Goal: Task Accomplishment & Management: Manage account settings

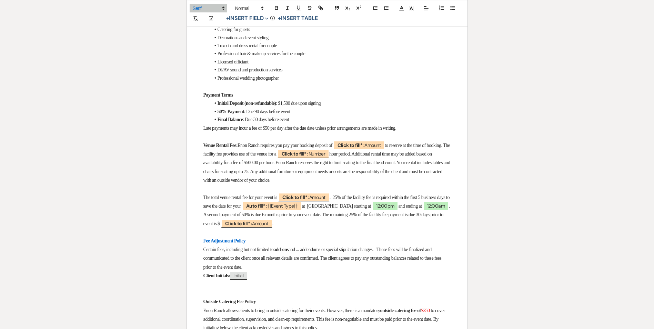
click at [256, 109] on span ": Due 90 days before event" at bounding box center [267, 111] width 46 height 5
click at [228, 109] on strong "50% Payment" at bounding box center [230, 111] width 27 height 5
click at [285, 109] on strong "50% of remaining balance: Payment" at bounding box center [251, 111] width 69 height 5
click at [232, 117] on strong "Final Balance" at bounding box center [230, 119] width 26 height 5
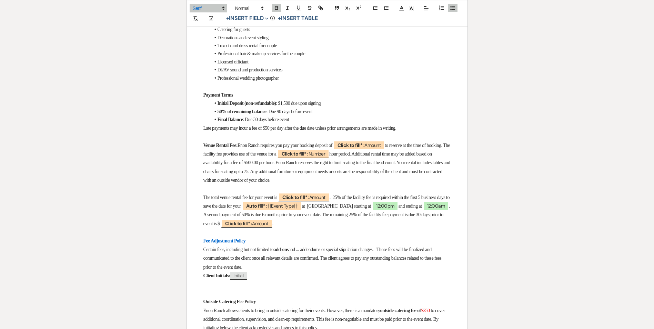
click at [289, 109] on span ": Due 90 days before event" at bounding box center [289, 111] width 46 height 5
click at [307, 108] on li "50% of remaining balance : Due 6 months days before event" at bounding box center [330, 112] width 241 height 8
click at [236, 117] on strong "Final Balance" at bounding box center [230, 119] width 26 height 5
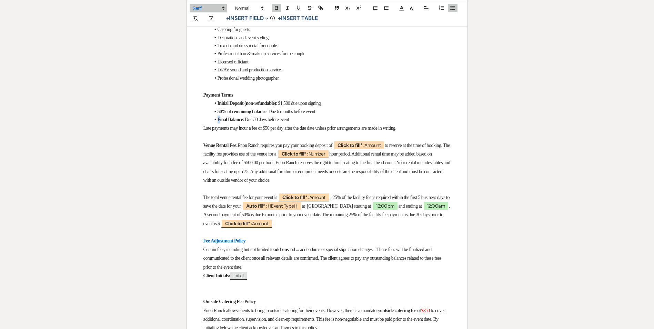
click at [221, 117] on strong "Final Balance" at bounding box center [230, 119] width 26 height 5
click at [224, 115] on li "Final Balance : Due 30 days before event" at bounding box center [330, 119] width 241 height 8
click at [230, 117] on strong "Final Balance" at bounding box center [230, 119] width 26 height 5
click at [222, 117] on strong "Final Balance" at bounding box center [230, 119] width 26 height 5
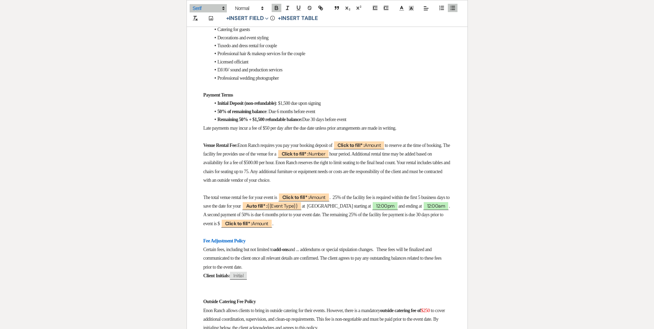
click at [214, 143] on strong "Venue Rental Fee:" at bounding box center [220, 145] width 34 height 5
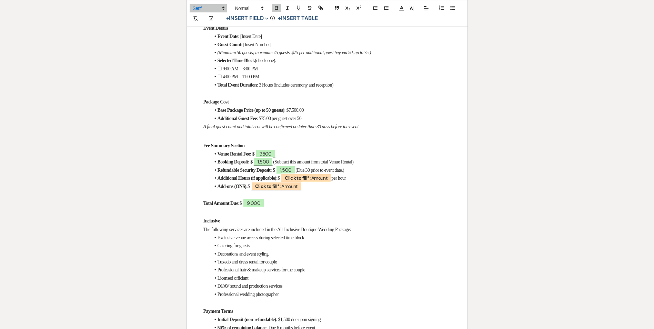
scroll to position [345, 0]
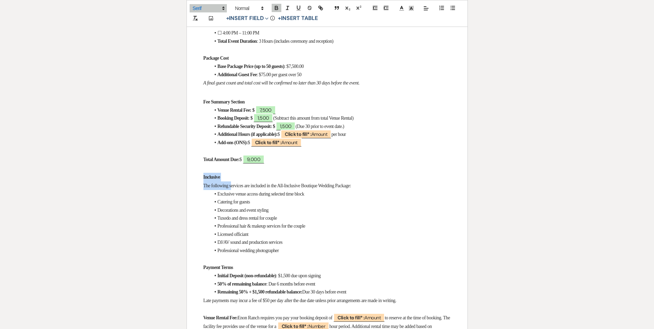
drag, startPoint x: 202, startPoint y: 170, endPoint x: 230, endPoint y: 184, distance: 32.1
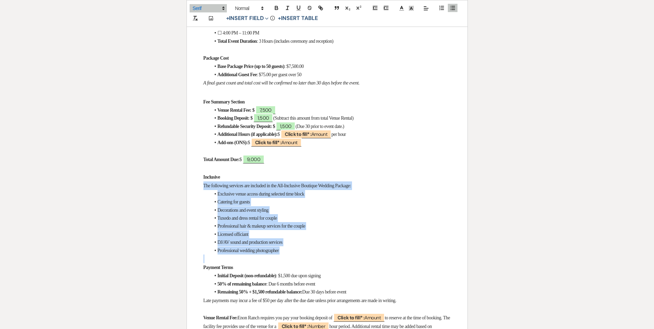
drag, startPoint x: 201, startPoint y: 182, endPoint x: 294, endPoint y: 247, distance: 113.0
copy div "The following services are included in the All-Inclusive Boutique Wedding Packa…"
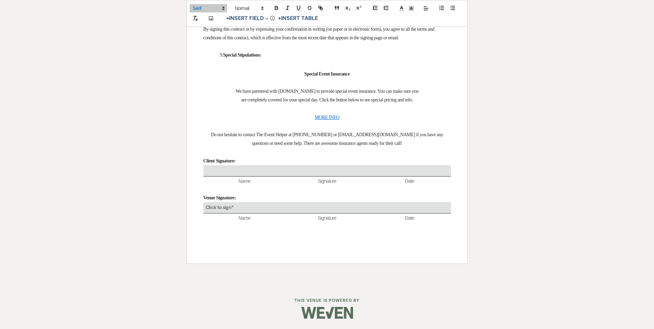
scroll to position [2778, 0]
click at [230, 69] on h3 at bounding box center [326, 64] width 247 height 10
click at [278, 59] on p "9. Special Stipulations:" at bounding box center [326, 55] width 247 height 9
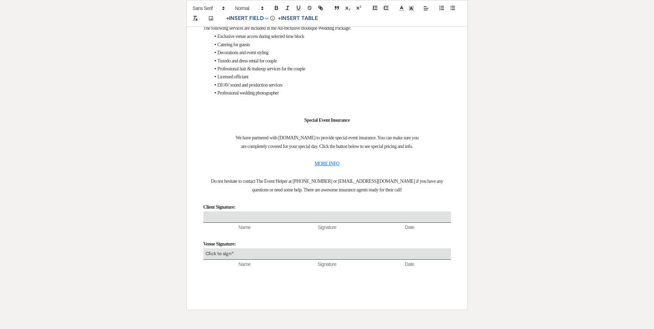
click at [203, 31] on span "The following services are included in the All-Inclusive Boutique Wedding Packa…" at bounding box center [277, 28] width 148 height 5
click at [268, 31] on span "The following services are included in the All-Inclusive Boutique Wedding Packa…" at bounding box center [299, 28] width 148 height 5
drag, startPoint x: 217, startPoint y: 174, endPoint x: 306, endPoint y: 177, distance: 89.3
click at [304, 39] on span "Exclusive venue access during selected time block" at bounding box center [260, 36] width 87 height 5
click at [316, 40] on li "Exclusive venue access during selected time block" at bounding box center [330, 36] width 241 height 8
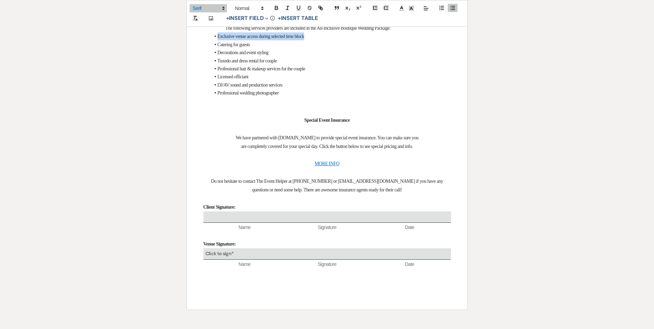
drag, startPoint x: 217, startPoint y: 174, endPoint x: 321, endPoint y: 174, distance: 104.1
click at [321, 40] on li "Exclusive venue access during selected time block" at bounding box center [330, 36] width 241 height 8
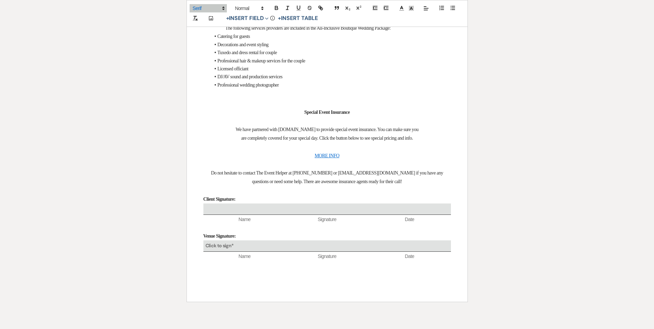
click at [259, 40] on li "Catering for guests" at bounding box center [330, 36] width 241 height 8
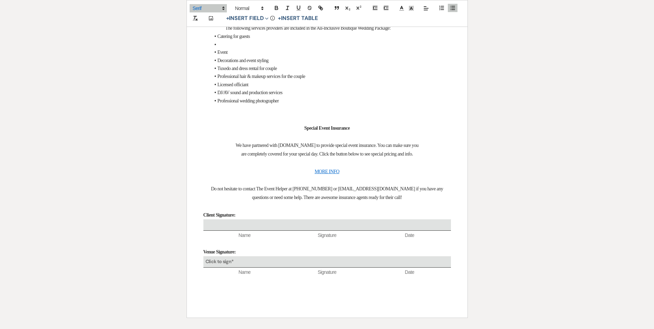
click at [218, 48] on li at bounding box center [330, 45] width 241 height 8
click at [451, 9] on icon "button" at bounding box center [452, 8] width 6 height 6
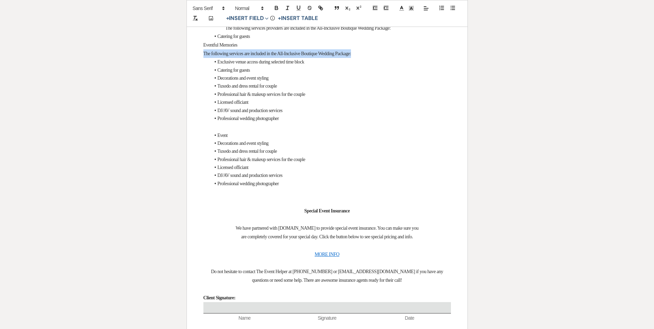
drag, startPoint x: 366, startPoint y: 193, endPoint x: 195, endPoint y: 192, distance: 170.6
click at [242, 40] on li "Catering for guests" at bounding box center [330, 36] width 241 height 8
click at [245, 49] on p "Eventful Memories" at bounding box center [326, 45] width 247 height 9
click at [352, 40] on li "Catering for guests" at bounding box center [330, 36] width 241 height 8
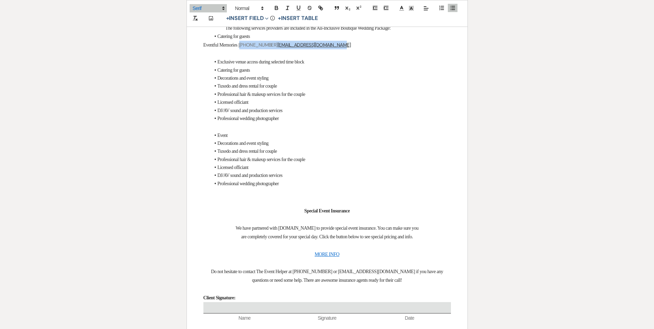
drag, startPoint x: 339, startPoint y: 187, endPoint x: 245, endPoint y: 186, distance: 94.8
click at [245, 49] on p "Eventful Memories | (404) 781-9091 Sales@eventfulmemories.com" at bounding box center [326, 45] width 247 height 9
drag, startPoint x: 218, startPoint y: 185, endPoint x: 262, endPoint y: 186, distance: 44.1
click at [262, 49] on p "Eventful Memories" at bounding box center [326, 45] width 247 height 9
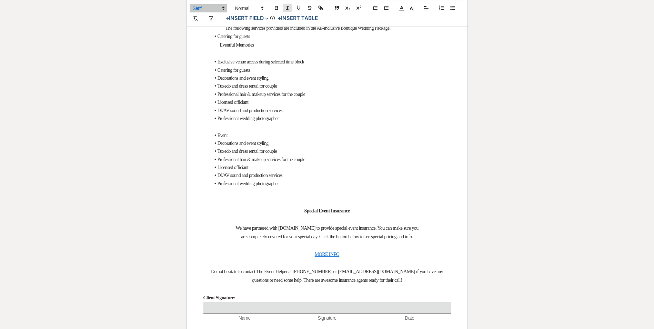
click at [288, 8] on icon "button" at bounding box center [287, 8] width 6 height 6
drag, startPoint x: 272, startPoint y: 158, endPoint x: 273, endPoint y: 162, distance: 4.4
click at [273, 24] on p "9. Special Stipulations:" at bounding box center [326, 19] width 247 height 9
click at [219, 66] on li "Exclusive venue access during selected time block" at bounding box center [330, 62] width 241 height 8
drag, startPoint x: 214, startPoint y: 200, endPoint x: 321, endPoint y: 205, distance: 107.3
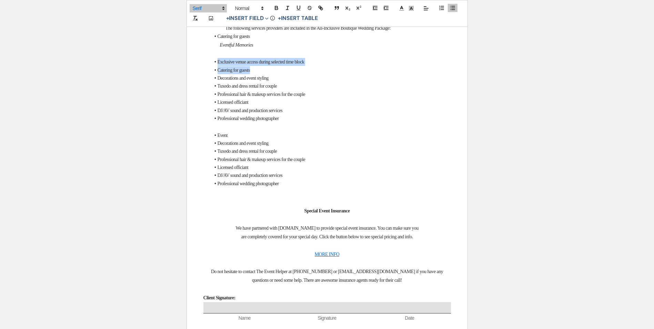
click at [321, 122] on ul "Exclusive venue access during selected time block Catering for guests Decoratio…" at bounding box center [330, 90] width 241 height 64
click at [322, 74] on li "Catering for guests" at bounding box center [330, 70] width 241 height 8
drag, startPoint x: 321, startPoint y: 201, endPoint x: 209, endPoint y: 198, distance: 111.4
drag, startPoint x: 264, startPoint y: 206, endPoint x: 216, endPoint y: 200, distance: 48.6
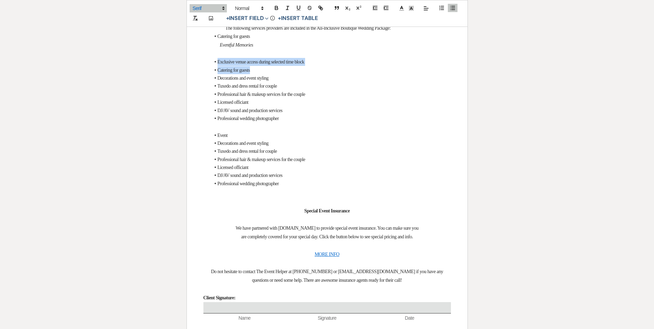
click at [216, 122] on ul "Exclusive venue access during selected time block Catering for guests Decoratio…" at bounding box center [330, 90] width 241 height 64
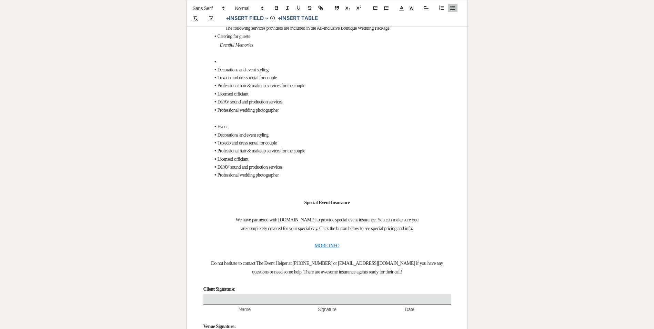
drag, startPoint x: 299, startPoint y: 248, endPoint x: 202, endPoint y: 202, distance: 107.1
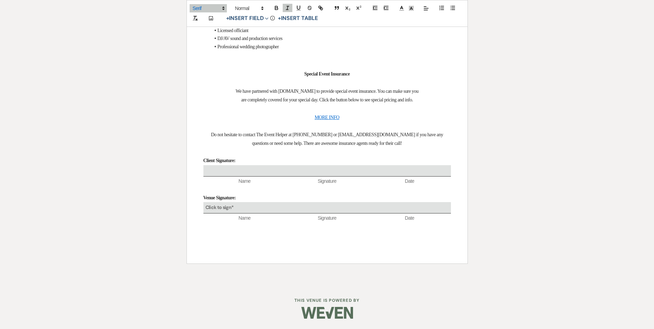
scroll to position [2840, 0]
drag, startPoint x: 230, startPoint y: 141, endPoint x: 201, endPoint y: 138, distance: 29.5
click at [280, 10] on li "Decorations and event styling" at bounding box center [330, 6] width 241 height 8
click at [457, 7] on button "button" at bounding box center [453, 8] width 10 height 8
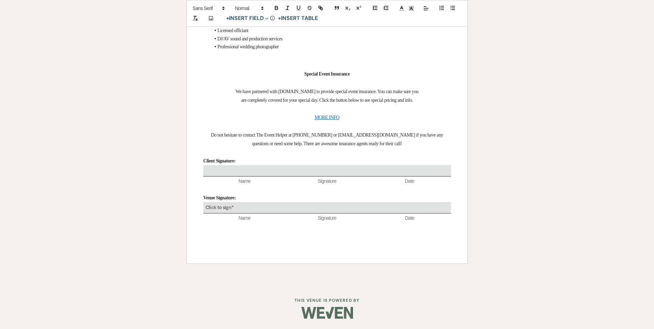
drag, startPoint x: 216, startPoint y: 128, endPoint x: 275, endPoint y: 128, distance: 58.9
click at [277, 17] on span "Tuxedo and dress rental for couple" at bounding box center [247, 14] width 60 height 5
click at [287, 18] on li "Tuxedo and dress rental for couple" at bounding box center [330, 14] width 241 height 8
click at [452, 9] on icon "button" at bounding box center [452, 8] width 6 height 6
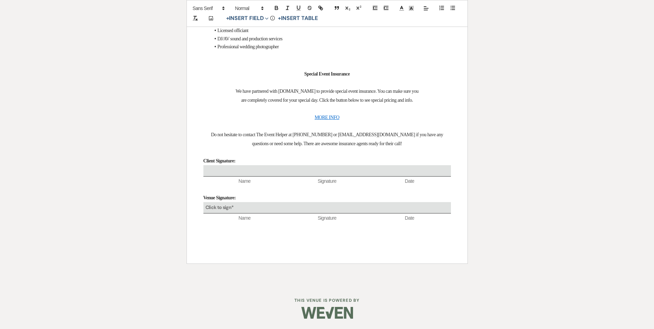
drag, startPoint x: 220, startPoint y: 138, endPoint x: 242, endPoint y: 141, distance: 22.3
click at [242, 10] on p "Jim's Formal Wear" at bounding box center [326, 5] width 247 height 9
drag, startPoint x: 220, startPoint y: 138, endPoint x: 257, endPoint y: 147, distance: 39.0
click at [241, 10] on span at bounding box center [249, 8] width 34 height 8
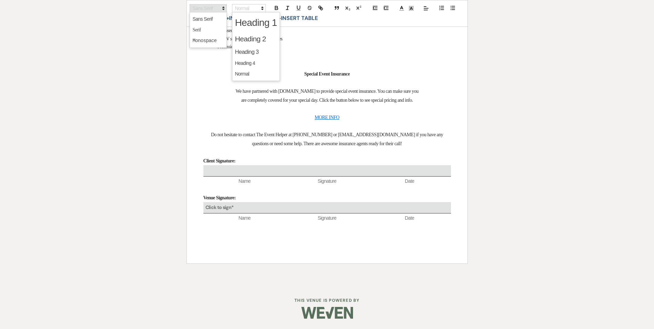
click at [217, 10] on span at bounding box center [208, 8] width 37 height 8
click at [207, 26] on span at bounding box center [208, 29] width 31 height 11
click at [288, 5] on icon "button" at bounding box center [287, 8] width 6 height 6
click at [253, 19] on p "Men's Wearhouse" at bounding box center [326, 14] width 247 height 9
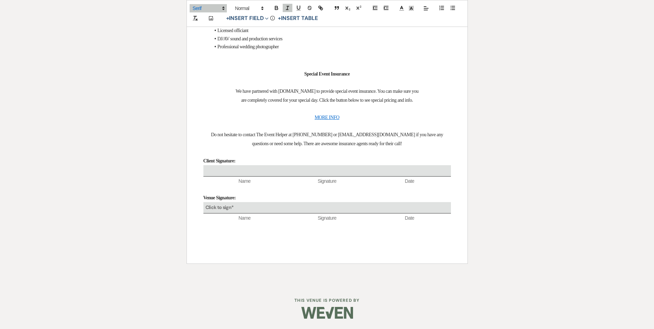
click at [317, 27] on li "Professional hair & makeup services for the couple" at bounding box center [330, 23] width 241 height 8
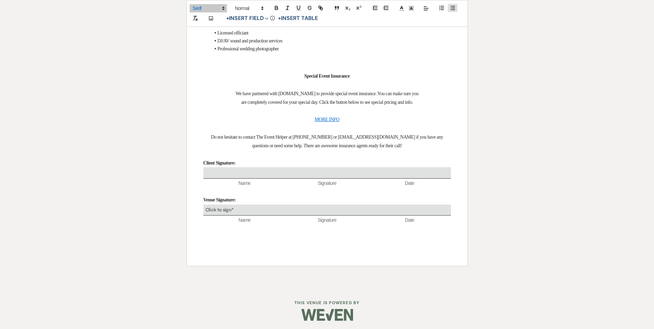
click at [451, 7] on icon "button" at bounding box center [452, 8] width 6 height 6
click at [204, 28] on span "Tiff Lux-Re" at bounding box center [213, 24] width 21 height 5
click at [288, 8] on icon "button" at bounding box center [287, 8] width 6 height 6
drag, startPoint x: 244, startPoint y: 160, endPoint x: 216, endPoint y: 152, distance: 28.4
click at [213, 29] on p "﻿ Tiff Lux-Re" at bounding box center [326, 25] width 247 height 9
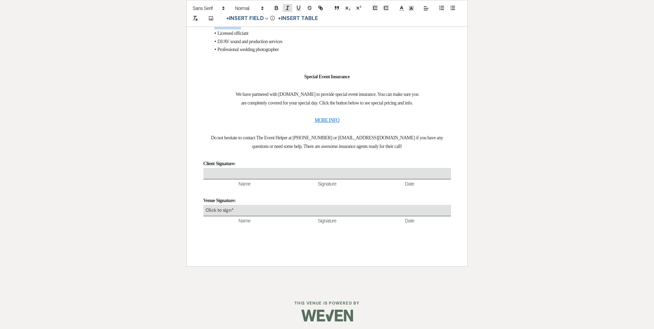
click at [288, 6] on icon "button" at bounding box center [287, 8] width 6 height 6
click at [242, 29] on p "﻿ Tiff Lux-Re" at bounding box center [326, 25] width 247 height 9
click at [244, 29] on p "﻿ Tiff Lux-Re" at bounding box center [326, 25] width 247 height 9
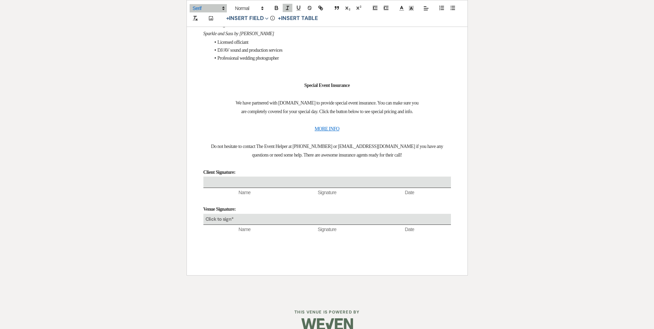
click at [286, 38] on p "Sparkle and Sass by Stacie" at bounding box center [326, 33] width 247 height 9
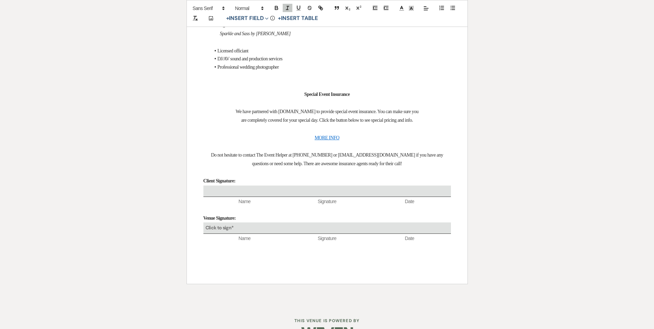
click at [225, 47] on p "﻿" at bounding box center [326, 42] width 247 height 9
click at [222, 47] on p "﻿" at bounding box center [326, 42] width 247 height 9
click at [252, 55] on li "Licensed officiant" at bounding box center [330, 51] width 241 height 8
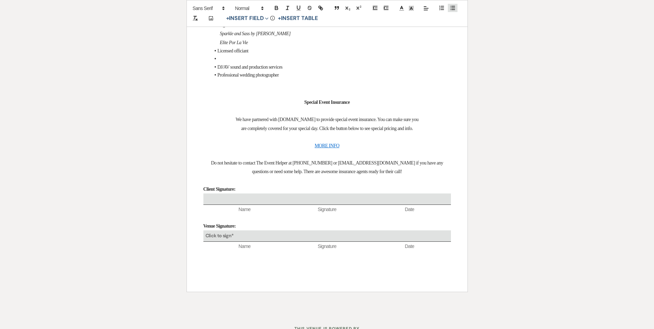
click at [452, 10] on line "button" at bounding box center [452, 10] width 3 height 0
drag, startPoint x: 324, startPoint y: 197, endPoint x: 220, endPoint y: 199, distance: 104.1
click at [220, 63] on p "Wedding Ceremony Officiants of South Fulton" at bounding box center [326, 59] width 247 height 9
drag, startPoint x: 220, startPoint y: 196, endPoint x: 288, endPoint y: 9, distance: 199.2
click at [288, 9] on icon "button" at bounding box center [287, 8] width 6 height 6
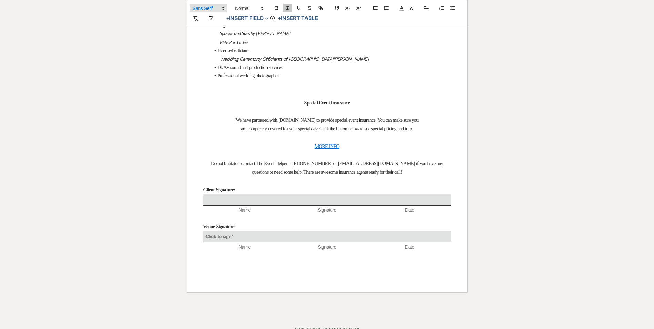
click at [209, 9] on span at bounding box center [208, 8] width 37 height 8
click at [206, 25] on span at bounding box center [208, 29] width 31 height 11
click at [321, 38] on p "Sparkle and Sass by Stacie" at bounding box center [326, 33] width 247 height 9
click at [296, 71] on li "DJ/AV sound and production services" at bounding box center [330, 67] width 241 height 8
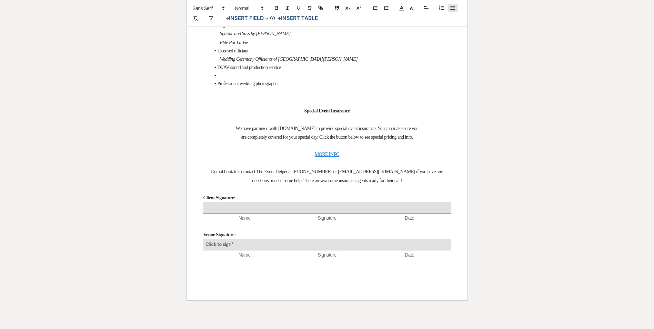
click at [454, 7] on icon "button" at bounding box center [452, 8] width 6 height 6
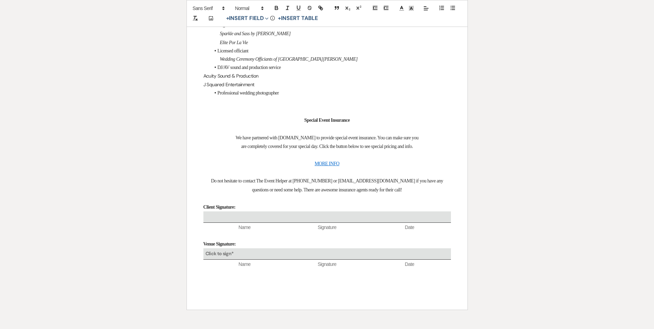
drag, startPoint x: 220, startPoint y: 214, endPoint x: 273, endPoint y: 221, distance: 53.1
click at [289, 8] on icon "button" at bounding box center [287, 8] width 6 height 6
click at [321, 105] on p at bounding box center [326, 101] width 247 height 9
drag, startPoint x: 220, startPoint y: 213, endPoint x: 271, endPoint y: 220, distance: 51.4
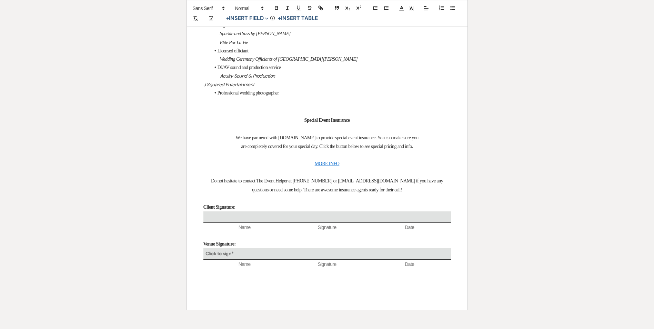
click at [402, 8] on line at bounding box center [401, 8] width 2 height 0
click at [400, 18] on span at bounding box center [402, 17] width 6 height 6
click at [337, 55] on li "Licensed officiant" at bounding box center [330, 51] width 241 height 8
drag, startPoint x: 218, startPoint y: 215, endPoint x: 274, endPoint y: 224, distance: 57.3
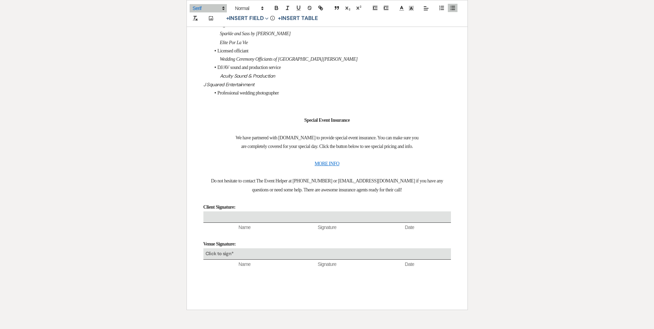
click at [398, 11] on span at bounding box center [402, 8] width 10 height 8
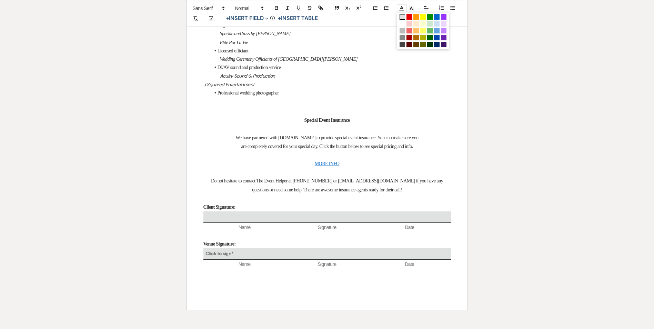
click at [400, 16] on span at bounding box center [402, 17] width 6 height 6
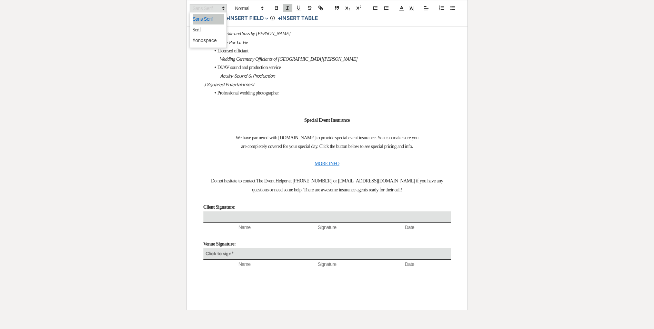
click at [213, 10] on span at bounding box center [208, 8] width 37 height 8
click at [209, 32] on span at bounding box center [208, 29] width 31 height 11
click at [301, 55] on li "Licensed officiant" at bounding box center [330, 51] width 241 height 8
click at [253, 13] on p "Men's Wearhouse" at bounding box center [326, 8] width 247 height 9
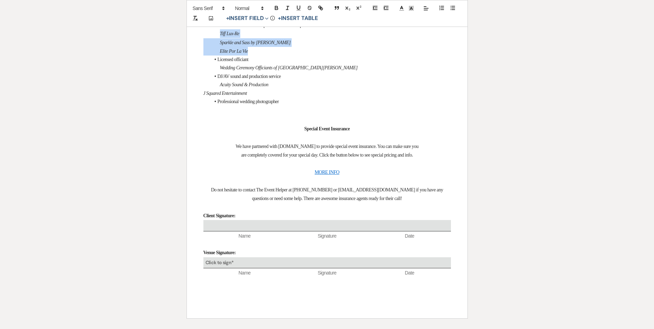
drag, startPoint x: 219, startPoint y: 172, endPoint x: 257, endPoint y: 189, distance: 41.2
copy div "Tiff Lux-Re Sparkle and Sass by Stacie Elite Por La Vie"
click at [256, 21] on p at bounding box center [326, 17] width 247 height 9
click at [259, 13] on p "Men's Wearhouse" at bounding box center [326, 8] width 247 height 9
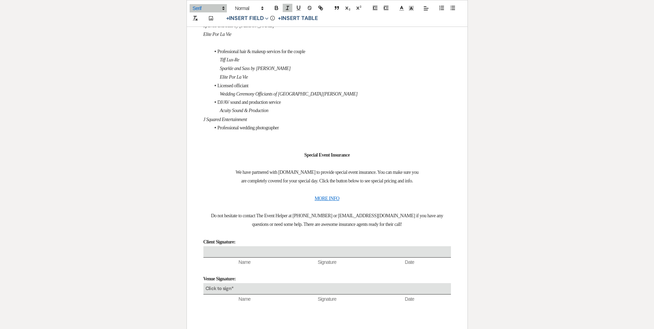
click at [215, 11] on em "Men's Wearhouse" at bounding box center [218, 8] width 31 height 5
click at [260, 13] on p "Men's Wearhouse" at bounding box center [326, 8] width 247 height 9
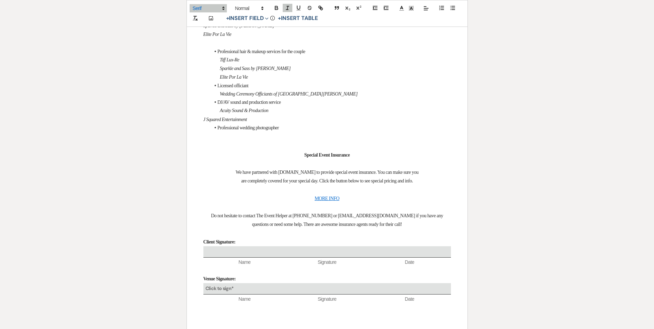
click at [220, 20] on em "Tiff Lux-Re" at bounding box center [229, 16] width 19 height 5
click at [300, 21] on p "Tiff Lux-Re" at bounding box center [326, 17] width 247 height 9
click at [218, 47] on p at bounding box center [326, 43] width 247 height 9
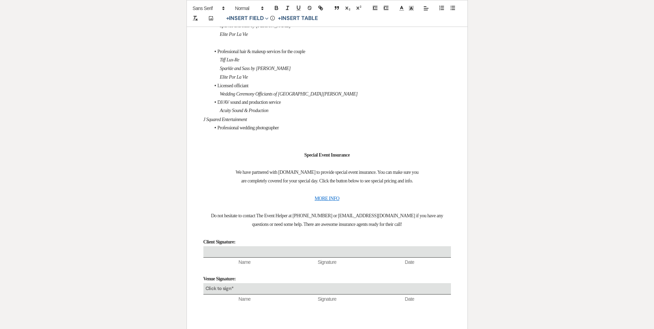
drag, startPoint x: 217, startPoint y: 115, endPoint x: 260, endPoint y: 113, distance: 42.4
click at [275, 7] on icon "button" at bounding box center [276, 7] width 2 height 2
drag, startPoint x: 218, startPoint y: 129, endPoint x: 291, endPoint y: 129, distance: 73.4
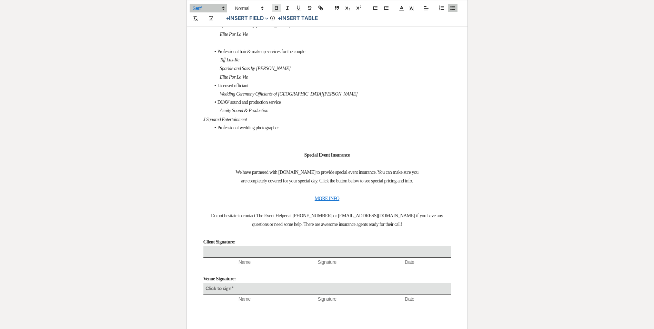
click at [274, 8] on icon "button" at bounding box center [276, 8] width 6 height 6
click at [224, 47] on p at bounding box center [326, 43] width 247 height 9
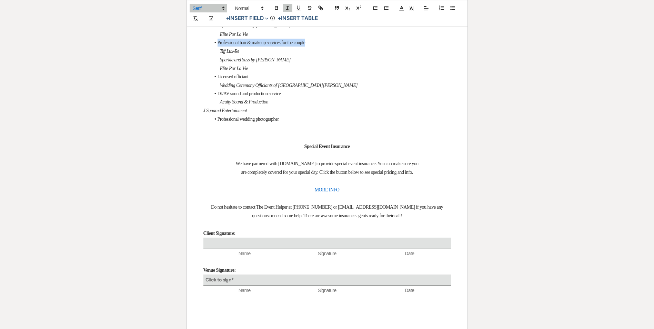
drag, startPoint x: 217, startPoint y: 180, endPoint x: 316, endPoint y: 181, distance: 98.9
click at [319, 47] on li "Professional hair & makeup services for the couple" at bounding box center [330, 43] width 241 height 8
click at [278, 8] on icon "button" at bounding box center [276, 9] width 3 height 2
drag, startPoint x: 215, startPoint y: 214, endPoint x: 255, endPoint y: 215, distance: 39.3
click at [255, 81] on li "Licensed officiant" at bounding box center [330, 77] width 241 height 8
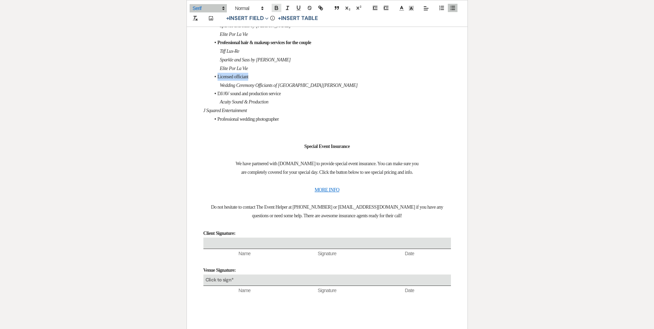
click at [277, 8] on icon "button" at bounding box center [276, 9] width 3 height 2
drag, startPoint x: 217, startPoint y: 232, endPoint x: 294, endPoint y: 233, distance: 77.2
click at [294, 98] on li "DJ/AV sound and production service" at bounding box center [330, 94] width 241 height 8
click at [280, 4] on button "button" at bounding box center [277, 8] width 10 height 8
drag, startPoint x: 215, startPoint y: 255, endPoint x: 303, endPoint y: 258, distance: 87.6
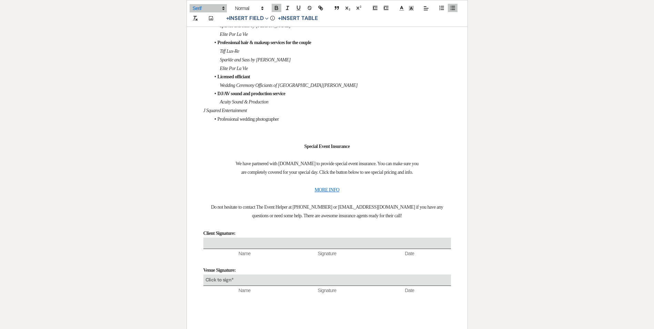
click at [303, 123] on li "Professional wedding photographer" at bounding box center [330, 119] width 241 height 8
click at [272, 11] on button "button" at bounding box center [277, 8] width 10 height 8
click at [272, 96] on strong "DJ/AV sound and production service" at bounding box center [251, 93] width 68 height 5
drag, startPoint x: 263, startPoint y: 209, endPoint x: 216, endPoint y: 190, distance: 50.6
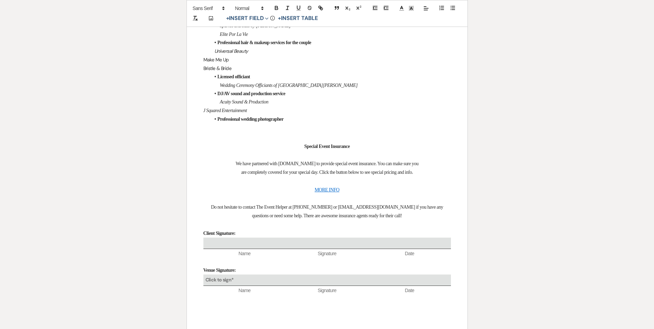
click at [311, 123] on li "Professional wedding photographer" at bounding box center [330, 119] width 241 height 8
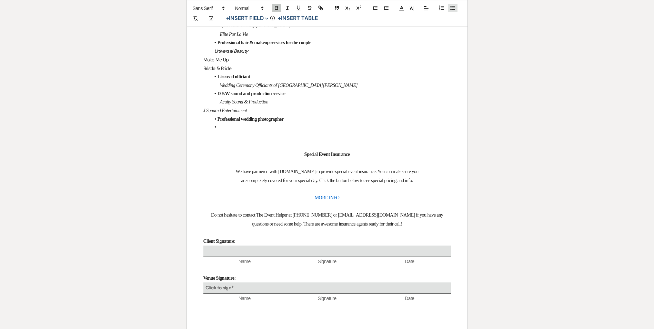
click at [453, 9] on icon "button" at bounding box center [452, 8] width 6 height 6
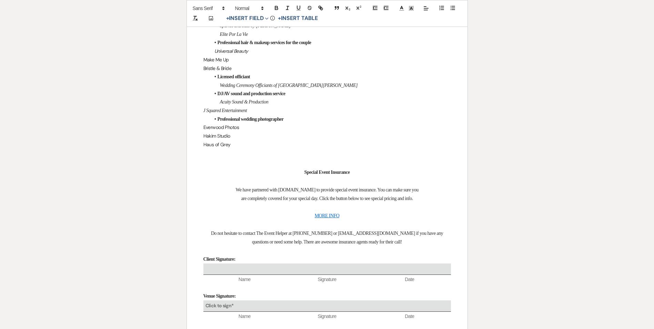
drag, startPoint x: 219, startPoint y: 264, endPoint x: 245, endPoint y: 281, distance: 31.5
click at [211, 6] on span at bounding box center [208, 8] width 37 height 8
click at [209, 29] on span at bounding box center [208, 29] width 31 height 11
click at [288, 7] on icon "button" at bounding box center [287, 8] width 6 height 6
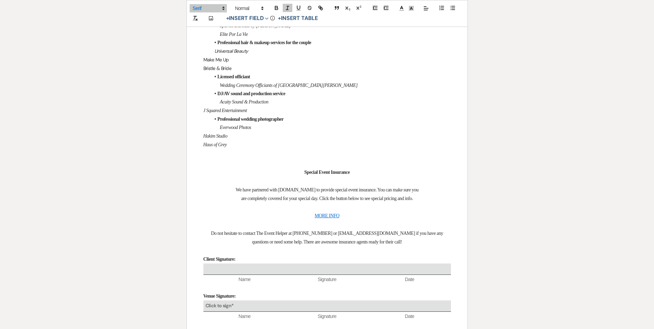
click at [288, 115] on p "J Squared Entertainment" at bounding box center [326, 110] width 247 height 9
click at [272, 176] on p "Special Event Insurance" at bounding box center [326, 172] width 247 height 9
click at [261, 158] on p at bounding box center [326, 153] width 247 height 9
drag, startPoint x: 217, startPoint y: 189, endPoint x: 250, endPoint y: 206, distance: 36.8
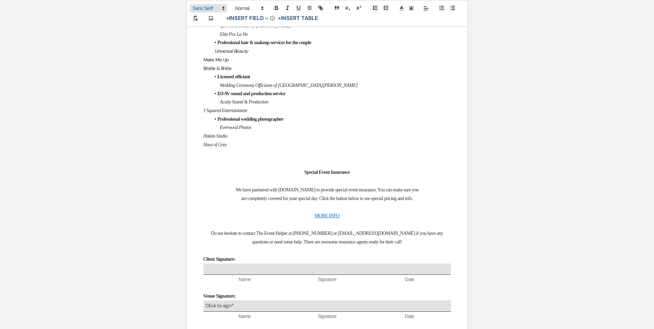
click at [216, 6] on span at bounding box center [208, 8] width 37 height 8
click at [213, 30] on span at bounding box center [208, 29] width 31 height 11
click at [286, 7] on icon "button" at bounding box center [287, 8] width 6 height 6
click at [288, 64] on p "Make Me Up" at bounding box center [326, 59] width 247 height 9
click at [279, 140] on p "Hakim Studio" at bounding box center [326, 136] width 247 height 9
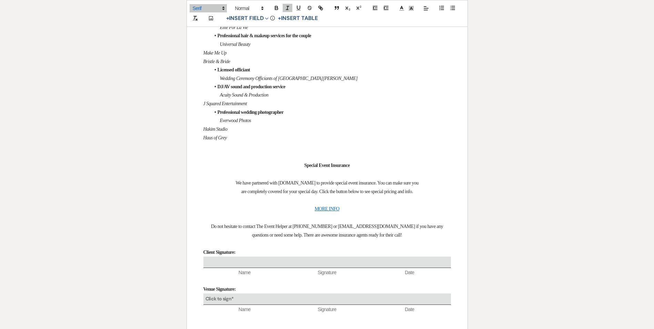
scroll to position [2875, 0]
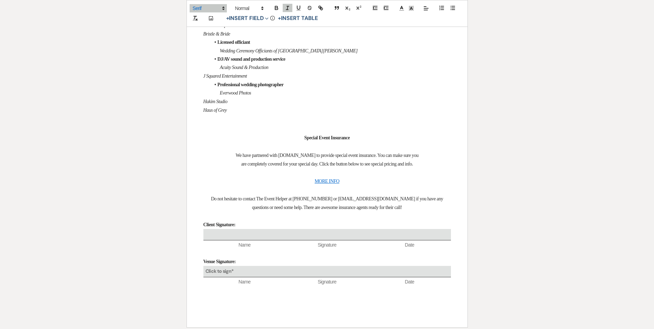
click at [285, 133] on h3 at bounding box center [326, 128] width 247 height 10
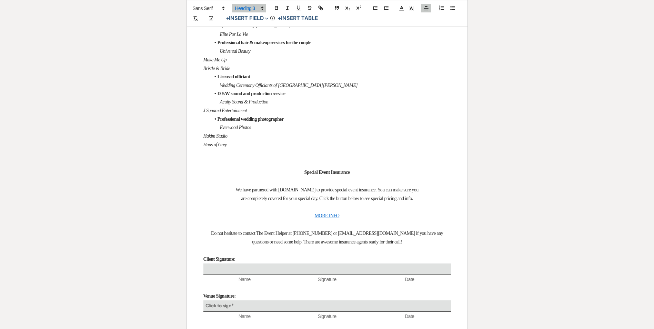
scroll to position [2806, 0]
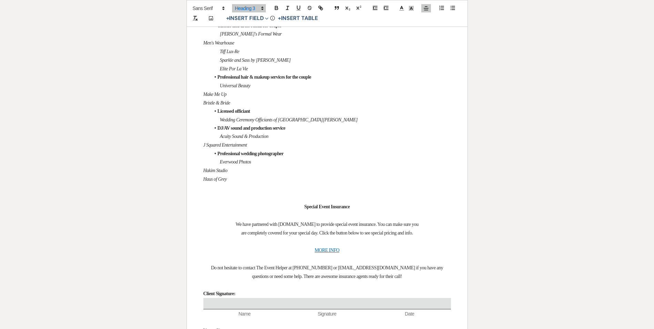
click at [220, 20] on em "Eventful Memories" at bounding box center [236, 17] width 33 height 5
click at [438, 6] on icon "button" at bounding box center [441, 8] width 6 height 6
click at [441, 5] on icon "button" at bounding box center [441, 8] width 6 height 6
click at [311, 80] on strong "Professional hair & makeup services for the couple" at bounding box center [264, 76] width 94 height 5
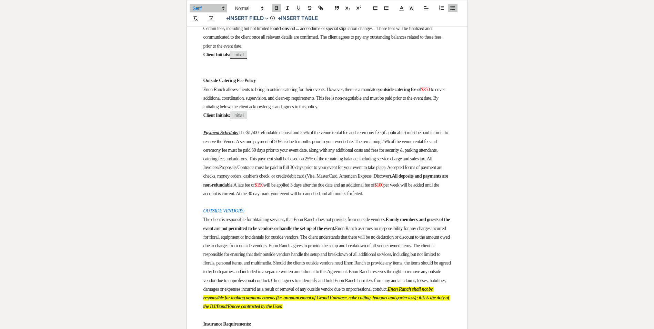
scroll to position [807, 0]
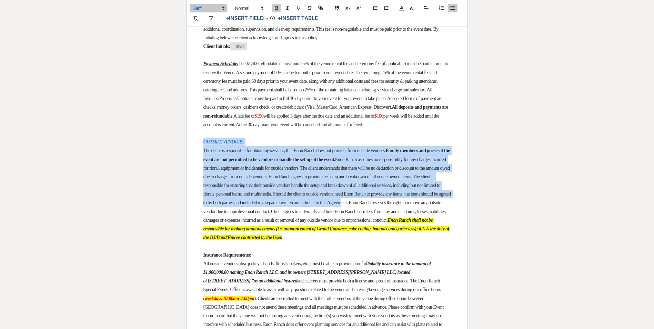
drag, startPoint x: 203, startPoint y: 139, endPoint x: 289, endPoint y: 209, distance: 111.3
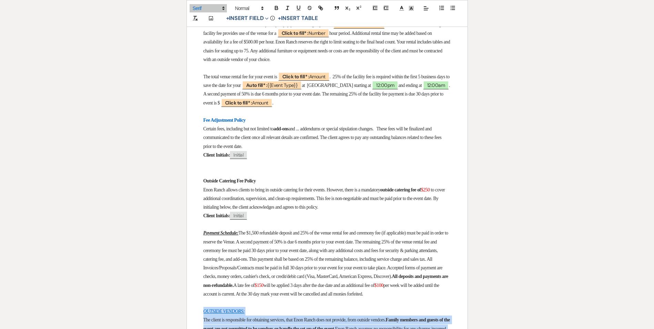
scroll to position [634, 0]
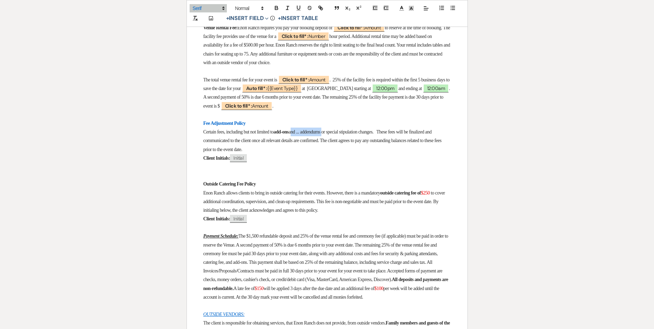
drag, startPoint x: 303, startPoint y: 124, endPoint x: 339, endPoint y: 122, distance: 36.6
click at [339, 129] on span "and ... addendums or special stipulation changes. These fees will be finalized …" at bounding box center [322, 140] width 239 height 22
click at [316, 129] on span "and ... addendums or special stipulation changes. These fees will be finalized …" at bounding box center [322, 140] width 239 height 22
drag, startPoint x: 312, startPoint y: 122, endPoint x: 339, endPoint y: 122, distance: 26.9
click at [339, 129] on span "and ... addendums or special stipulation changes. These fees will be finalized …" at bounding box center [322, 140] width 239 height 22
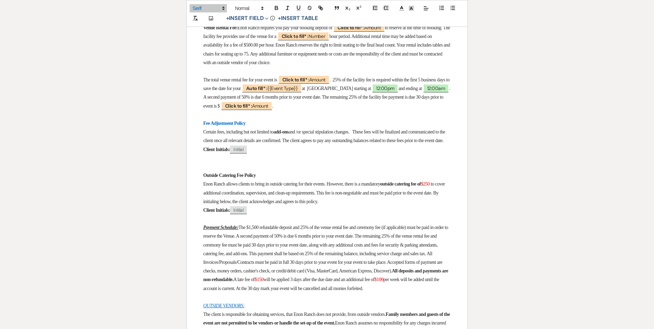
click at [363, 129] on span "and /or special stipulation changes. These fees will be finalized and communica…" at bounding box center [324, 136] width 243 height 14
drag, startPoint x: 264, startPoint y: 118, endPoint x: 205, endPoint y: 119, distance: 59.3
drag, startPoint x: 202, startPoint y: 115, endPoint x: 261, endPoint y: 113, distance: 58.6
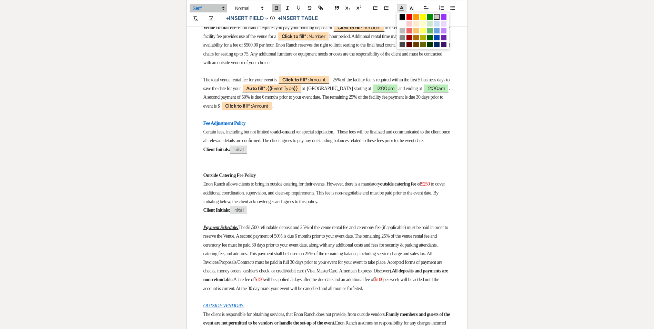
click at [399, 9] on icon at bounding box center [401, 8] width 6 height 6
click at [401, 17] on span at bounding box center [402, 17] width 6 height 6
click at [351, 128] on p "Certain fees, including but not limited to add-ons and /or special stipulation.…" at bounding box center [326, 136] width 247 height 17
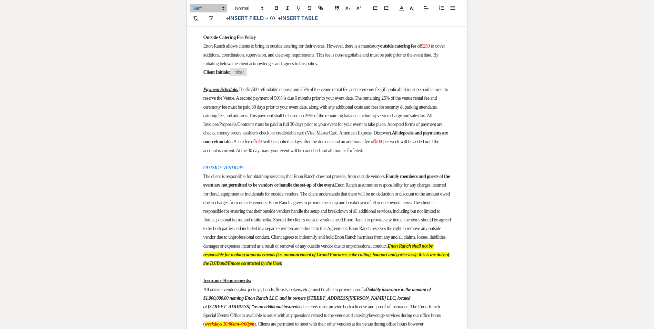
scroll to position [876, 0]
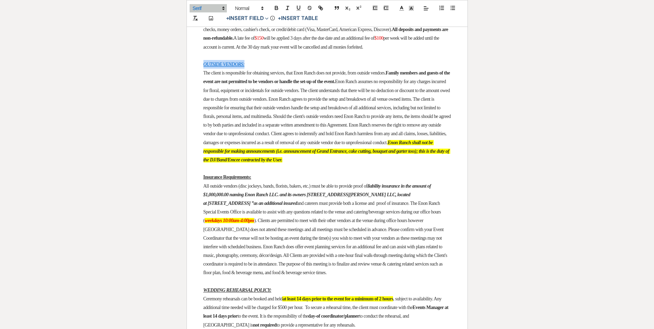
drag, startPoint x: 253, startPoint y: 73, endPoint x: 203, endPoint y: 72, distance: 50.7
click at [402, 11] on icon at bounding box center [401, 8] width 6 height 6
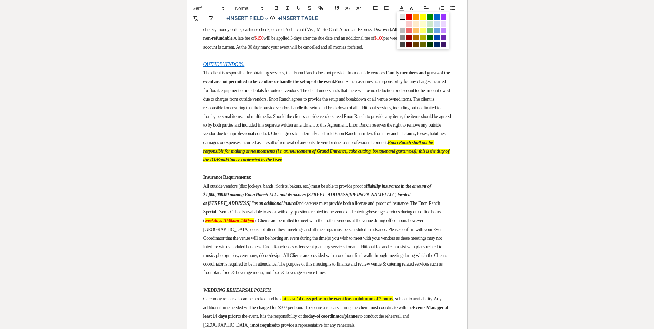
click at [402, 17] on span at bounding box center [402, 17] width 6 height 6
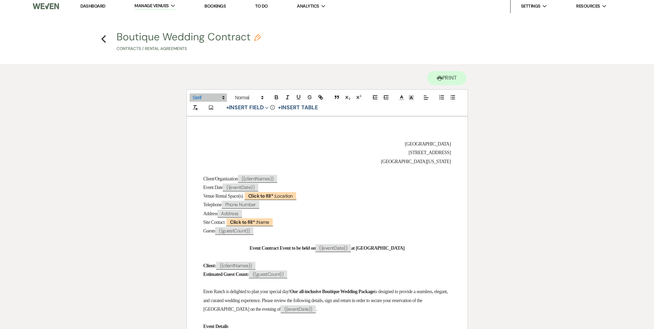
scroll to position [0, 0]
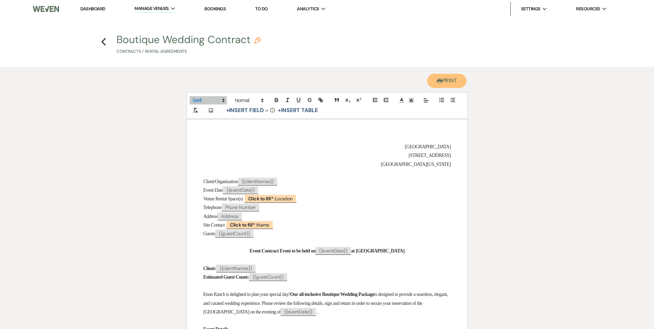
click at [441, 79] on button "Printer Print" at bounding box center [447, 81] width 40 height 14
click at [458, 84] on button "Printer Print" at bounding box center [447, 81] width 40 height 14
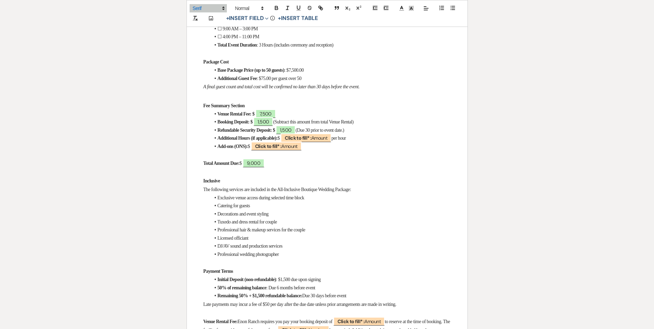
scroll to position [379, 0]
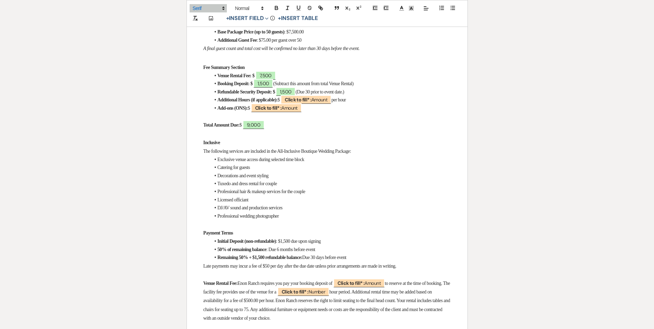
drag, startPoint x: 195, startPoint y: 141, endPoint x: 296, endPoint y: 210, distance: 122.1
copy div "Inclusive The following services are included in the All-Inclusive Boutique Wed…"
click at [334, 237] on li "Initial Deposit (non-refundable) : $1,500 due upon signing" at bounding box center [330, 241] width 241 height 8
click at [302, 255] on strong "Remaining 50% + $1,500 refundable balance:" at bounding box center [259, 257] width 85 height 5
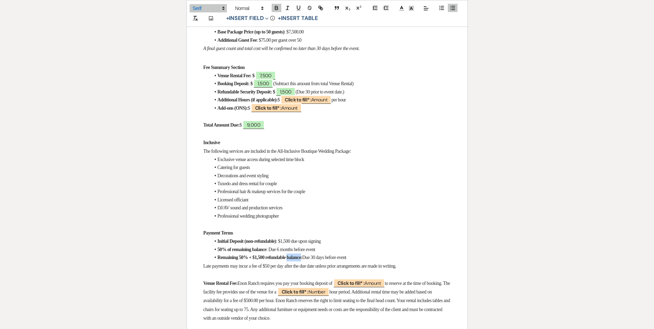
click at [302, 255] on strong "Remaining 50% + $1,500 refundable balance:" at bounding box center [259, 257] width 85 height 5
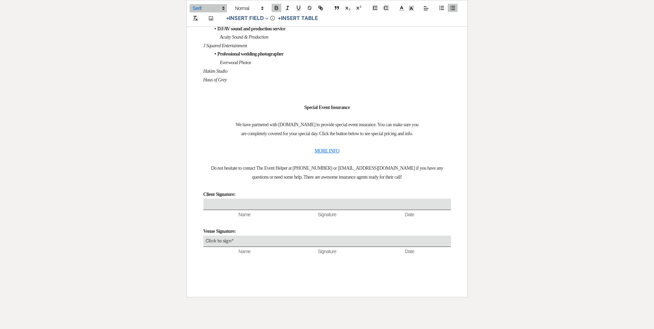
scroll to position [2826, 0]
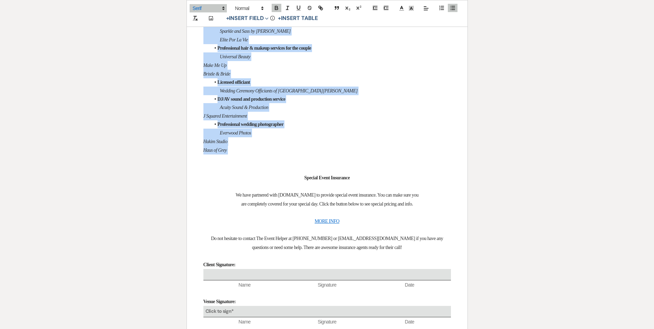
drag, startPoint x: 216, startPoint y: 118, endPoint x: 286, endPoint y: 299, distance: 193.9
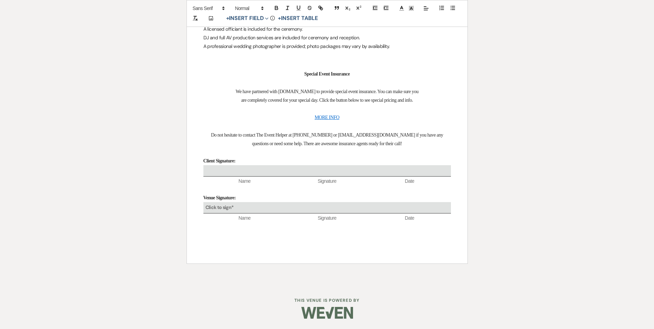
click at [426, 8] on line at bounding box center [426, 8] width 4 height 0
click at [425, 16] on line at bounding box center [425, 16] width 2 height 0
click at [426, 10] on line at bounding box center [425, 10] width 3 height 0
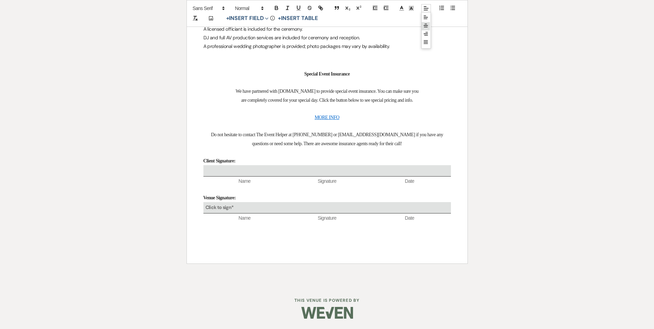
click at [426, 27] on line at bounding box center [425, 27] width 3 height 0
click at [426, 18] on icon at bounding box center [426, 17] width 6 height 6
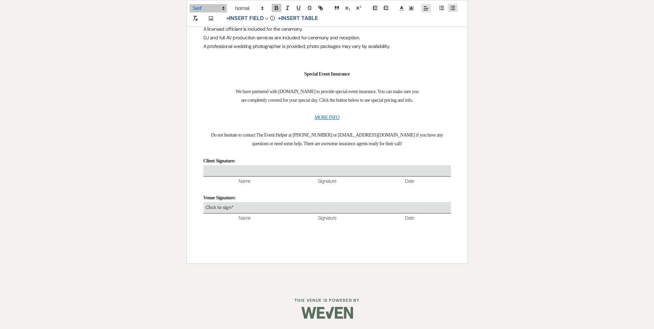
click at [452, 8] on line "button" at bounding box center [452, 8] width 3 height 0
click at [451, 8] on line "button" at bounding box center [452, 8] width 3 height 0
click at [218, 7] on p "Custom décor and event styling are included; additional décor requests may incu…" at bounding box center [326, 3] width 247 height 9
click at [453, 8] on line "button" at bounding box center [452, 8] width 3 height 0
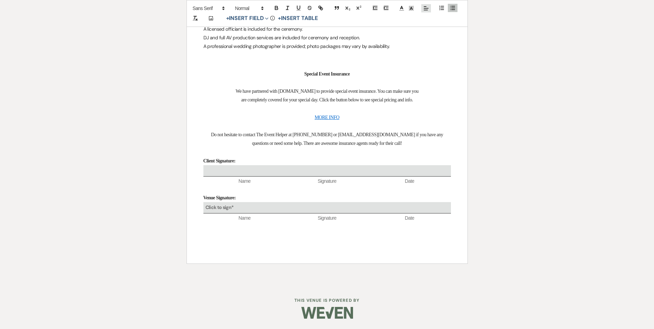
click at [203, 16] on p "Tuxedo and bridal gown rentals for the couple are included (standard selections…" at bounding box center [326, 11] width 247 height 9
click at [204, 25] on p "Professional hair and makeup services for the couple are provided on-site." at bounding box center [326, 20] width 247 height 9
click at [203, 25] on p "Professional hair and makeup services for the couple are provided on-site." at bounding box center [326, 20] width 247 height 9
click at [204, 33] on p "A licensed officiant is included for the ceremony." at bounding box center [326, 29] width 247 height 9
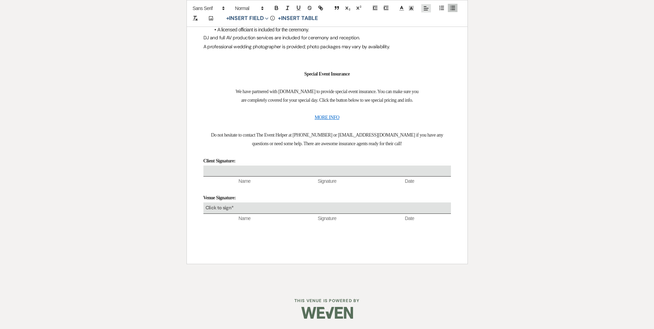
click at [203, 42] on p "DJ and full AV production services are included for ceremony and reception." at bounding box center [326, 37] width 247 height 9
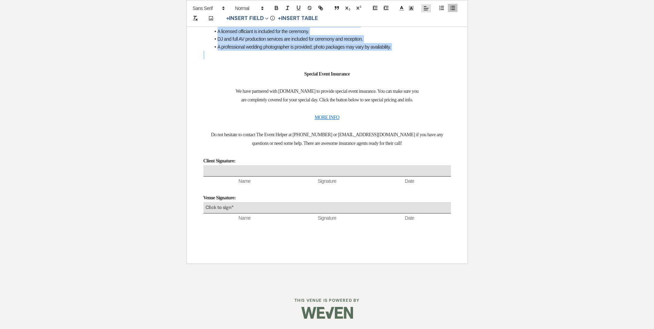
drag, startPoint x: 209, startPoint y: 113, endPoint x: 395, endPoint y: 178, distance: 197.1
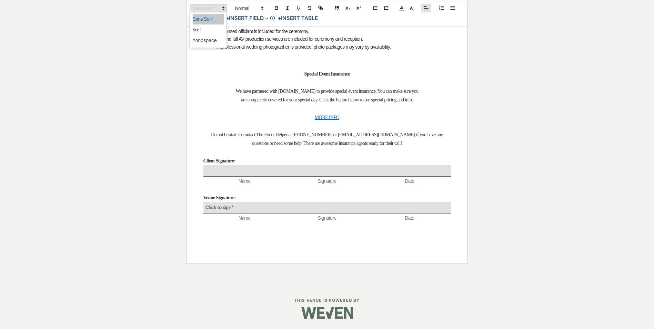
click at [215, 7] on span at bounding box center [208, 8] width 37 height 8
click at [214, 28] on span at bounding box center [208, 29] width 31 height 11
click at [230, 69] on h3 at bounding box center [326, 64] width 247 height 10
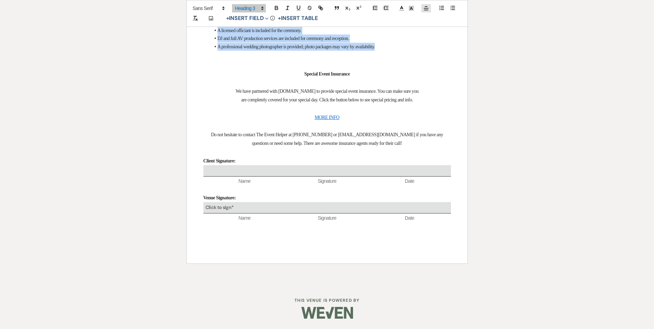
drag, startPoint x: 214, startPoint y: 103, endPoint x: 391, endPoint y: 174, distance: 191.0
copy div "9. Special Stipulations: Package includes exclusive access to the venue during …"
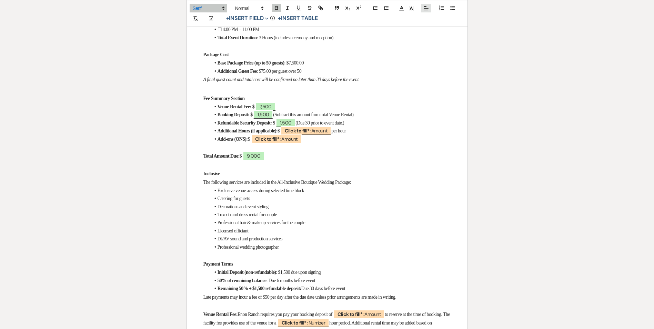
scroll to position [345, 0]
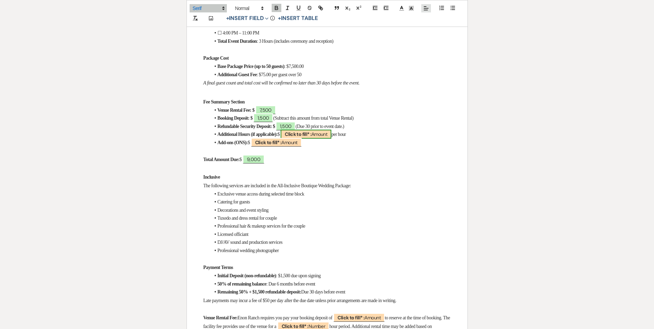
click at [311, 131] on b "Click to fill* :" at bounding box center [298, 134] width 27 height 6
select select "owner"
select select "Amount"
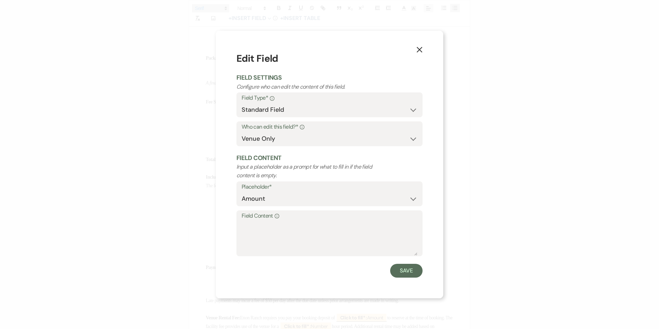
click at [423, 50] on button "X" at bounding box center [419, 49] width 10 height 12
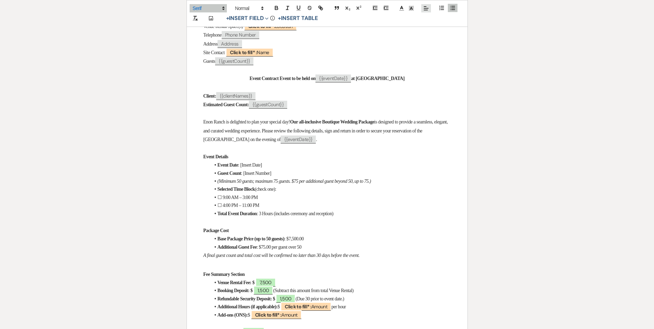
scroll to position [0, 0]
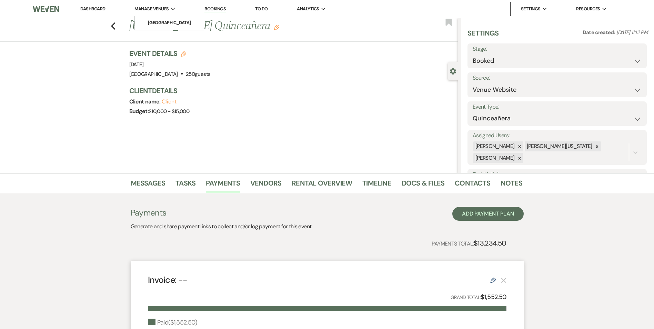
click at [159, 7] on span "Manage Venues" at bounding box center [151, 9] width 34 height 7
click at [156, 19] on link "[GEOGRAPHIC_DATA]" at bounding box center [169, 23] width 69 height 14
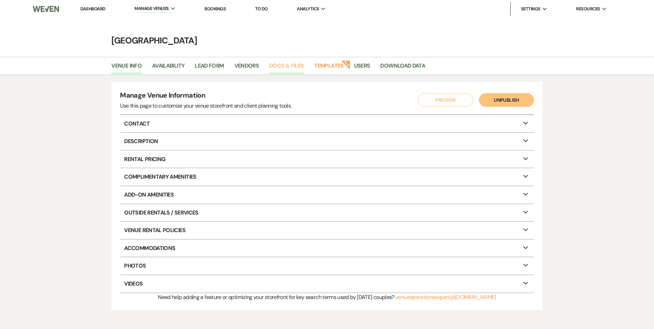
click at [296, 64] on link "Docs & Files" at bounding box center [286, 67] width 34 height 13
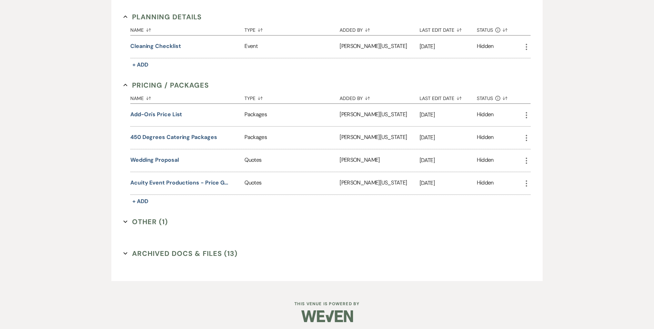
scroll to position [693, 0]
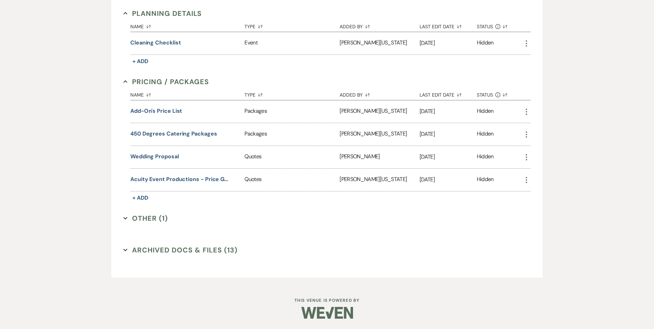
click at [146, 214] on button "Other (1) Expand" at bounding box center [145, 218] width 44 height 10
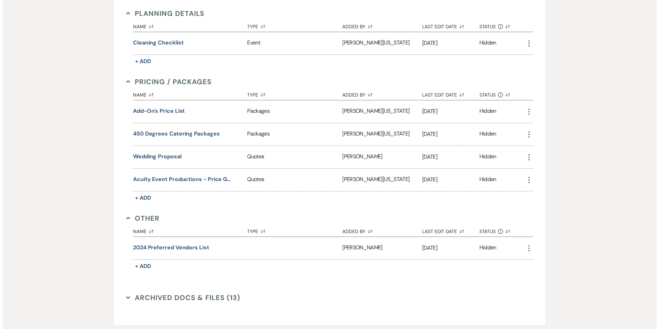
scroll to position [727, 0]
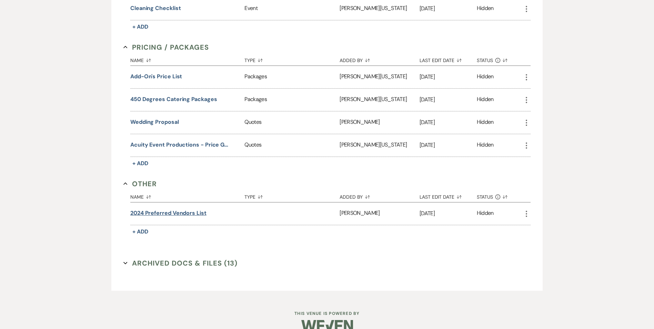
click at [172, 212] on button "2024 Preferred Vendors List" at bounding box center [168, 213] width 76 height 8
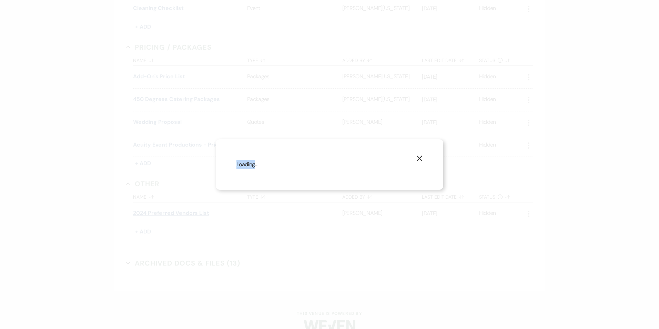
click at [172, 212] on div "X Loading..." at bounding box center [329, 164] width 659 height 329
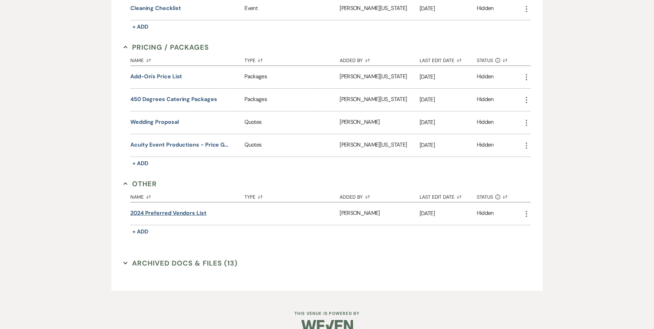
click at [172, 212] on button "2024 Preferred Vendors List" at bounding box center [168, 213] width 76 height 8
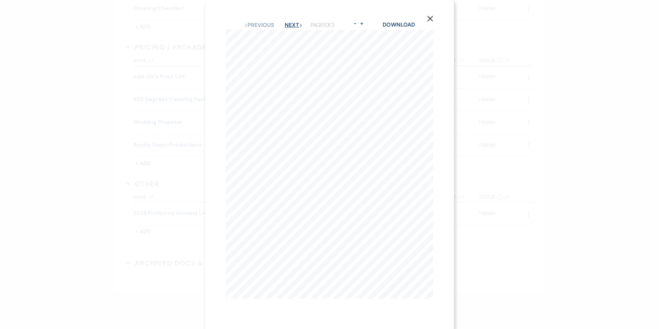
click at [299, 24] on icon "Next" at bounding box center [300, 25] width 3 height 3
click at [298, 27] on button "Next Next" at bounding box center [294, 30] width 18 height 6
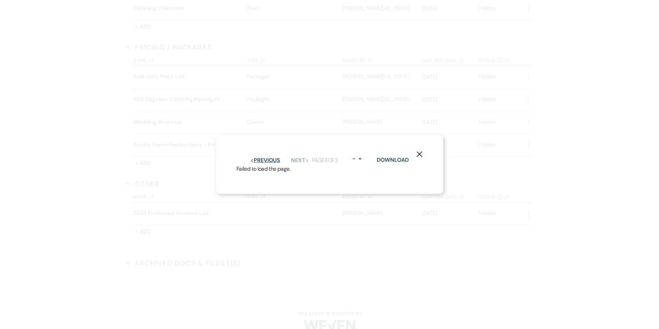
click at [251, 159] on icon "Previous" at bounding box center [251, 160] width 3 height 3
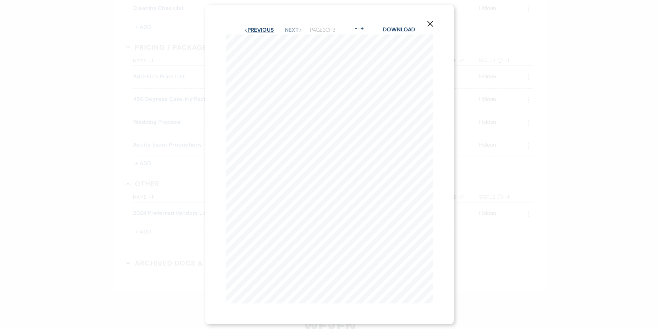
click at [261, 27] on button "Previous Previous" at bounding box center [259, 30] width 30 height 6
click at [258, 27] on button "Previous Previous" at bounding box center [259, 30] width 30 height 6
click at [292, 24] on button "Next Next" at bounding box center [294, 25] width 18 height 6
click at [261, 29] on button "Previous Previous" at bounding box center [259, 30] width 30 height 6
click at [429, 17] on icon "X" at bounding box center [430, 19] width 6 height 6
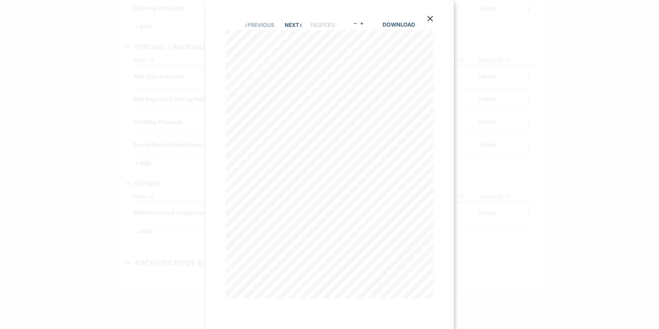
scroll to position [0, 0]
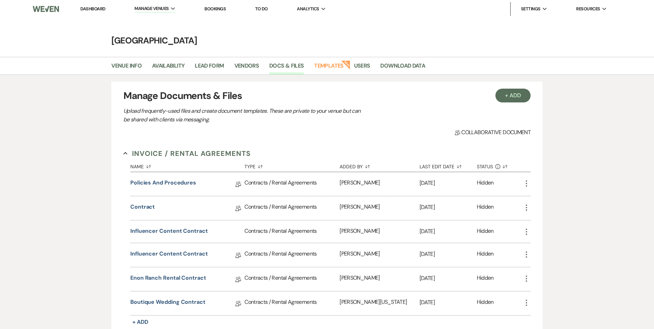
click at [91, 7] on link "Dashboard" at bounding box center [92, 9] width 25 height 6
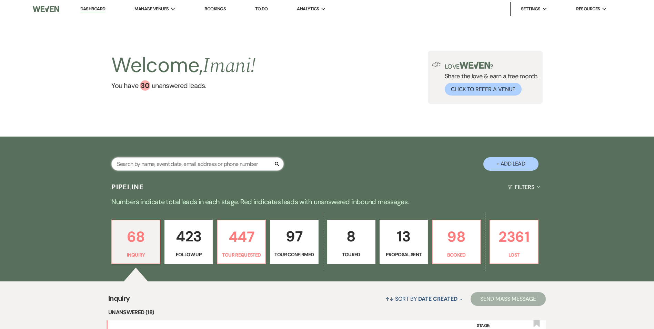
click at [166, 160] on input "text" at bounding box center [197, 163] width 172 height 13
type input "Sareena"
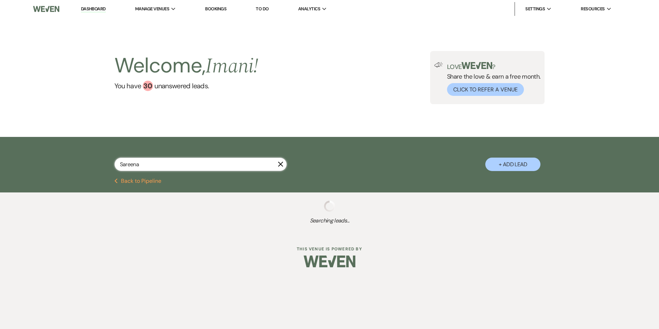
select select "2"
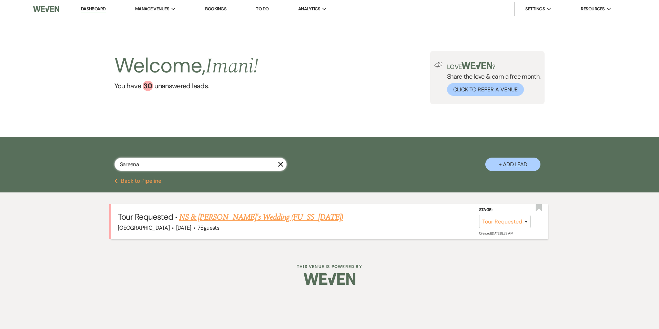
type input "Sareena"
click at [196, 215] on link "NS & [PERSON_NAME]'s Wedding (FU_SS_[DATE])" at bounding box center [261, 217] width 164 height 12
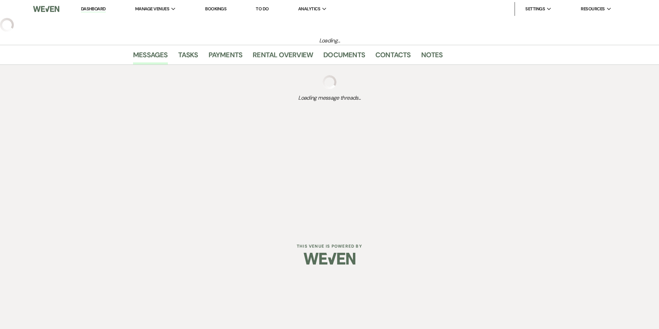
select select "2"
select select "5"
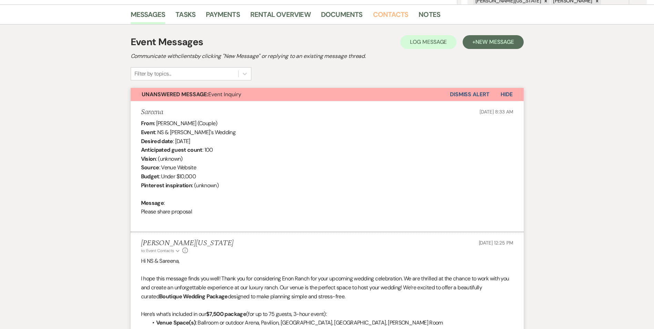
scroll to position [88, 0]
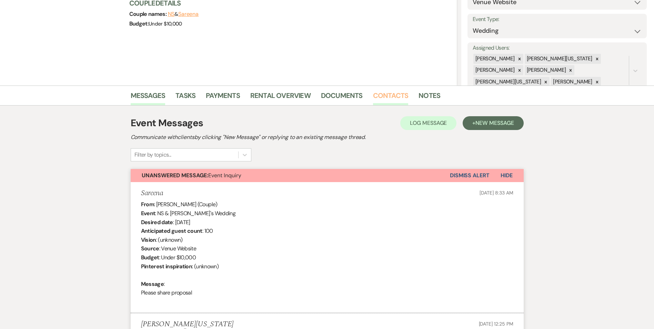
click at [390, 96] on link "Contacts" at bounding box center [390, 97] width 35 height 15
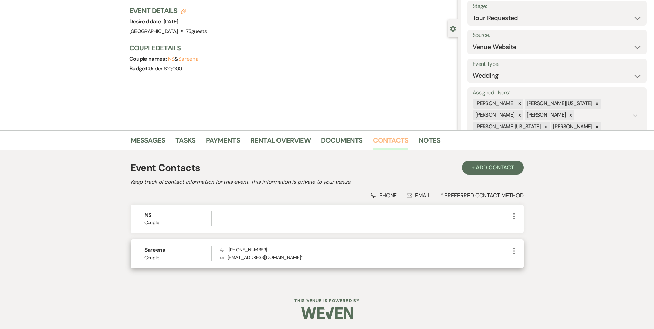
scroll to position [43, 0]
drag, startPoint x: 265, startPoint y: 249, endPoint x: 229, endPoint y: 249, distance: 36.2
click at [229, 249] on div "Phone (404) 217-2618 Envelope trinity11inc@gmail.com *" at bounding box center [365, 253] width 290 height 15
copy span "(404) 217-2618"
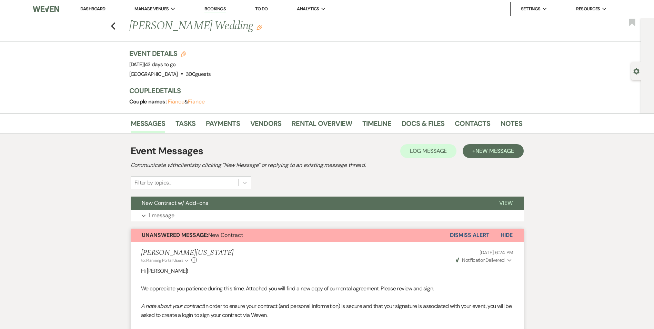
click at [93, 6] on link "Dashboard" at bounding box center [92, 9] width 25 height 6
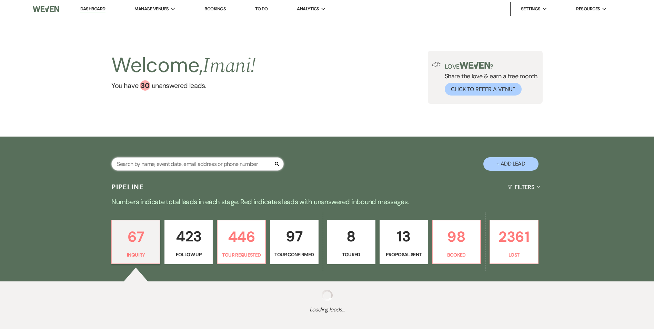
click at [171, 165] on input "text" at bounding box center [197, 163] width 172 height 13
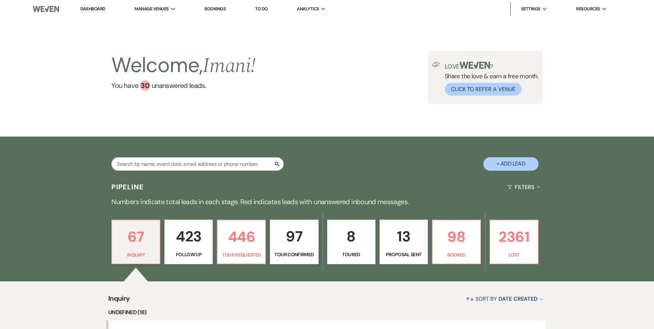
click at [504, 164] on button "+ Add Lead" at bounding box center [510, 163] width 55 height 13
select select "637"
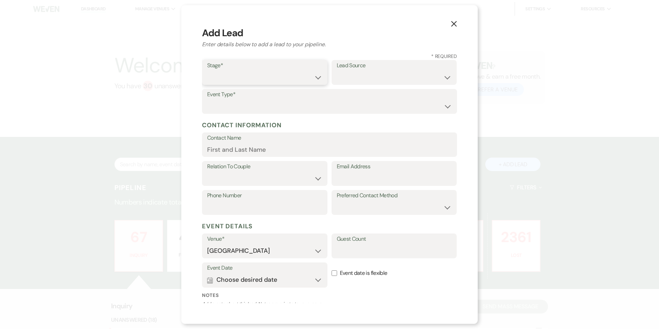
click at [249, 78] on select "Inquiry Follow Up Tour Requested Tour Confirmed Toured Proposal Sent Booked Lost" at bounding box center [264, 77] width 115 height 13
select select "2"
click at [207, 71] on select "Inquiry Follow Up Tour Requested Tour Confirmed Toured Proposal Sent Booked Lost" at bounding box center [264, 77] width 115 height 13
click at [353, 80] on select "Weven Venue Website Instagram Facebook Pinterest Google The Knot Wedding Wire H…" at bounding box center [394, 77] width 115 height 13
select select "1"
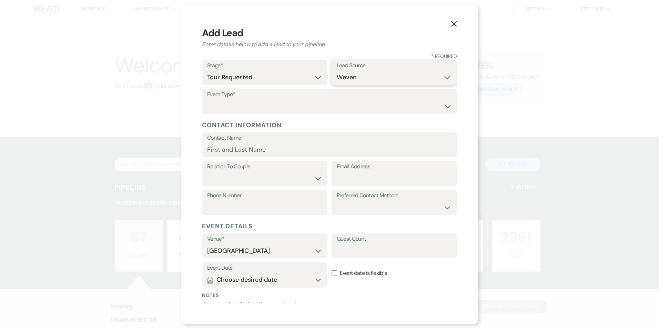
click at [337, 71] on select "Weven Venue Website Instagram Facebook Pinterest Google The Knot Wedding Wire H…" at bounding box center [394, 77] width 115 height 13
click at [296, 119] on form "Stage* Inquiry Follow Up Tour Requested Tour Confirmed Toured Proposal Sent Boo…" at bounding box center [329, 212] width 255 height 304
click at [291, 112] on select "Wedding Anniversary Party Baby Shower Bachelorette / Bachelor Party Birthday Pa…" at bounding box center [329, 106] width 245 height 13
click at [228, 109] on select "Wedding Anniversary Party Baby Shower Bachelorette / Bachelor Party Birthday Pa…" at bounding box center [329, 106] width 244 height 13
click at [224, 103] on select "Wedding Anniversary Party Baby Shower Bachelorette / Bachelor Party Birthday Pa…" at bounding box center [329, 106] width 244 height 13
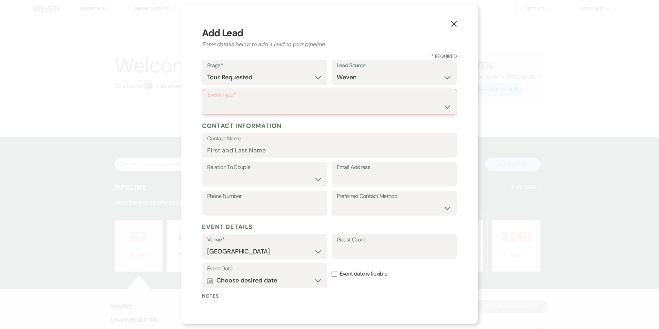
click at [224, 104] on select "Wedding Anniversary Party Baby Shower Bachelorette / Bachelor Party Birthday Pa…" at bounding box center [329, 106] width 244 height 13
select select "7"
click at [207, 100] on select "Wedding Anniversary Party Baby Shower Bachelorette / Bachelor Party Birthday Pa…" at bounding box center [329, 106] width 244 height 13
click at [235, 149] on input "Contact Name" at bounding box center [329, 149] width 245 height 13
click at [242, 151] on input "Contact Name" at bounding box center [329, 149] width 245 height 13
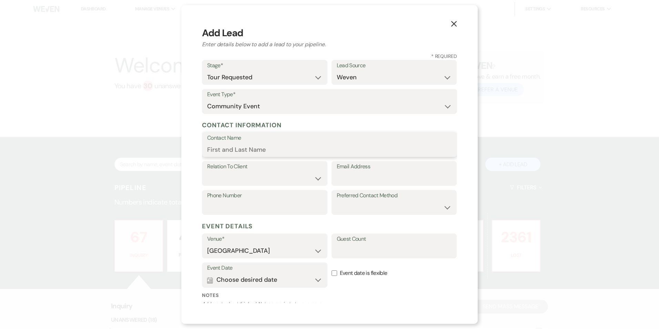
paste input "Marc-Antonie Cooper"
type input "Marc-Antonie Cooper"
click at [234, 175] on select "Client Event Planner Parent of Client Family Member Friend Other" at bounding box center [264, 178] width 115 height 13
select select "1"
click at [207, 172] on select "Client Event Planner Parent of Client Family Member Friend Other" at bounding box center [264, 178] width 115 height 13
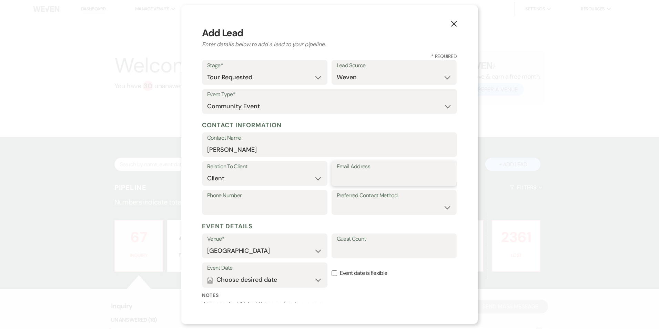
click at [367, 180] on input "Email Address" at bounding box center [394, 178] width 115 height 13
click at [350, 177] on input "Email Address" at bounding box center [394, 178] width 115 height 13
paste input "marc-antonie.cooper@cityofsouthfultonga.gov"
type input "marc-antonie.cooper@cityofsouthfultonga.gov"
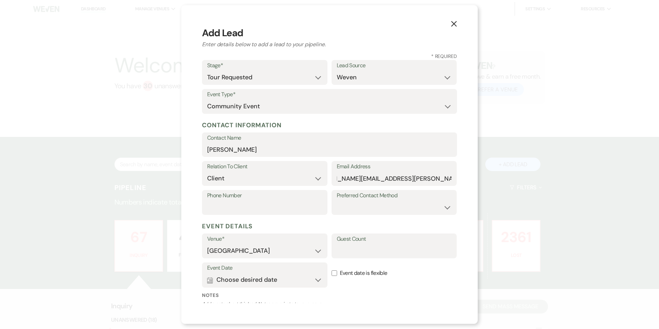
click at [270, 199] on label "Phone Number" at bounding box center [264, 196] width 115 height 10
click at [270, 201] on input "Phone Number" at bounding box center [264, 207] width 115 height 13
paste input "470.927.8899"
type input "470.927.8899"
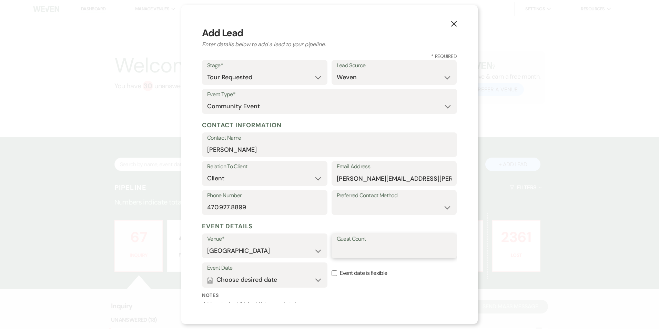
click at [356, 244] on input "Guest Count" at bounding box center [394, 250] width 115 height 13
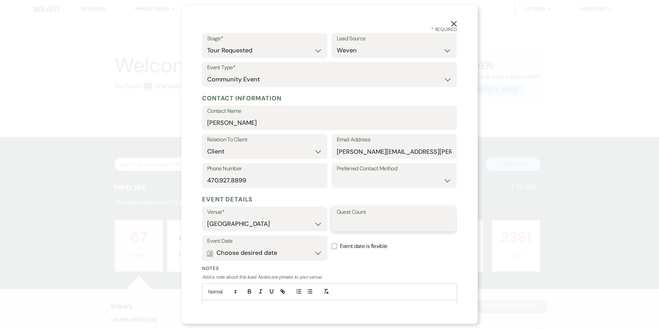
scroll to position [61, 0]
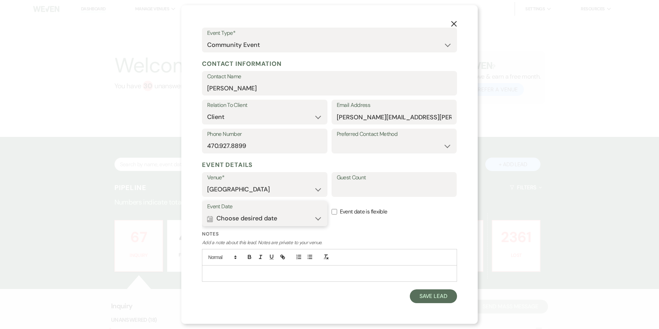
click at [252, 217] on button "Calendar Choose desired date Expand" at bounding box center [264, 219] width 115 height 14
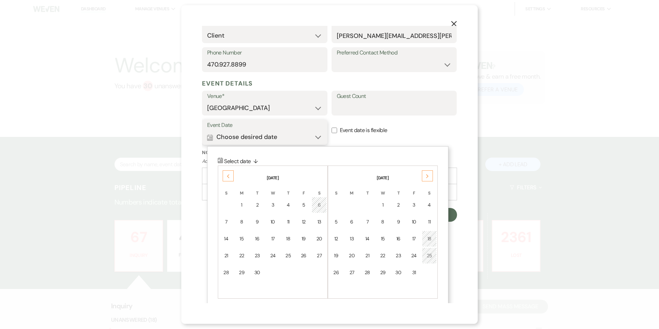
scroll to position [149, 0]
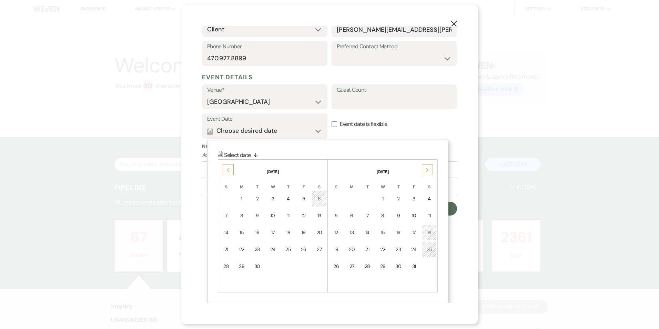
click at [423, 168] on div "Next" at bounding box center [427, 169] width 11 height 11
drag, startPoint x: 423, startPoint y: 168, endPoint x: 414, endPoint y: 233, distance: 65.1
click at [414, 233] on div "18" at bounding box center [414, 232] width 6 height 7
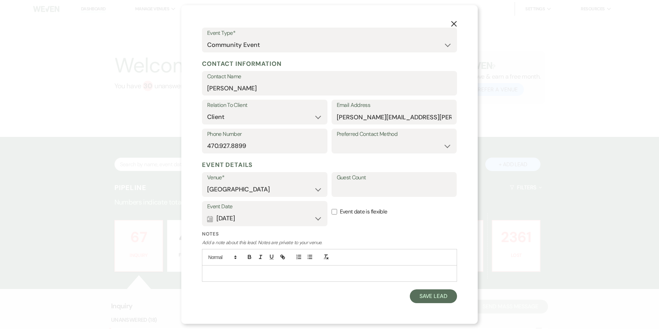
click at [220, 271] on p at bounding box center [329, 274] width 244 height 8
click at [423, 295] on button "Save Lead" at bounding box center [433, 296] width 47 height 14
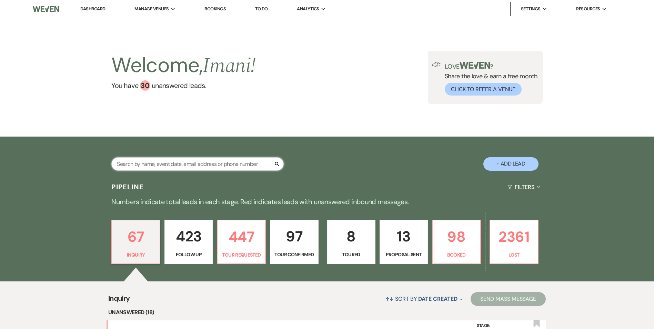
click at [174, 163] on input "text" at bounding box center [197, 163] width 172 height 13
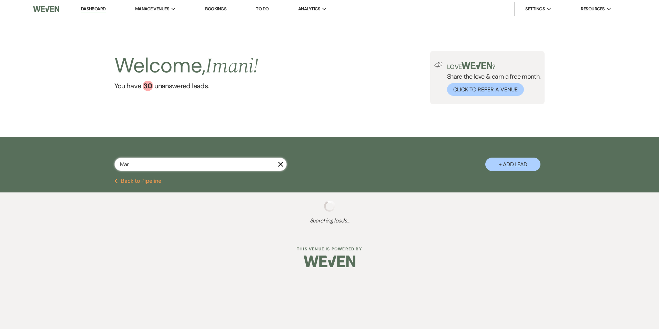
type input "Marc"
select select "2"
select select "9"
select select "2"
select select "8"
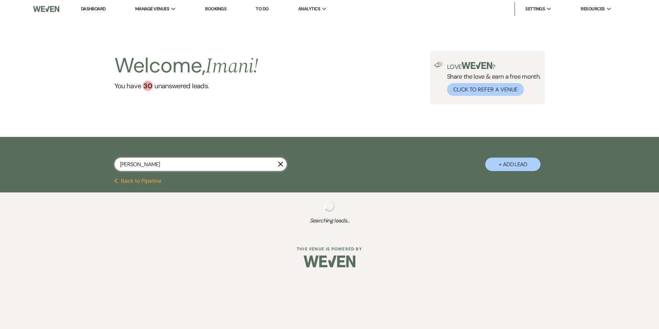
select select "5"
select select "2"
select select "8"
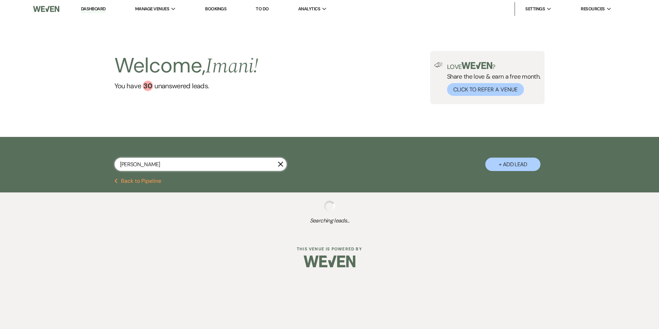
select select "5"
select select "8"
select select "5"
select select "8"
select select "5"
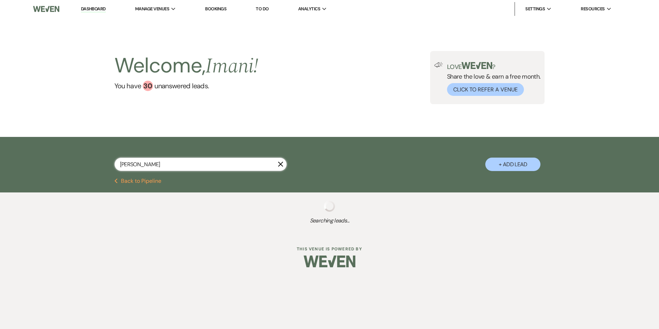
select select "4"
select select "8"
select select "6"
select select "8"
select select "5"
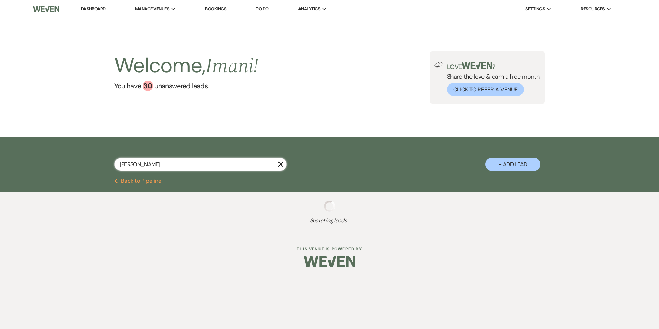
select select "8"
select select "5"
select select "8"
select select "5"
select select "8"
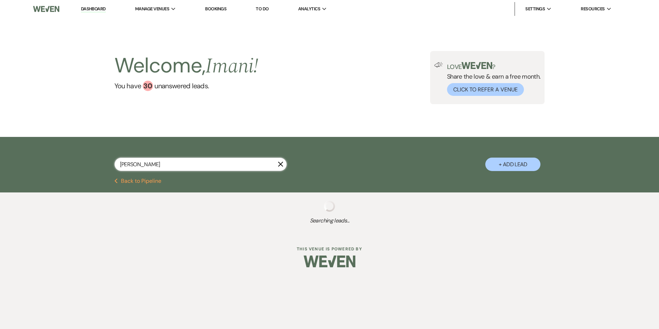
select select "6"
select select "8"
select select "1"
select select "8"
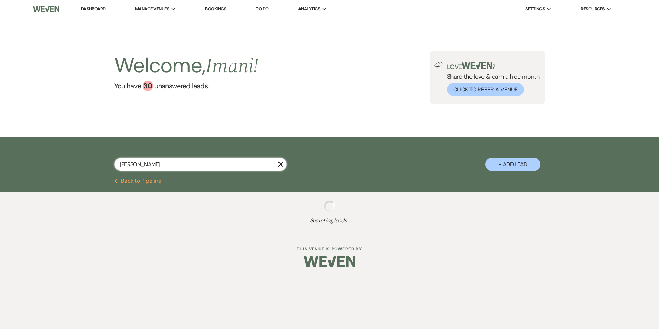
select select "8"
select select "6"
select select "8"
select select "11"
select select "8"
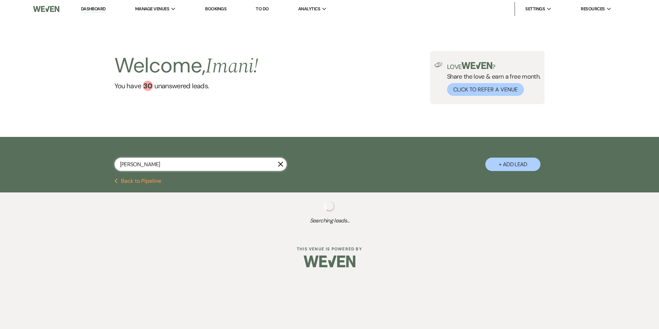
select select "5"
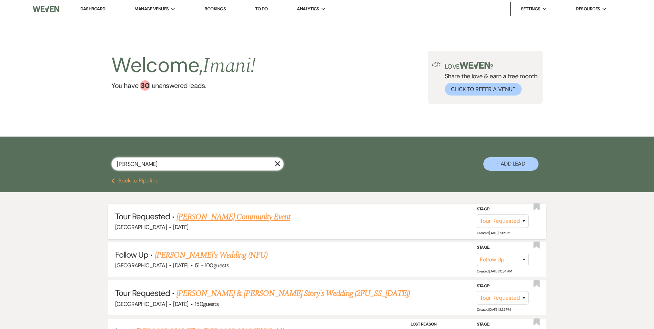
type input "Marc"
click at [193, 217] on link "Marc-Antonie Cooper's Community Event" at bounding box center [233, 217] width 114 height 12
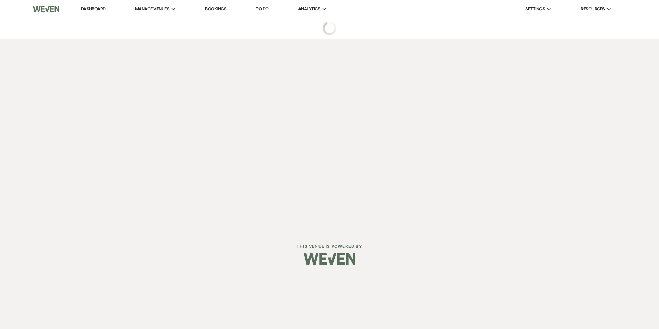
select select "2"
select select "1"
select select "7"
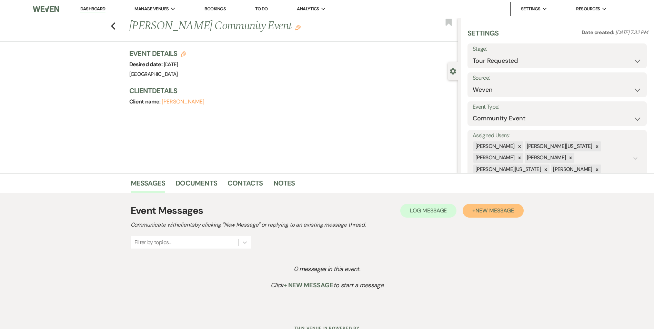
click at [480, 215] on button "+ New Message" at bounding box center [493, 211] width 61 height 14
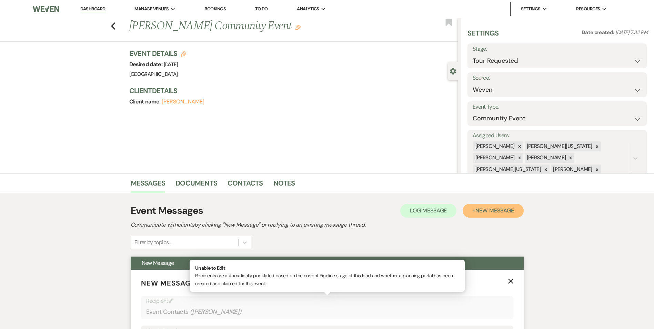
scroll to position [103, 0]
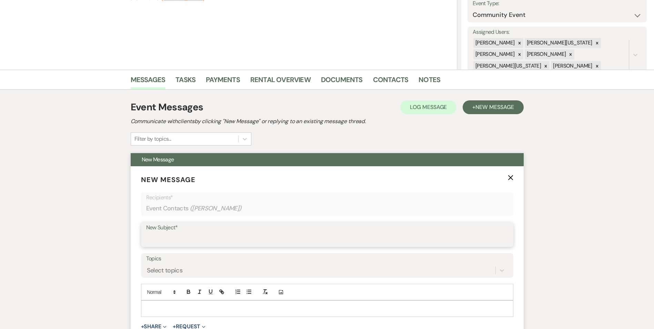
click at [156, 240] on input "New Subject*" at bounding box center [327, 239] width 362 height 13
click at [161, 267] on div "Select topics" at bounding box center [327, 270] width 362 height 13
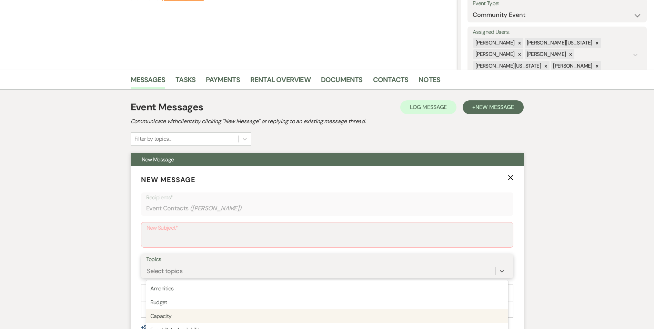
scroll to position [161, 0]
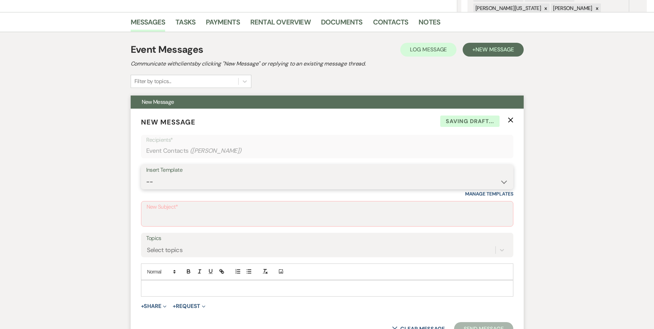
click at [162, 182] on select "--" at bounding box center [327, 181] width 362 height 13
select select "4369"
click at [146, 175] on select "-- Inquiry Follow Up Email #2 Contract Sending Template Payment Template Rental…" at bounding box center [327, 181] width 362 height 13
type input "Enon Ranch Quote"
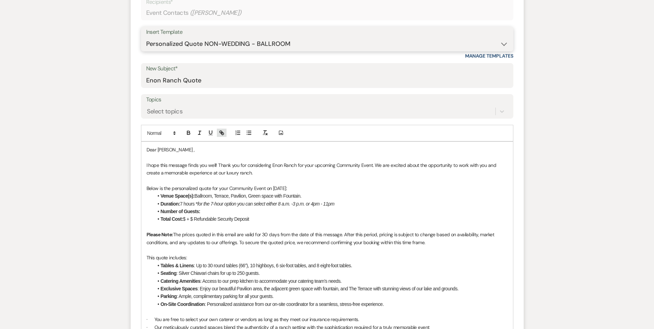
scroll to position [333, 0]
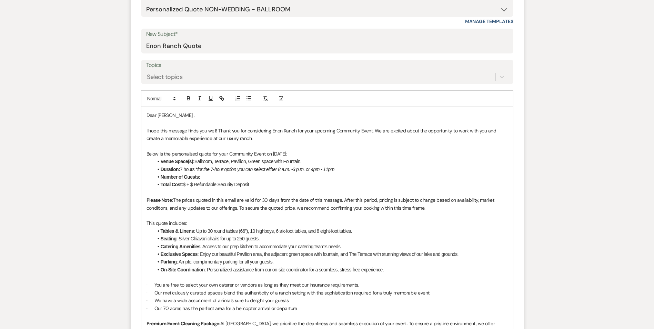
click at [185, 167] on li "Duration: 7 hours * for the 7-hour option you can select either 8 a.m. -3 p.m. …" at bounding box center [330, 169] width 354 height 8
drag, startPoint x: 212, startPoint y: 169, endPoint x: 344, endPoint y: 170, distance: 131.7
click at [344, 170] on li "Duration: 4 hours * for the 7-hour option you can select either 8 a.m. -3 p.m. …" at bounding box center [330, 169] width 354 height 8
click at [203, 177] on li "Number of Guests:" at bounding box center [330, 177] width 354 height 8
drag, startPoint x: 185, startPoint y: 183, endPoint x: 245, endPoint y: 183, distance: 60.7
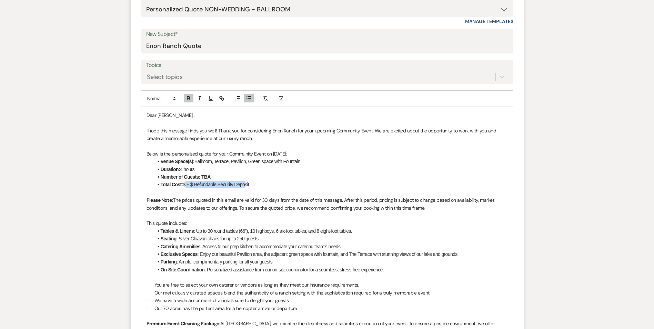
click at [245, 183] on li "Total Cost: $ + $ Refundable Security Deposit" at bounding box center [330, 185] width 354 height 8
click at [255, 183] on li "Total Cost: $ + $ Refundable Security Deposit" at bounding box center [330, 185] width 354 height 8
drag, startPoint x: 257, startPoint y: 186, endPoint x: 184, endPoint y: 185, distance: 73.1
click at [184, 185] on li "Total Cost: $ + $ Refundable Security Deposit" at bounding box center [330, 185] width 354 height 8
click at [151, 193] on p at bounding box center [326, 193] width 361 height 8
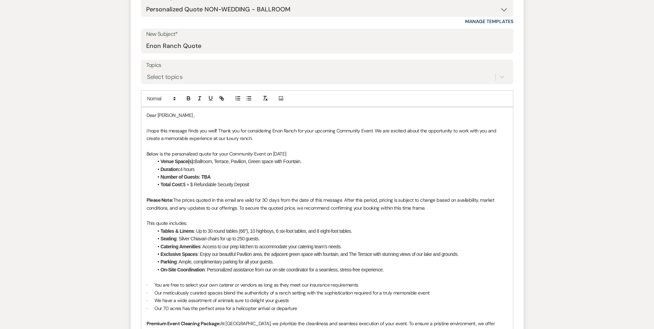
click at [161, 183] on strong "Total Cost:" at bounding box center [172, 185] width 22 height 6
click at [253, 184] on li "Total Cost: $ + $ Refundable Security Deposit" at bounding box center [330, 185] width 354 height 8
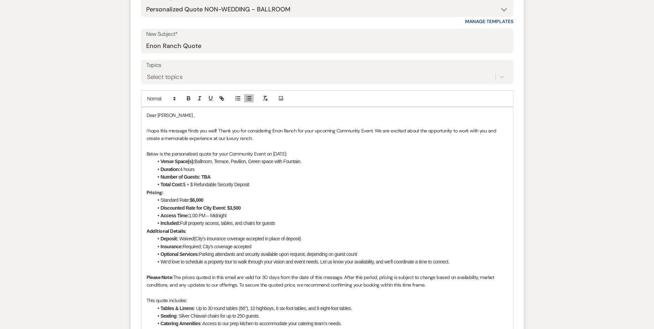
click at [149, 192] on strong "Pricing:" at bounding box center [154, 192] width 17 height 6
click at [146, 192] on strong "Pricing:" at bounding box center [154, 192] width 17 height 6
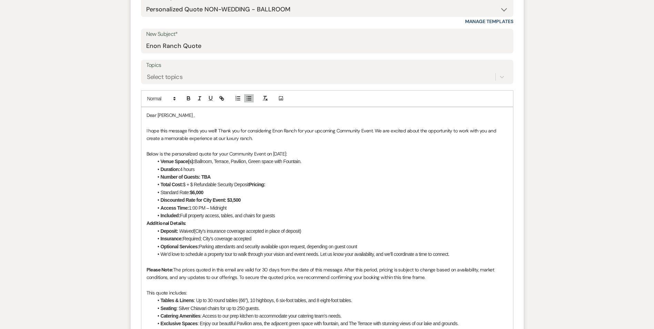
drag, startPoint x: 161, startPoint y: 184, endPoint x: 250, endPoint y: 184, distance: 89.6
click at [250, 184] on li "Total Cost: $ + $ Refundable Security Deposit Pricing:" at bounding box center [330, 185] width 354 height 8
click at [252, 184] on strong "Pricing:" at bounding box center [257, 185] width 16 height 6
click at [260, 183] on strong "Pricing:" at bounding box center [257, 185] width 16 height 6
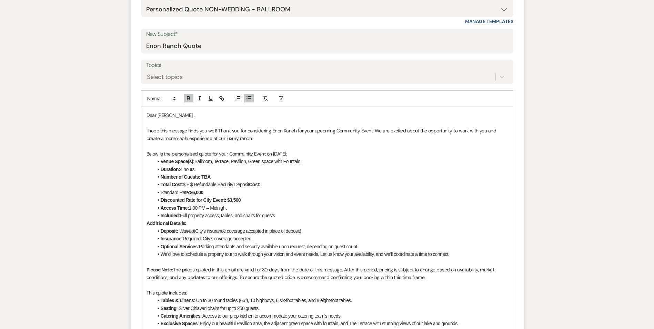
drag, startPoint x: 161, startPoint y: 184, endPoint x: 250, endPoint y: 181, distance: 89.3
click at [250, 181] on li "Total Cost: $ + $ Refundable Security Deposit Cost:" at bounding box center [330, 185] width 354 height 8
click at [161, 194] on li "Standard Rate: $6,000" at bounding box center [330, 193] width 354 height 8
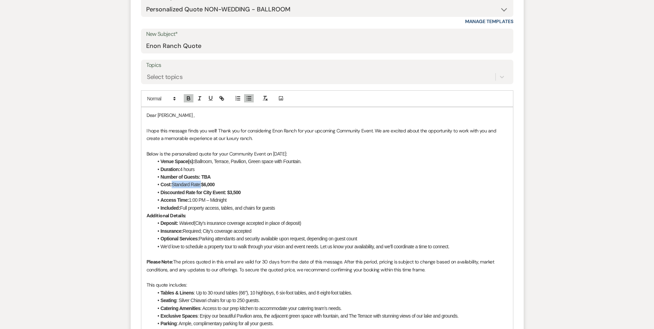
drag, startPoint x: 201, startPoint y: 184, endPoint x: 172, endPoint y: 185, distance: 28.6
click at [172, 185] on li "Cost: Standard Rate: $6,000" at bounding box center [330, 185] width 354 height 8
drag, startPoint x: 172, startPoint y: 183, endPoint x: 193, endPoint y: 181, distance: 20.7
click at [189, 183] on li "Cost: $6,000" at bounding box center [330, 185] width 354 height 8
click at [188, 100] on icon "button" at bounding box center [188, 98] width 6 height 6
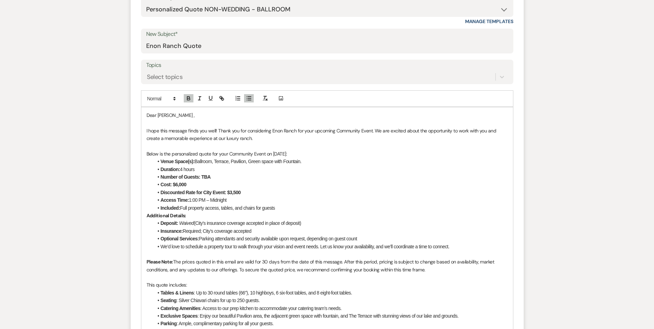
click at [161, 192] on strong "Discounted Rate for City Event:" at bounding box center [193, 193] width 65 height 6
drag, startPoint x: 172, startPoint y: 183, endPoint x: 196, endPoint y: 182, distance: 23.8
click at [196, 182] on li "Cost: $6,000" at bounding box center [330, 185] width 354 height 8
click at [187, 95] on icon "button" at bounding box center [188, 98] width 6 height 6
click at [207, 185] on li "Cost: $6,000" at bounding box center [330, 185] width 354 height 8
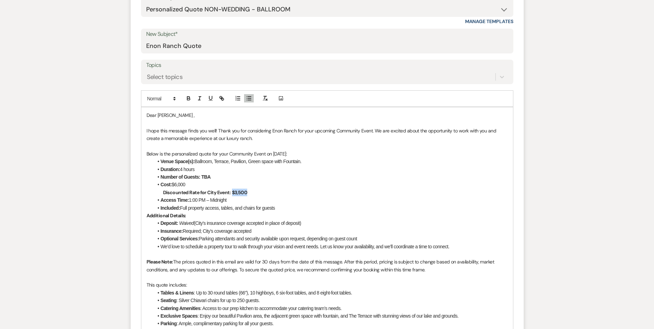
drag, startPoint x: 231, startPoint y: 192, endPoint x: 247, endPoint y: 191, distance: 15.9
click at [247, 191] on p "Discounted Rate for City Event: $3,500" at bounding box center [326, 193] width 361 height 8
click at [189, 98] on icon "button" at bounding box center [188, 98] width 6 height 6
click at [258, 230] on li "Insurance: Required; City’s coverage accepted" at bounding box center [330, 231] width 354 height 8
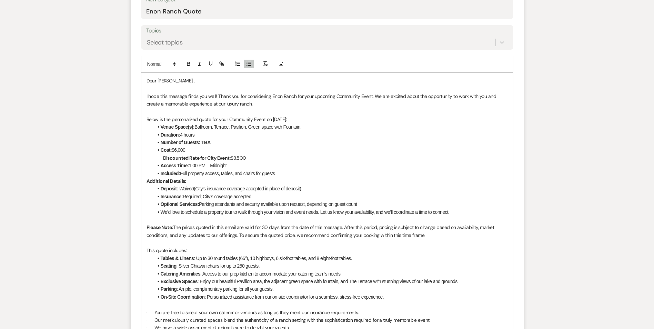
click at [191, 166] on li "Access Time: 1:00 PM – Midnight" at bounding box center [330, 166] width 354 height 8
drag, startPoint x: 283, startPoint y: 167, endPoint x: 225, endPoint y: 168, distance: 57.6
click at [225, 168] on li "Access Time: 7:00pm- 11:00pm 1:00 PM – Midnight" at bounding box center [330, 166] width 354 height 8
click at [191, 165] on li "Access Time: 7:00pm- 11:00pm" at bounding box center [330, 166] width 354 height 8
drag, startPoint x: 211, startPoint y: 165, endPoint x: 215, endPoint y: 170, distance: 6.9
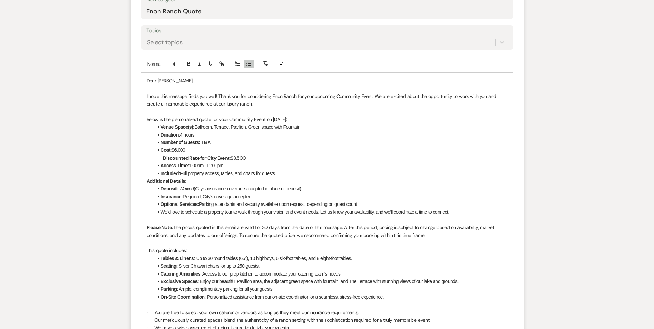
click at [211, 165] on li "Access Time: 1:00pm- 11:00pm" at bounding box center [330, 166] width 354 height 8
click at [225, 164] on li "Access Time: 1:00pm- 12:00pm" at bounding box center [330, 166] width 354 height 8
click at [207, 172] on li "Included: Full property access, tables, and chairs for guests" at bounding box center [330, 174] width 354 height 8
click at [188, 171] on li "Included: Full property access, tables, and chairs for guests" at bounding box center [330, 174] width 354 height 8
drag, startPoint x: 156, startPoint y: 172, endPoint x: 282, endPoint y: 175, distance: 125.8
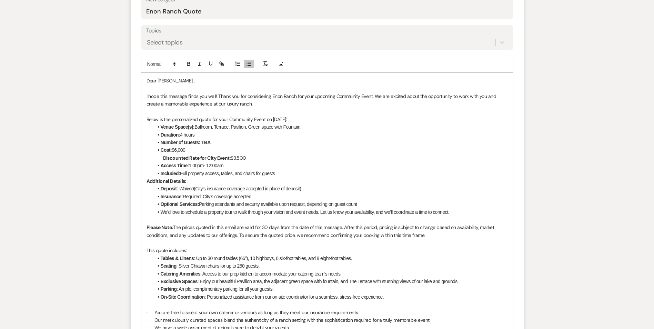
click at [282, 175] on li "Included: Full property access, tables, and chairs for guests" at bounding box center [330, 174] width 354 height 8
click at [181, 173] on li "Included: Full property access, tables, and chairs for guests" at bounding box center [330, 174] width 354 height 8
click at [182, 171] on li "Included: Full property access, tables, and chairs for guests" at bounding box center [330, 174] width 354 height 8
click at [223, 174] on li "Included: Full property access, tables, and chairs for guests" at bounding box center [330, 174] width 354 height 8
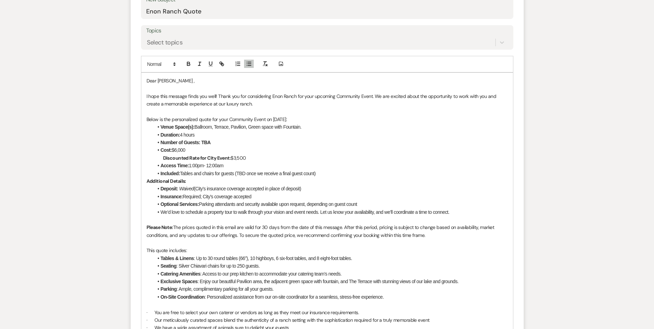
click at [175, 187] on strong "Deposit:" at bounding box center [170, 189] width 18 height 6
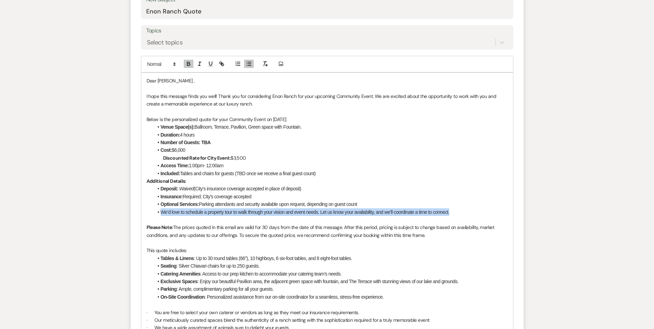
drag, startPoint x: 149, startPoint y: 213, endPoint x: 469, endPoint y: 210, distance: 319.5
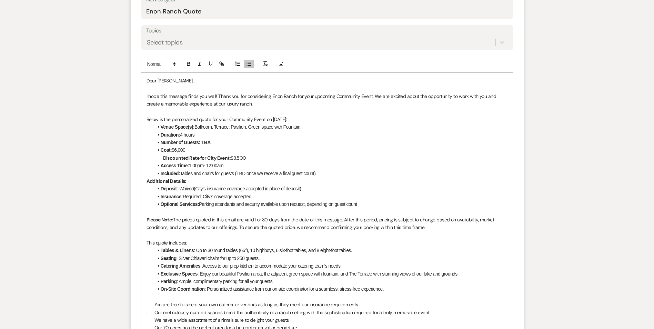
click at [158, 208] on p at bounding box center [326, 212] width 361 height 8
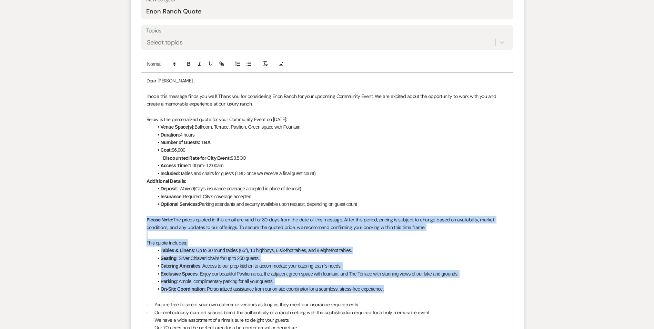
drag, startPoint x: 146, startPoint y: 217, endPoint x: 395, endPoint y: 288, distance: 259.3
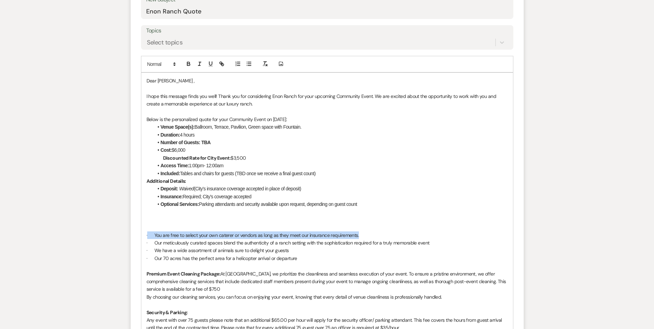
drag, startPoint x: 382, startPoint y: 238, endPoint x: 147, endPoint y: 232, distance: 235.1
click at [147, 232] on p "· You are free to select your own caterer or vendors as long as they meet our i…" at bounding box center [326, 235] width 361 height 8
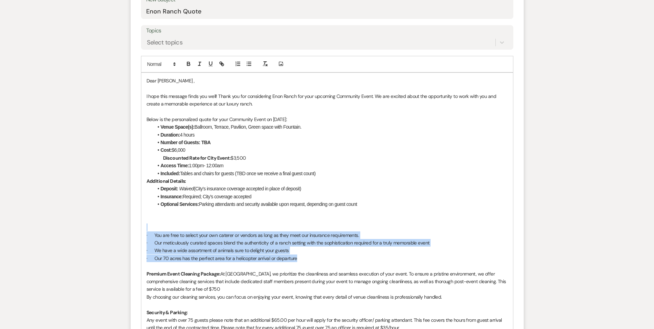
drag, startPoint x: 328, startPoint y: 261, endPoint x: 146, endPoint y: 228, distance: 185.3
click at [146, 228] on div "Dear Marc-Antonie , I hope this message finds you well! Thank you for consideri…" at bounding box center [327, 305] width 372 height 464
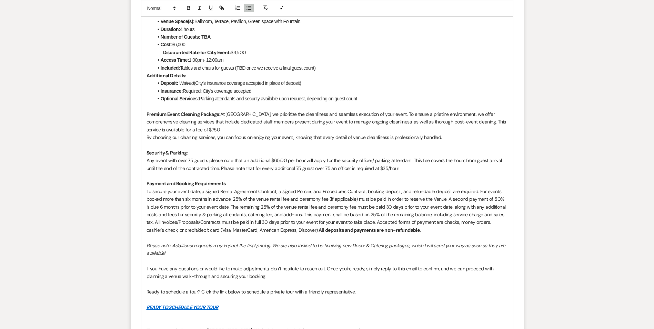
scroll to position [471, 0]
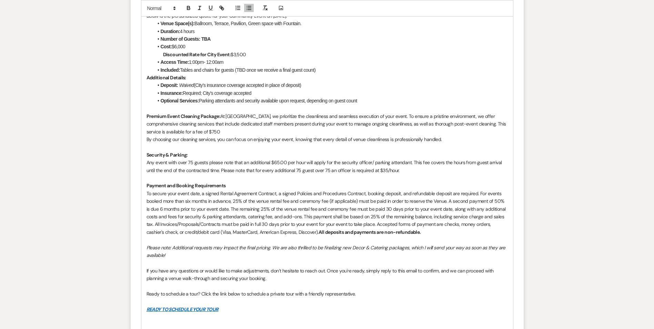
click at [144, 115] on div "Dear Marc-Antonie , I hope this message finds you well! Thank you for consideri…" at bounding box center [327, 173] width 372 height 409
click at [156, 153] on strong "Security & Parking:" at bounding box center [166, 155] width 41 height 6
click at [155, 181] on p at bounding box center [326, 178] width 361 height 8
click at [151, 185] on strong "Payment and Booking Requirements" at bounding box center [185, 185] width 79 height 6
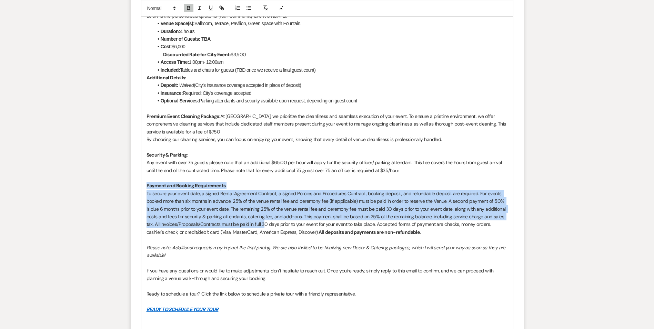
drag, startPoint x: 146, startPoint y: 184, endPoint x: 267, endPoint y: 225, distance: 127.4
click at [266, 224] on div "Dear Marc-Antonie , I hope this message finds you well! Thank you for consideri…" at bounding box center [327, 173] width 372 height 409
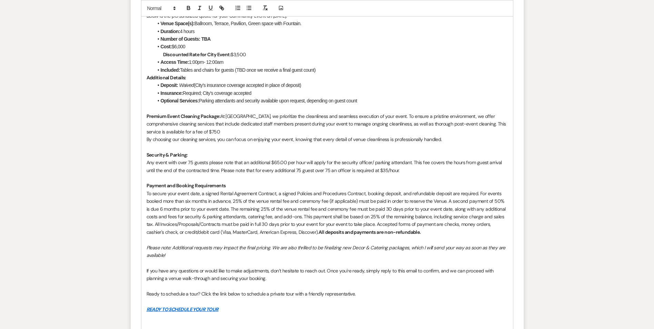
click at [272, 233] on span "To secure your event date, a signed Rental Agreement Contract, a signed Policie…" at bounding box center [326, 212] width 360 height 45
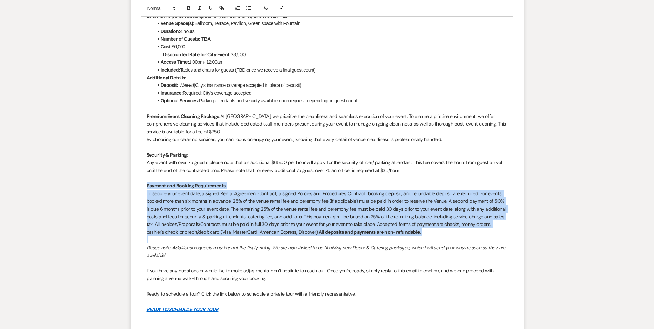
drag, startPoint x: 144, startPoint y: 188, endPoint x: 221, endPoint y: 239, distance: 92.5
click at [221, 239] on div "Dear Marc-Antonie , I hope this message finds you well! Thank you for consideri…" at bounding box center [327, 173] width 372 height 409
click at [221, 239] on p at bounding box center [326, 240] width 361 height 8
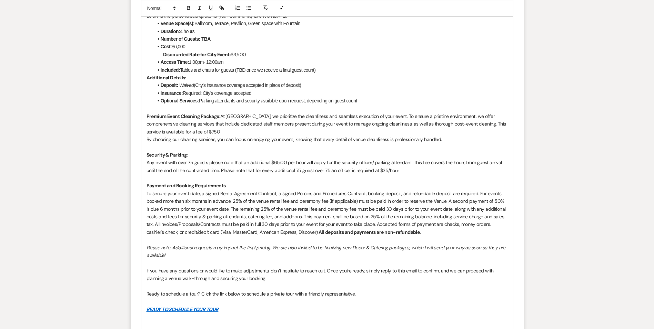
click at [221, 264] on p at bounding box center [326, 263] width 361 height 8
click at [221, 286] on p at bounding box center [326, 286] width 361 height 8
click at [231, 297] on p "Ready to schedule a tour? Click the link below to schedule a private tour with …" at bounding box center [326, 294] width 361 height 8
click at [146, 184] on div "Dear Marc-Antonie , I hope this message finds you well! Thank you for consideri…" at bounding box center [327, 173] width 372 height 409
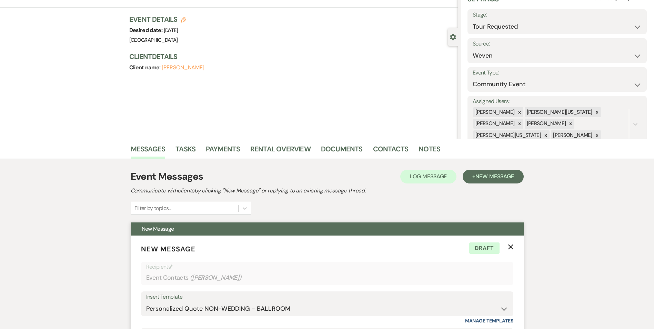
scroll to position [0, 0]
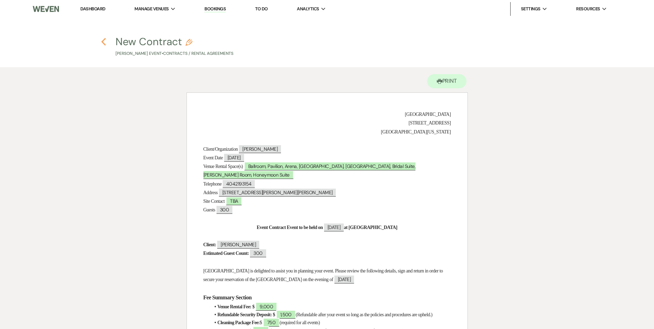
click at [104, 39] on use "button" at bounding box center [103, 42] width 4 height 8
click at [99, 11] on link "Dashboard" at bounding box center [92, 9] width 25 height 6
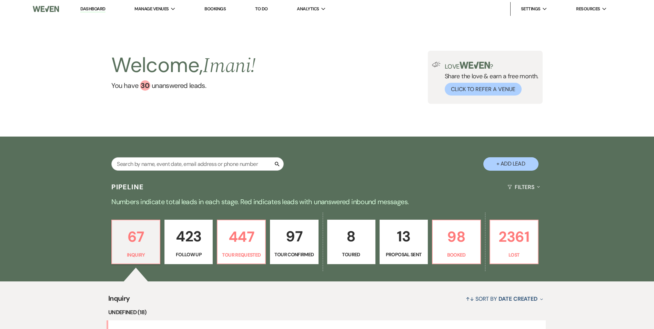
click at [525, 161] on button "+ Add Lead" at bounding box center [510, 163] width 55 height 13
select select "637"
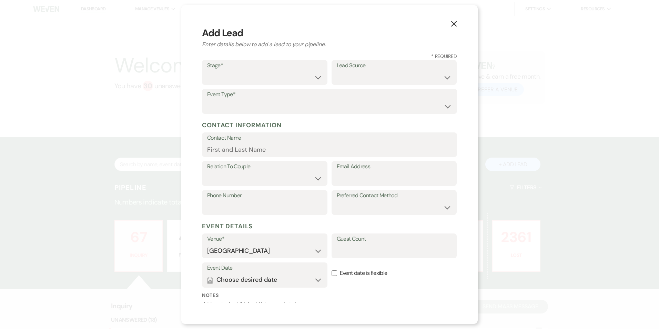
click at [267, 70] on label "Stage*" at bounding box center [264, 66] width 115 height 10
click at [264, 78] on select "Inquiry Follow Up Tour Requested Tour Confirmed Toured Proposal Sent Booked Lost" at bounding box center [264, 77] width 115 height 13
click at [237, 75] on select "Inquiry Follow Up Tour Requested Tour Confirmed Toured Proposal Sent Booked Lost" at bounding box center [264, 77] width 114 height 13
select select "1"
click at [207, 71] on select "Inquiry Follow Up Tour Requested Tour Confirmed Toured Proposal Sent Booked Lost" at bounding box center [264, 77] width 114 height 13
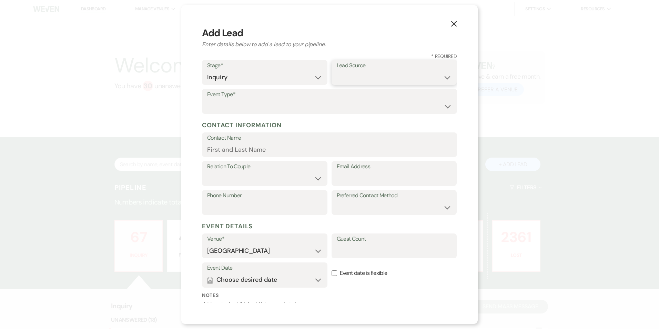
click at [352, 72] on select "Weven Venue Website Instagram Facebook Pinterest Google The Knot Wedding Wire H…" at bounding box center [394, 77] width 115 height 13
select select "1"
click at [337, 71] on select "Weven Venue Website Instagram Facebook Pinterest Google The Knot Wedding Wire H…" at bounding box center [394, 77] width 115 height 13
click at [231, 102] on select "Wedding Anniversary Party Baby Shower Bachelorette / Bachelor Party Birthday Pa…" at bounding box center [329, 106] width 245 height 13
select select "7"
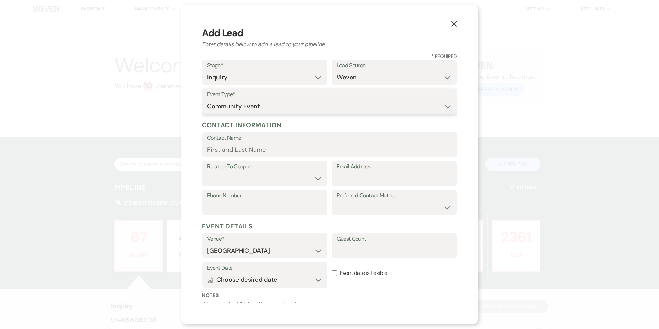
click at [207, 100] on select "Wedding Anniversary Party Baby Shower Bachelorette / Bachelor Party Birthday Pa…" at bounding box center [329, 106] width 245 height 13
click at [227, 152] on input "Contact Name" at bounding box center [329, 149] width 245 height 13
click at [257, 146] on input "Contact Name" at bounding box center [329, 149] width 245 height 13
click at [236, 176] on select "Client Event Planner Parent of Client Family Member Friend Other" at bounding box center [264, 178] width 115 height 13
click at [347, 180] on input "Email Address" at bounding box center [394, 178] width 115 height 13
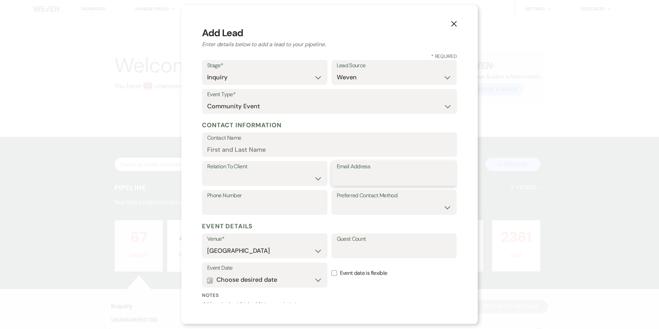
paste input "[EMAIL_ADDRESS][DOMAIN_NAME]"
type input "[EMAIL_ADDRESS][DOMAIN_NAME]"
click at [234, 167] on label "Relation To Client" at bounding box center [264, 167] width 114 height 10
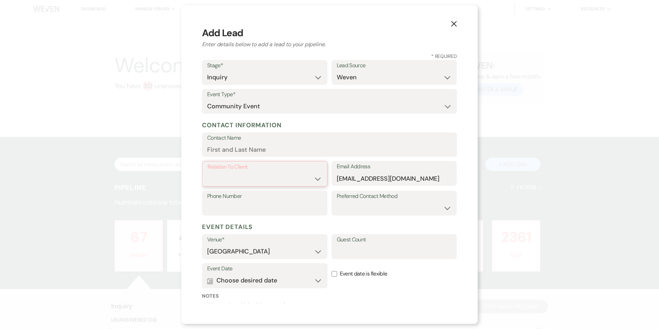
click at [235, 177] on select "Client Event Planner Parent of Client Family Member Friend Other" at bounding box center [264, 178] width 114 height 13
select select "1"
click at [207, 172] on select "Client Event Planner Parent of Client Family Member Friend Other" at bounding box center [264, 178] width 114 height 13
click at [278, 203] on input "Phone Number" at bounding box center [264, 207] width 115 height 13
type input "2487679503"
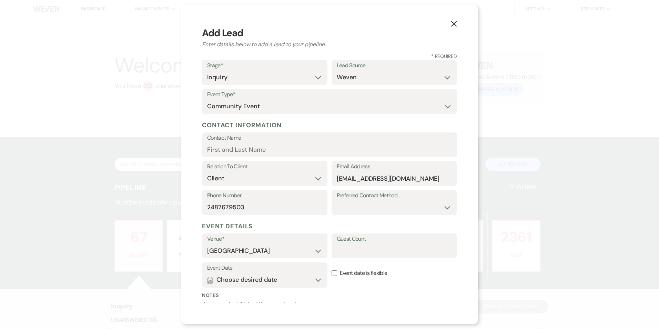
click at [379, 196] on label "Preferred Contact Method" at bounding box center [394, 196] width 115 height 10
click at [373, 212] on select "Email Phone Text" at bounding box center [394, 207] width 115 height 13
select select "email"
click at [337, 201] on select "Email Phone Text" at bounding box center [394, 207] width 115 height 13
click at [354, 262] on div "Venue* Enon Ranch Guest Count" at bounding box center [329, 247] width 255 height 29
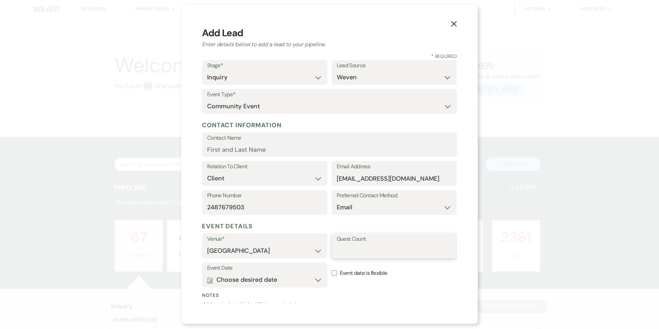
click at [354, 253] on input "Guest Count" at bounding box center [394, 250] width 115 height 13
type input "200"
click at [317, 281] on button "Calendar Choose desired date Expand" at bounding box center [264, 280] width 115 height 14
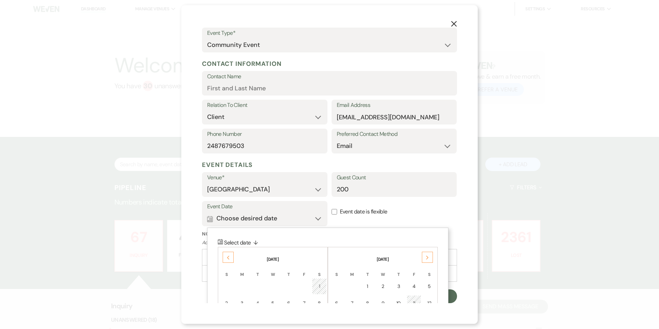
click at [425, 259] on div "Next" at bounding box center [427, 257] width 11 height 11
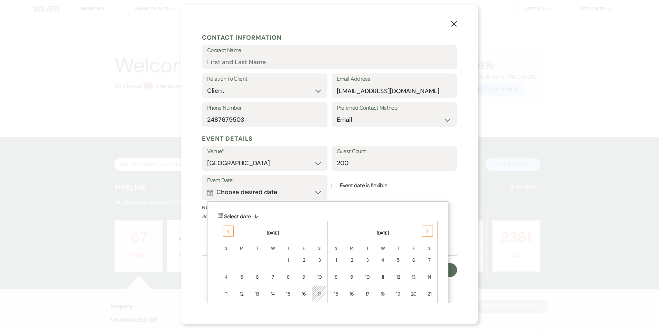
scroll to position [130, 0]
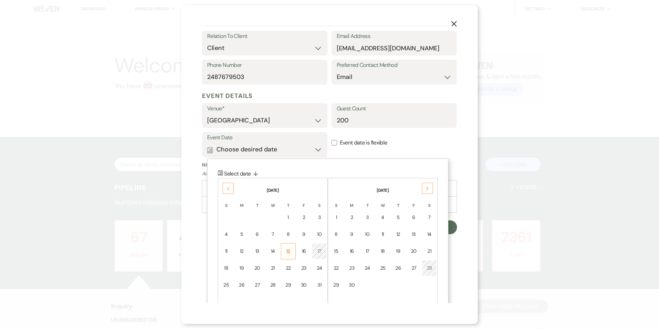
click at [288, 249] on div "15" at bounding box center [288, 250] width 6 height 7
click at [288, 196] on div at bounding box center [329, 188] width 255 height 17
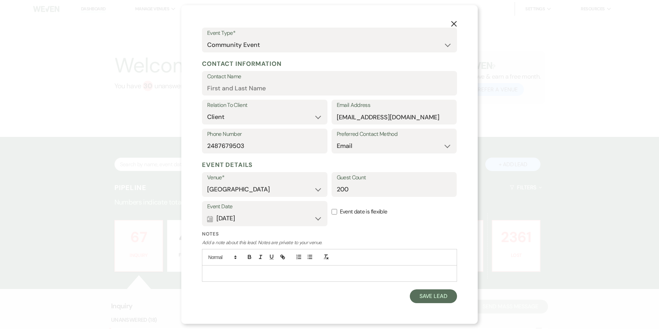
scroll to position [61, 0]
drag, startPoint x: 288, startPoint y: 249, endPoint x: 316, endPoint y: 221, distance: 39.5
click at [316, 221] on button "Calendar Oct 15, 2026 Expand" at bounding box center [264, 219] width 115 height 14
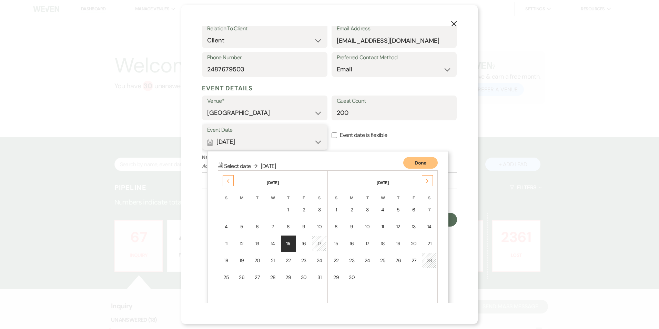
scroll to position [149, 0]
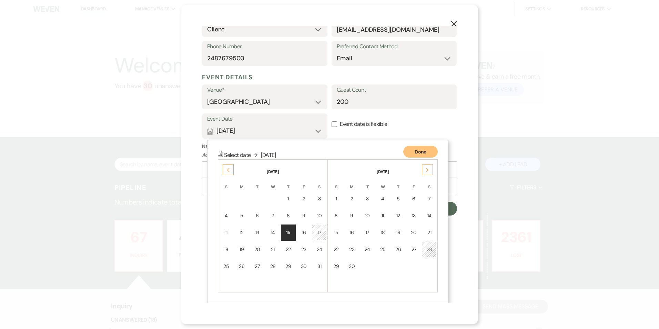
click at [237, 158] on span "Select date ↓" at bounding box center [242, 154] width 37 height 7
click at [228, 170] on use at bounding box center [228, 170] width 2 height 4
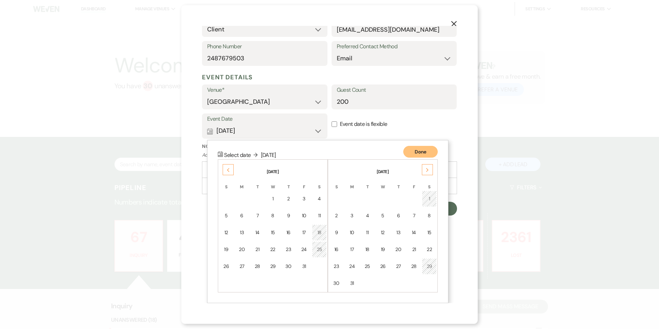
click at [228, 170] on use at bounding box center [228, 170] width 2 height 4
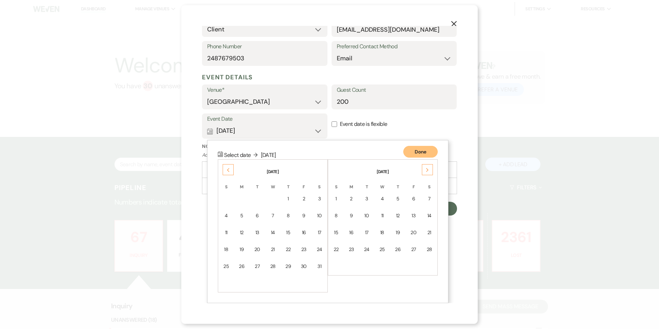
click at [228, 170] on use at bounding box center [228, 170] width 2 height 4
click at [275, 232] on div "15" at bounding box center [273, 232] width 6 height 7
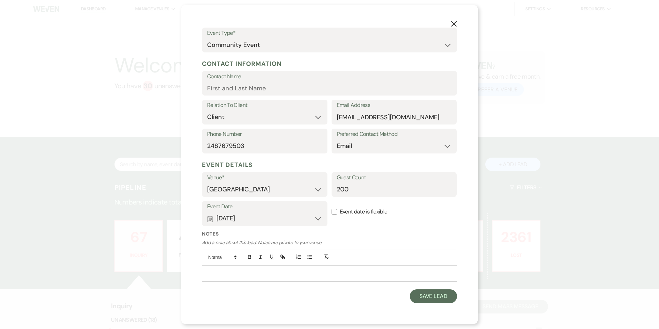
scroll to position [61, 0]
click at [238, 274] on p at bounding box center [329, 274] width 244 height 8
click at [289, 220] on button "Calendar Oct 15, 2025 Expand" at bounding box center [264, 219] width 115 height 14
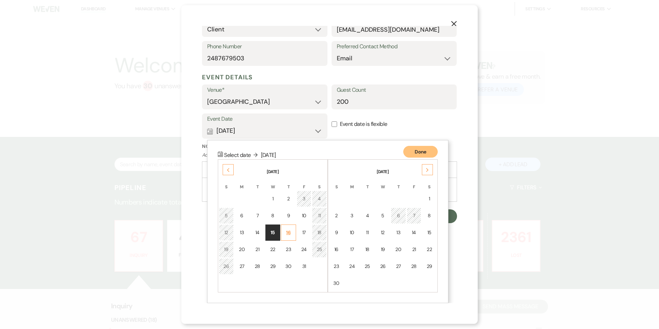
click at [289, 233] on div "16" at bounding box center [288, 232] width 6 height 7
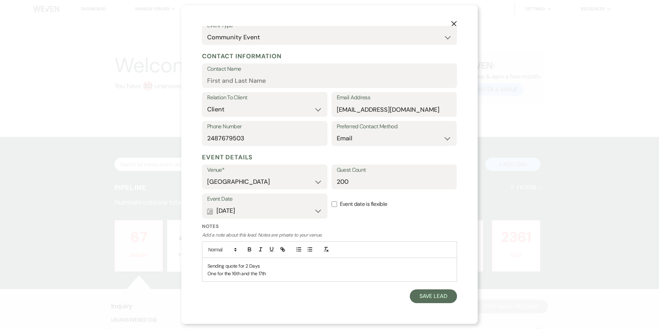
scroll to position [69, 0]
click at [281, 270] on p "One for the 16th and the 17th" at bounding box center [329, 274] width 244 height 8
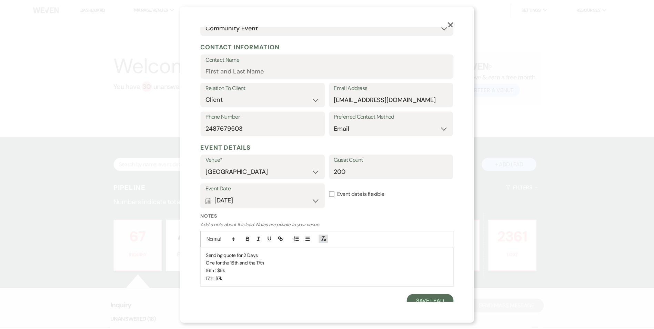
scroll to position [84, 0]
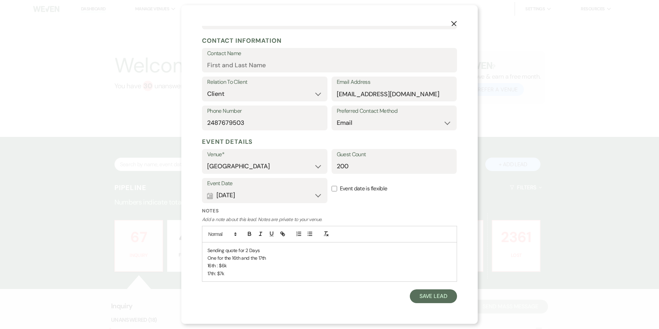
click at [237, 58] on label "Contact Name" at bounding box center [329, 54] width 245 height 10
click at [237, 58] on input "Contact Name" at bounding box center [329, 64] width 245 height 13
type input "Herbert J. White"
click at [421, 302] on button "Save Lead" at bounding box center [433, 296] width 47 height 14
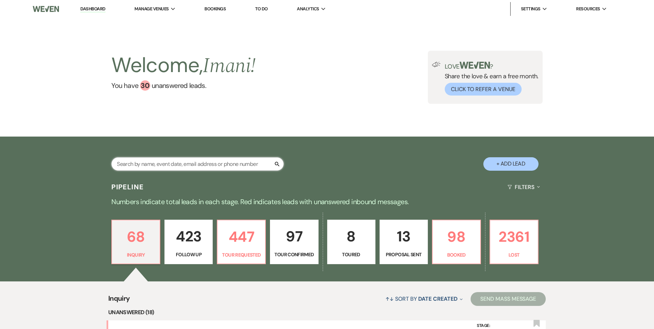
click at [169, 166] on input "text" at bounding box center [197, 163] width 172 height 13
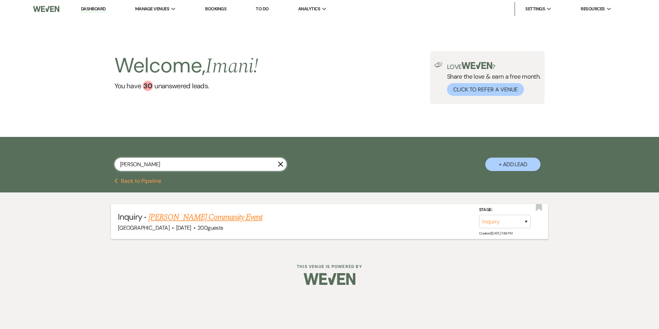
type input "herber"
click at [163, 219] on link "Herbert J. White's Community Event" at bounding box center [206, 217] width 114 height 12
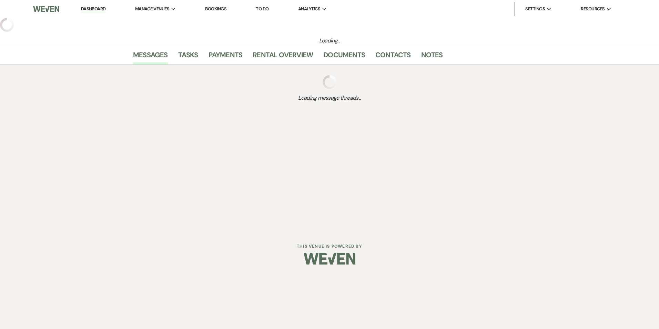
select select "1"
select select "7"
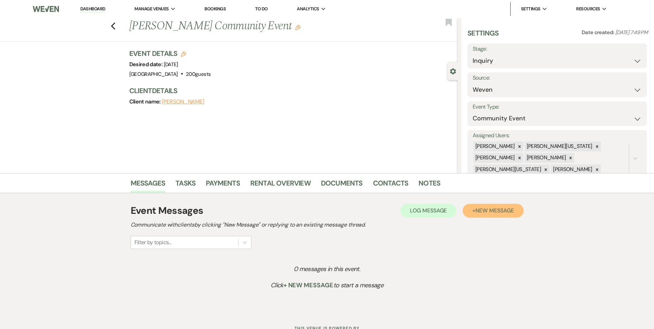
click at [476, 207] on span "New Message" at bounding box center [494, 210] width 38 height 7
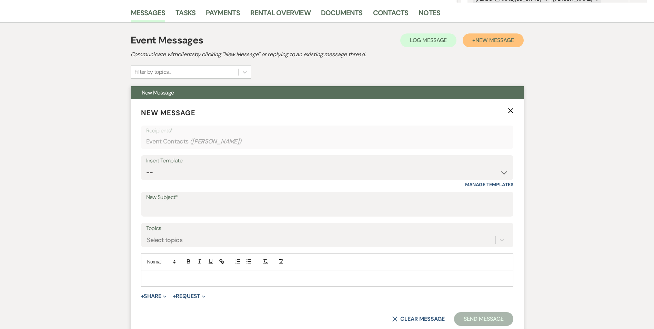
scroll to position [172, 0]
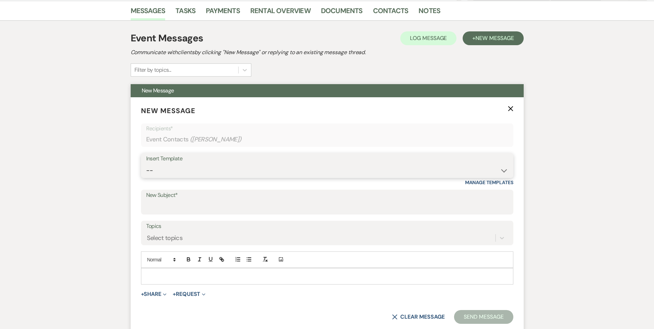
click at [165, 177] on select "-- Inquiry Follow Up Email #2 Contract Sending Template Payment Template Rental…" at bounding box center [327, 170] width 362 height 13
select select "4369"
click at [146, 164] on select "-- Inquiry Follow Up Email #2 Contract Sending Template Payment Template Rental…" at bounding box center [327, 170] width 362 height 13
type input "Enon Ranch Quote"
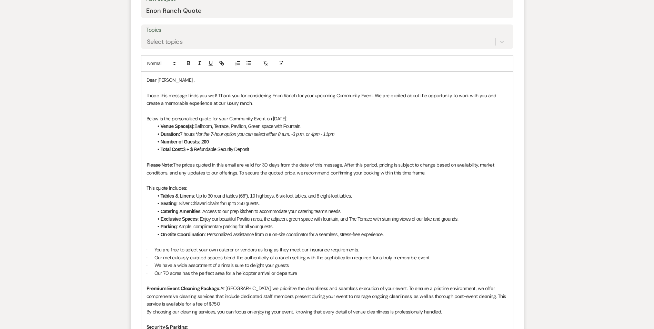
scroll to position [379, 0]
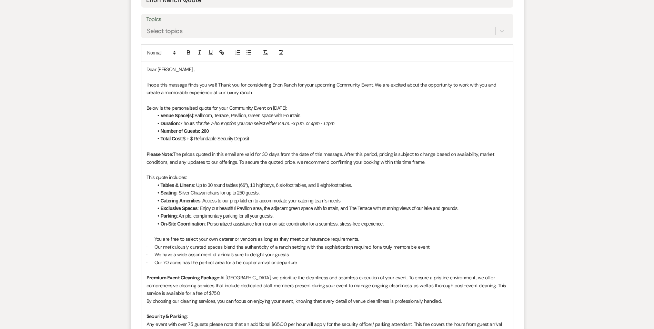
click at [186, 138] on li "Total Cost: $ + $ Refundable Security Deposit" at bounding box center [330, 139] width 354 height 8
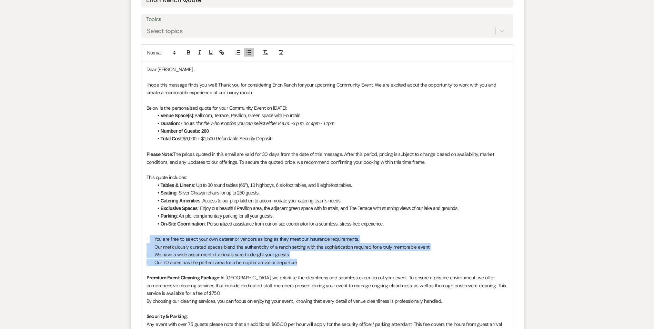
drag, startPoint x: 149, startPoint y: 237, endPoint x: 319, endPoint y: 260, distance: 171.2
click at [319, 260] on div "Dear Herbert , I hope this message finds you well! Thank you for considering En…" at bounding box center [327, 300] width 372 height 479
click at [319, 260] on p "· Our 70 acres has the perfect area for a helicopter arrival or departure" at bounding box center [326, 262] width 361 height 8
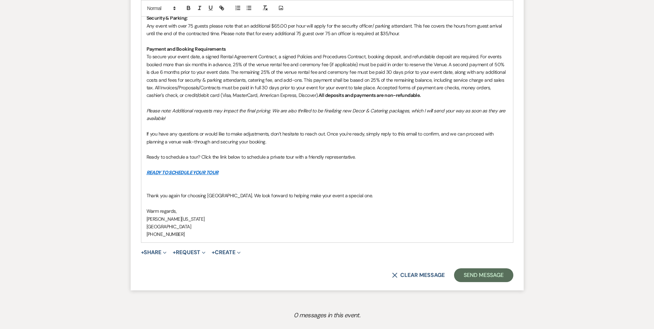
scroll to position [689, 0]
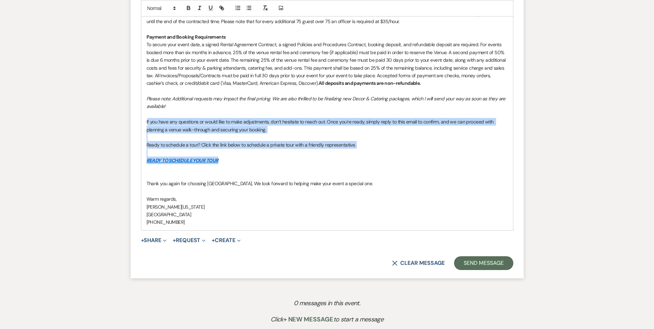
drag, startPoint x: 147, startPoint y: 120, endPoint x: 325, endPoint y: 160, distance: 182.8
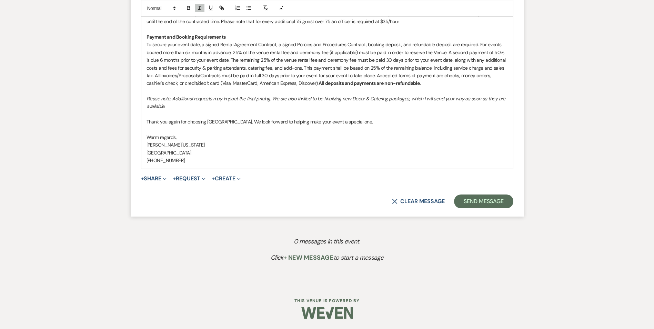
click at [355, 125] on p "Thank you again for choosing Enon Ranch. We look forward to helping make your e…" at bounding box center [326, 122] width 361 height 8
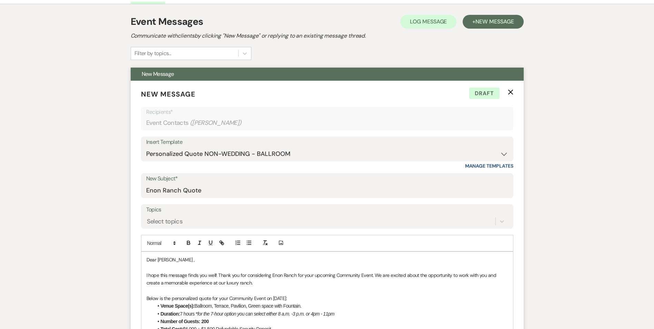
scroll to position [188, 0]
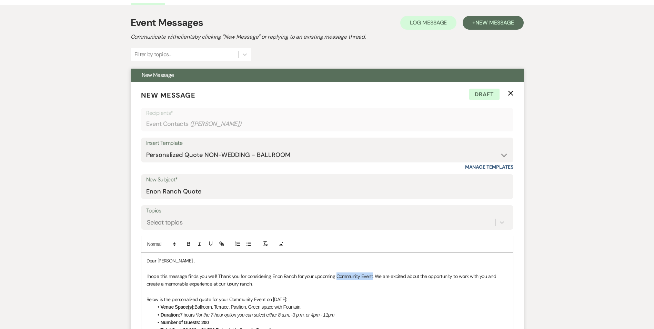
drag, startPoint x: 336, startPoint y: 275, endPoint x: 372, endPoint y: 273, distance: 35.9
click at [372, 273] on p "I hope this message finds you well! Thank you for considering Enon Ranch for yo…" at bounding box center [326, 280] width 361 height 16
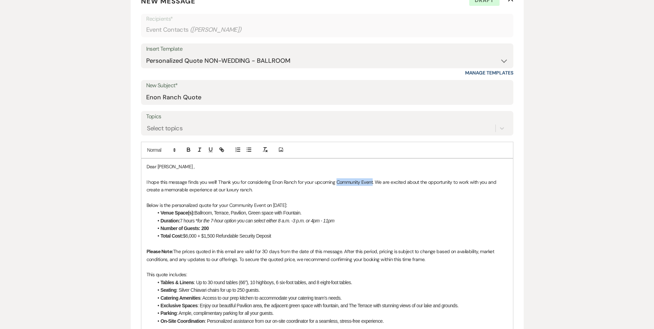
scroll to position [345, 0]
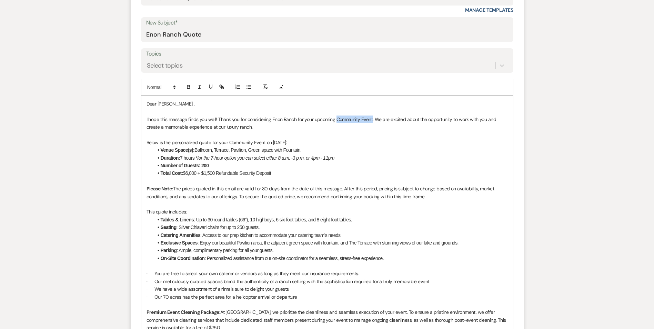
click at [346, 121] on p "I hope this message finds you well! Thank you for considering Enon Ranch for yo…" at bounding box center [326, 123] width 361 height 16
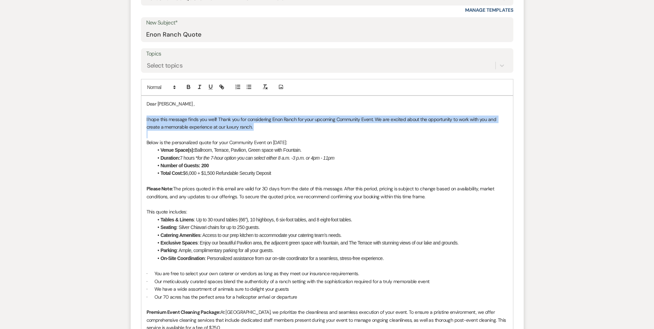
click at [346, 121] on p "I hope this message finds you well! Thank you for considering Enon Ranch for yo…" at bounding box center [326, 123] width 361 height 16
click at [349, 119] on p "I hope this message finds you well! Thank you for considering Enon Ranch for yo…" at bounding box center [326, 123] width 361 height 16
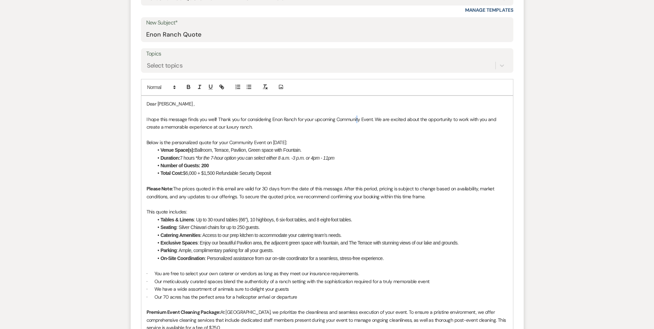
click at [357, 118] on p "I hope this message finds you well! Thank you for considering Enon Ranch for yo…" at bounding box center [326, 123] width 361 height 16
click at [359, 120] on p "I hope this message finds you well! Thank you for considering Enon Ranch for yo…" at bounding box center [326, 123] width 361 height 16
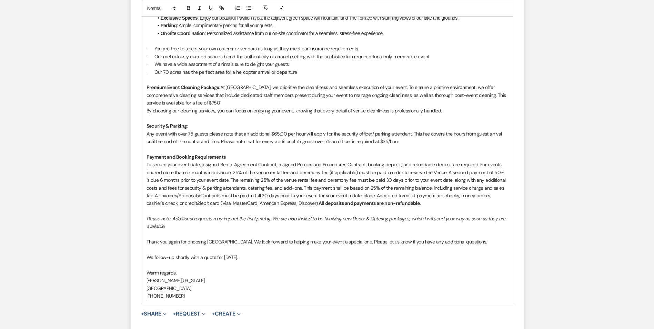
scroll to position [705, 0]
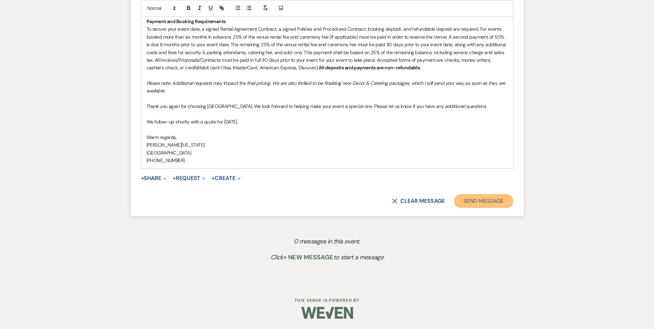
click at [470, 195] on button "Send Message" at bounding box center [483, 201] width 59 height 14
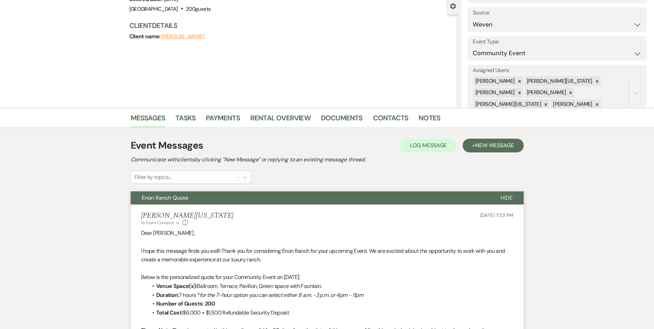
scroll to position [0, 0]
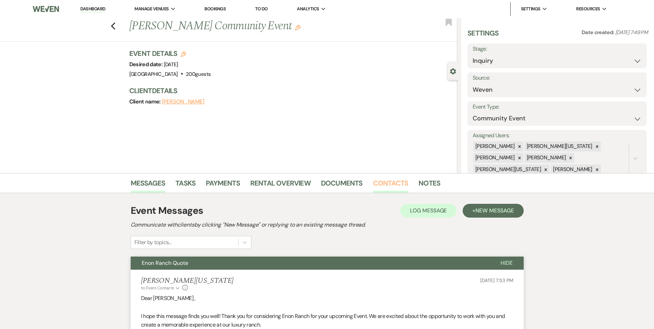
click at [380, 183] on link "Contacts" at bounding box center [390, 184] width 35 height 15
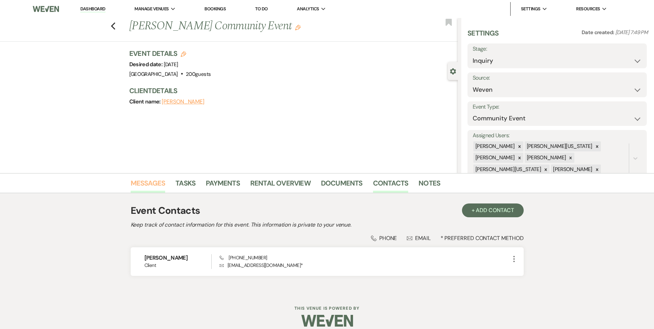
click at [146, 182] on link "Messages" at bounding box center [148, 184] width 35 height 15
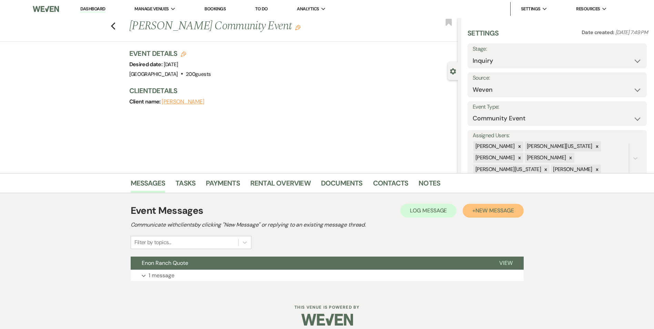
click at [494, 210] on span "New Message" at bounding box center [494, 210] width 38 height 7
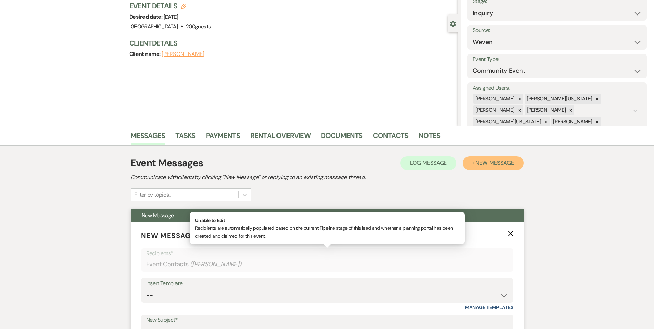
scroll to position [138, 0]
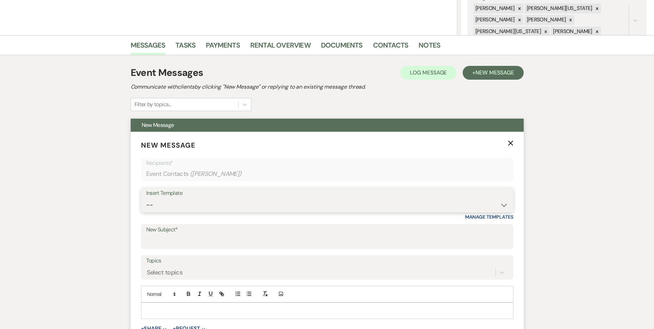
click at [230, 206] on select "-- Inquiry Follow Up Email #2 Contract Sending Template Payment Template Rental…" at bounding box center [327, 204] width 362 height 13
select select "4369"
click at [146, 198] on select "-- Inquiry Follow Up Email #2 Contract Sending Template Payment Template Rental…" at bounding box center [327, 204] width 362 height 13
type input "Enon Ranch Quote"
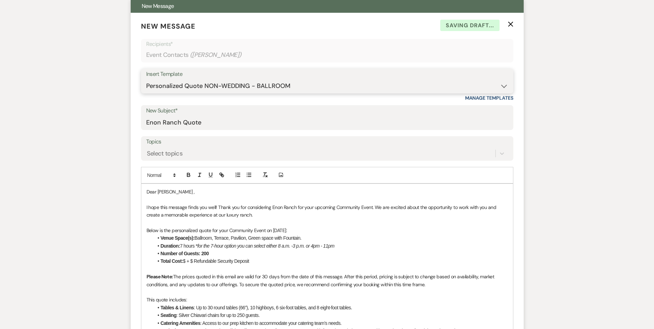
scroll to position [276, 0]
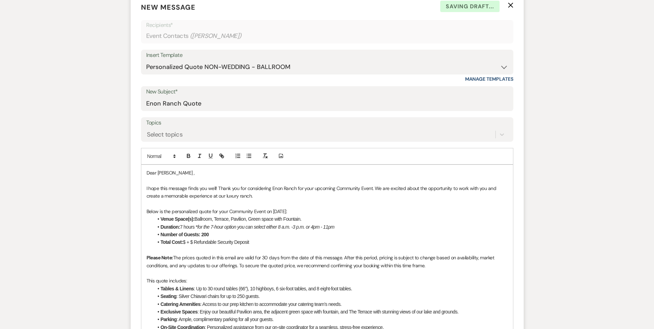
click at [284, 211] on p "Below is the personalized quote for your Community Event on 10/16/2025:" at bounding box center [326, 211] width 361 height 8
click at [186, 243] on li "Total Cost: $ + $ Refundable Security Deposit" at bounding box center [330, 242] width 354 height 8
click at [196, 241] on li "Total Cost: $7 + $ Refundable Security Deposit" at bounding box center [330, 242] width 354 height 8
click at [190, 240] on li "Total Cost: $7 + $ Refundable Security Deposit" at bounding box center [330, 242] width 354 height 8
click at [205, 243] on li "Total Cost: $7,000 + $ Refundable Security Deposit" at bounding box center [330, 242] width 354 height 8
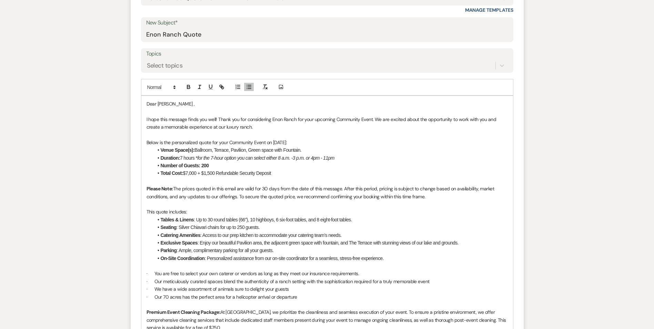
scroll to position [379, 0]
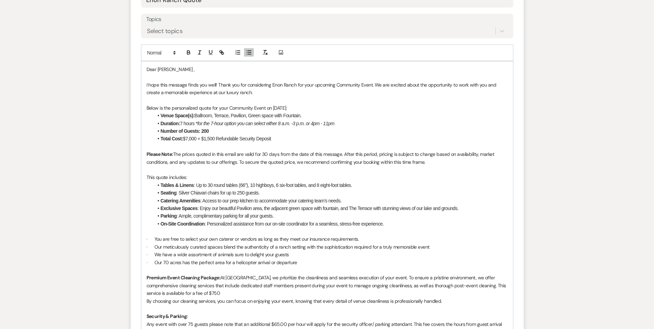
click at [281, 107] on p "Below is the personalized quote for your Community Event on 10/1/2025:" at bounding box center [326, 108] width 361 height 8
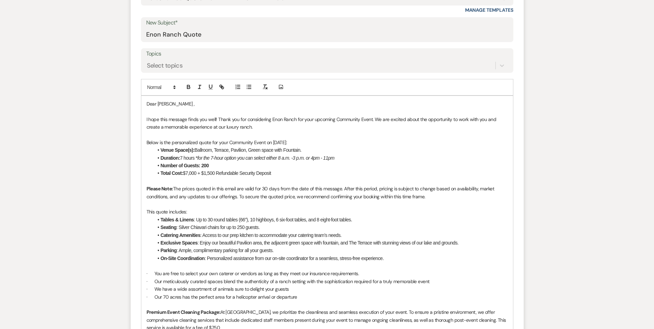
scroll to position [310, 0]
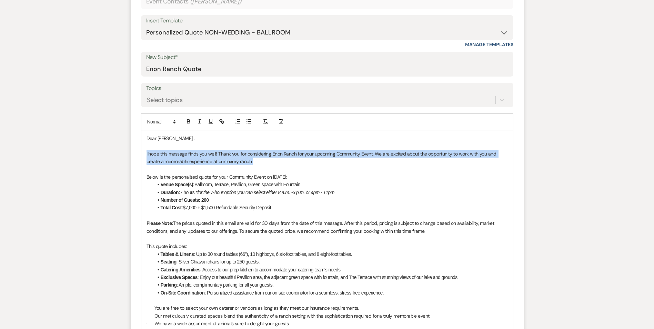
drag, startPoint x: 146, startPoint y: 152, endPoint x: 262, endPoint y: 162, distance: 116.2
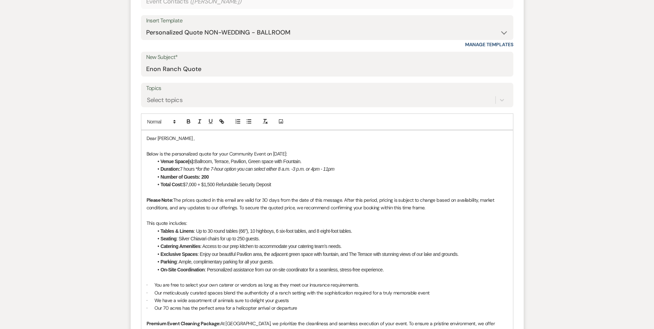
scroll to position [303, 0]
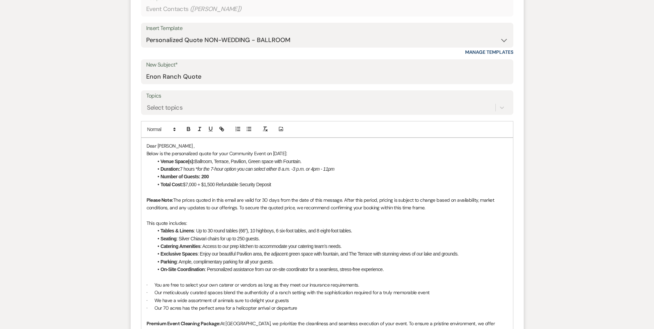
click at [163, 153] on p "Below is the personalized quote for your Community Event on 10/17/2025:" at bounding box center [326, 154] width 361 height 8
drag, startPoint x: 259, startPoint y: 153, endPoint x: 349, endPoint y: 155, distance: 90.0
click at [349, 155] on p "Below is a follow-up with a pricing for the second date the personalized quote …" at bounding box center [326, 154] width 361 height 8
click at [350, 154] on p "Below is a follow-up with a pricing for the second date for your Event on 10/17…" at bounding box center [326, 154] width 361 height 8
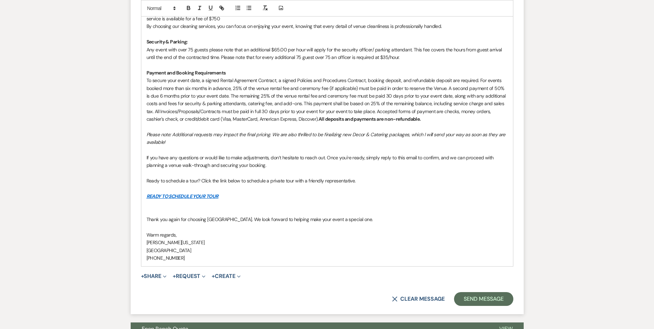
scroll to position [647, 0]
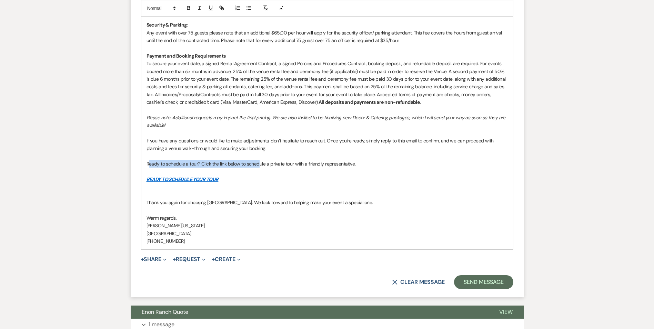
drag, startPoint x: 148, startPoint y: 160, endPoint x: 239, endPoint y: 163, distance: 90.7
click at [260, 164] on p "Ready to schedule a tour? Click the link below to schedule a private tour with …" at bounding box center [326, 164] width 361 height 8
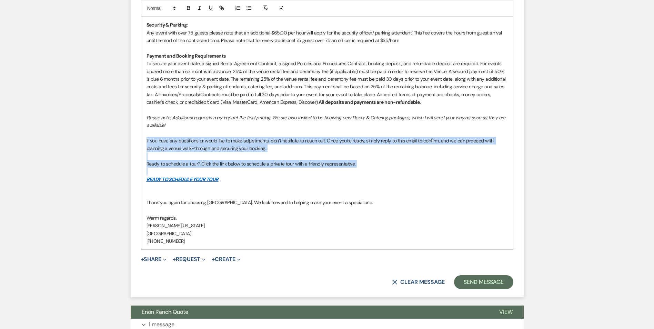
drag, startPoint x: 144, startPoint y: 140, endPoint x: 315, endPoint y: 174, distance: 174.0
click at [315, 174] on div "Dear Herbert , Below is a follow-up with a pricing for the second date for your…" at bounding box center [327, 21] width 372 height 456
click at [307, 152] on p at bounding box center [326, 156] width 361 height 8
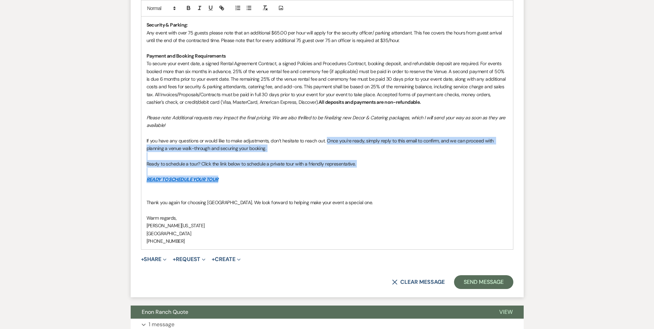
drag, startPoint x: 327, startPoint y: 140, endPoint x: 353, endPoint y: 182, distance: 49.5
click at [353, 182] on div "Dear Herbert , Below is a follow-up with a pricing for the second date for your…" at bounding box center [327, 21] width 372 height 456
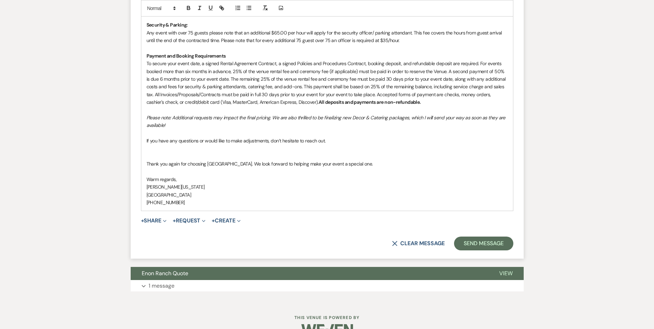
click at [148, 165] on p "Thank you again for choosing Enon Ranch. We look forward to helping make your e…" at bounding box center [326, 164] width 361 height 8
click at [146, 163] on p "Thank you again for choosing Enon Ranch. We look forward to helping make your e…" at bounding box center [326, 164] width 361 height 8
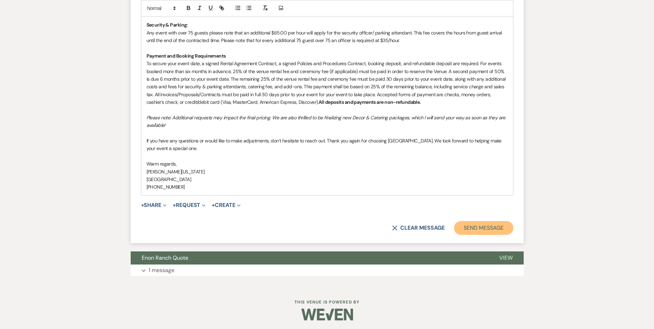
click at [466, 227] on button "Send Message" at bounding box center [483, 228] width 59 height 14
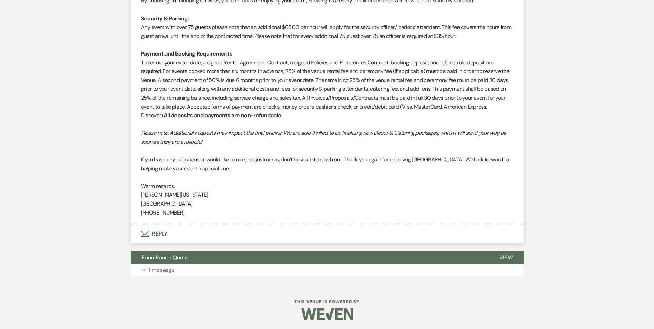
scroll to position [537, 0]
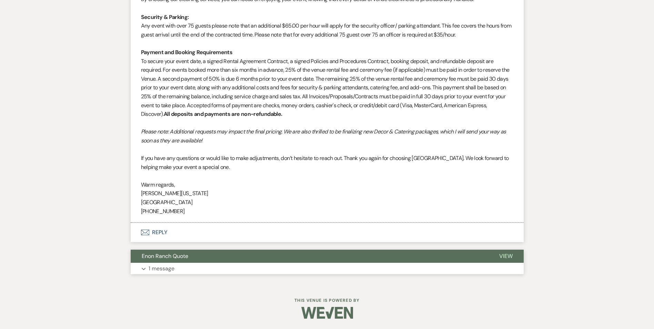
click at [367, 262] on button "Enon Ranch Quote" at bounding box center [309, 256] width 357 height 13
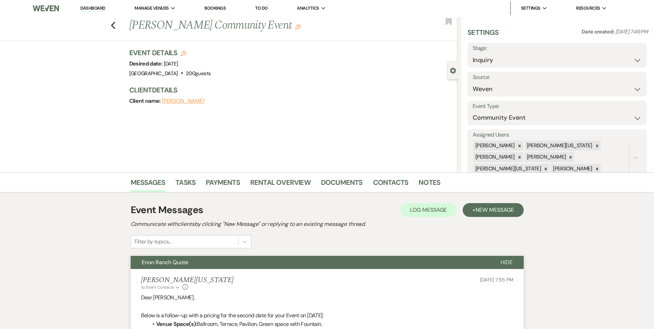
scroll to position [0, 0]
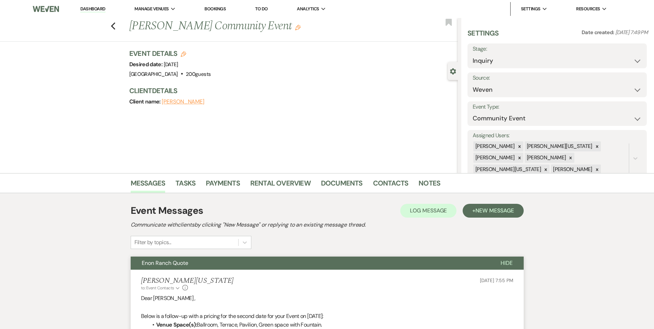
click at [101, 10] on link "Dashboard" at bounding box center [92, 9] width 25 height 7
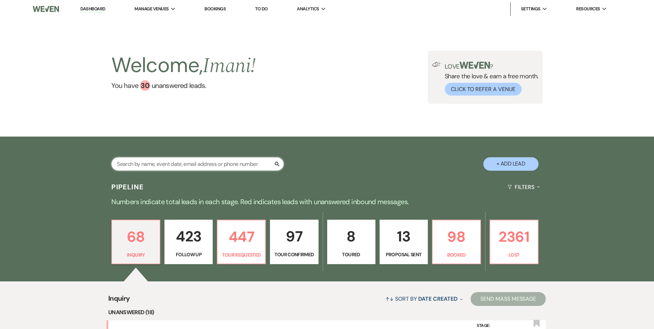
click at [143, 163] on input "text" at bounding box center [197, 163] width 172 height 13
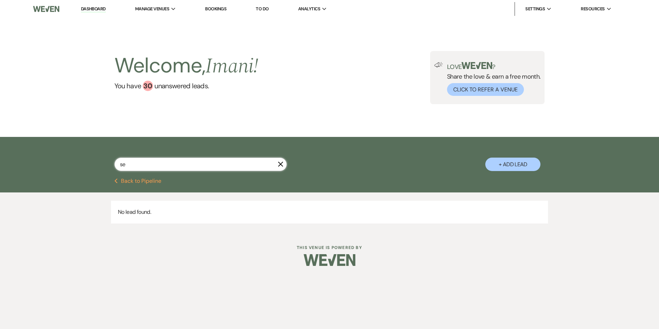
type input "s"
type input "n"
click at [143, 166] on input "text" at bounding box center [200, 163] width 172 height 13
paste input "napoleon"
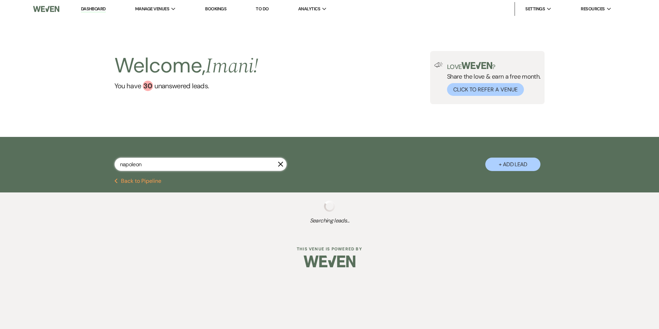
type input "napoleon"
select select "8"
select select "6"
select select "8"
select select "6"
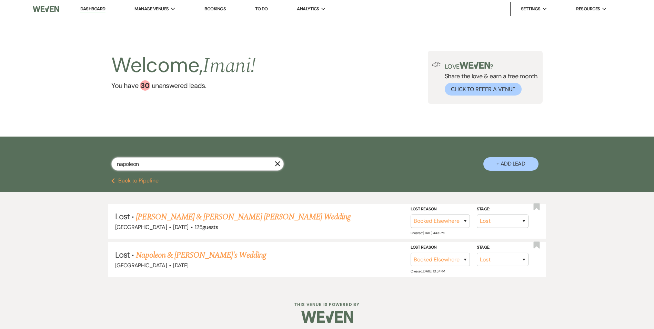
drag, startPoint x: 171, startPoint y: 160, endPoint x: 113, endPoint y: 160, distance: 57.9
click at [113, 160] on input "napoleon" at bounding box center [197, 163] width 172 height 13
type input "ser"
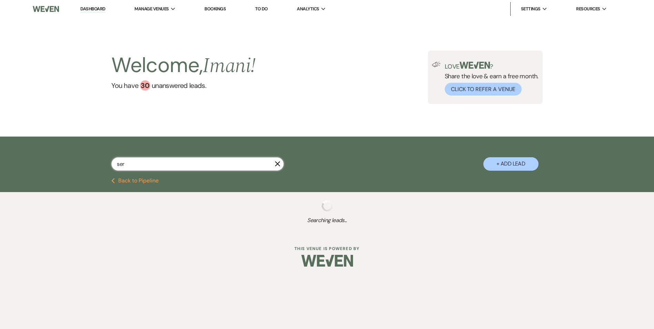
select select "9"
select select "8"
select select "5"
select select "8"
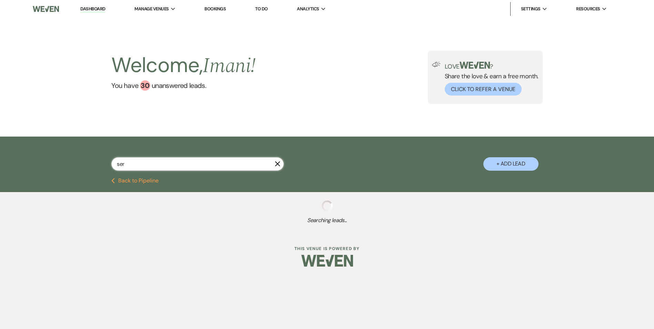
select select "3"
select select "8"
select select "5"
select select "8"
select select "7"
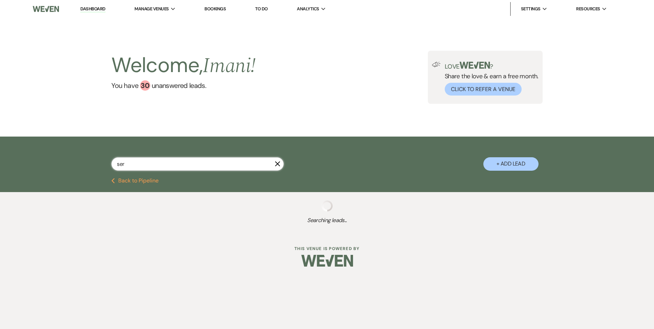
select select "8"
select select "5"
select select "8"
select select "5"
select select "8"
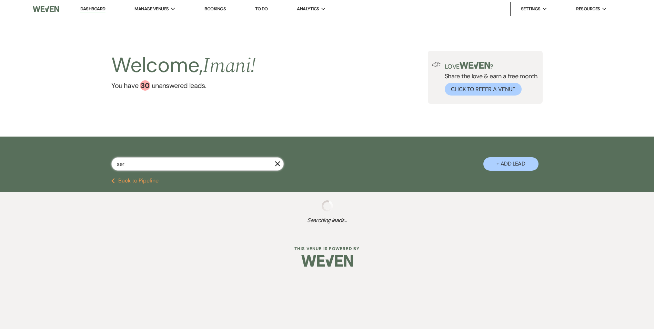
select select "5"
select select "8"
select select "5"
select select "8"
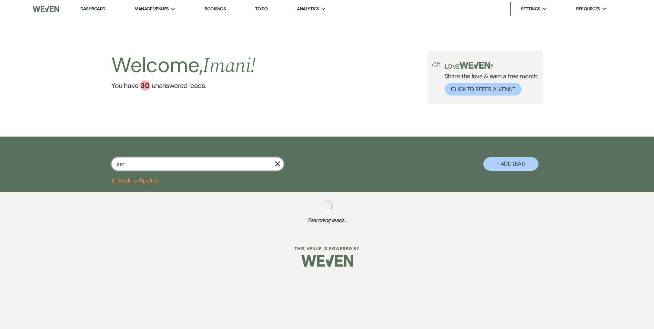
select select "8"
select select "10"
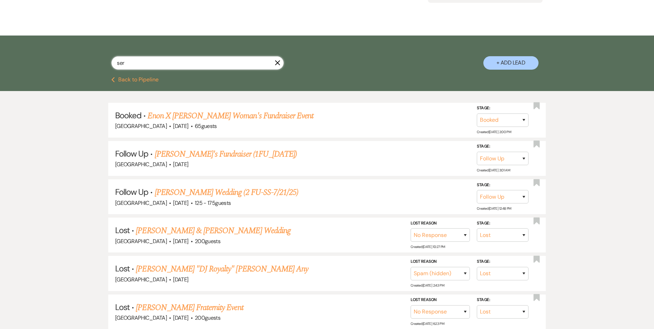
scroll to position [89, 0]
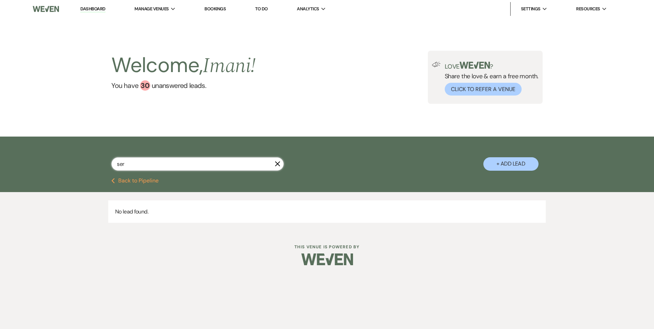
type input "sere"
select select "9"
select select "8"
select select "5"
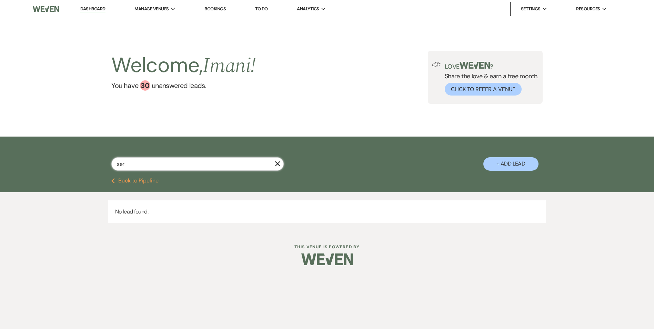
select select "8"
select select "3"
select select "8"
select select "5"
select select "8"
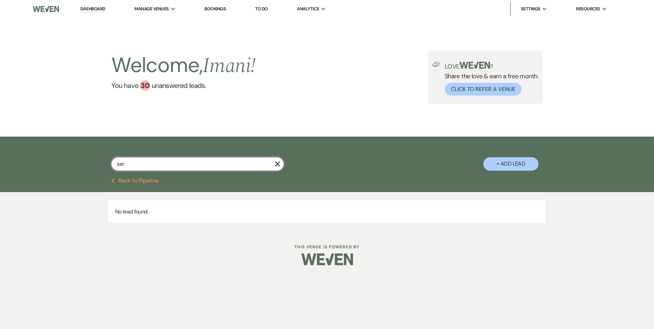
select select "7"
select select "8"
select select "5"
select select "8"
select select "5"
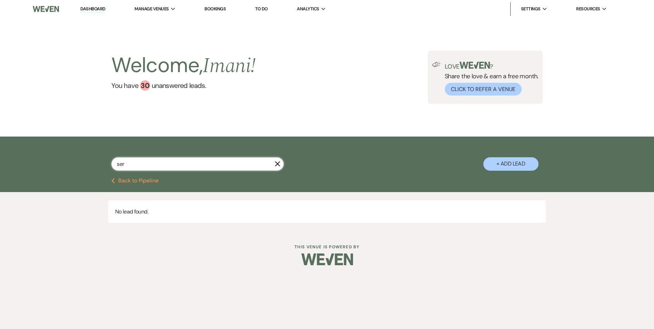
select select "8"
select select "5"
select select "8"
select select "5"
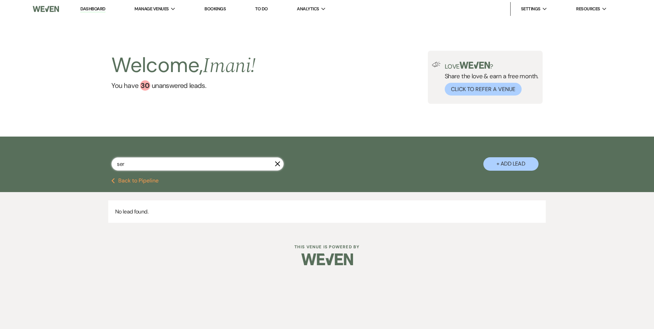
select select "8"
select select "10"
type input "serena"
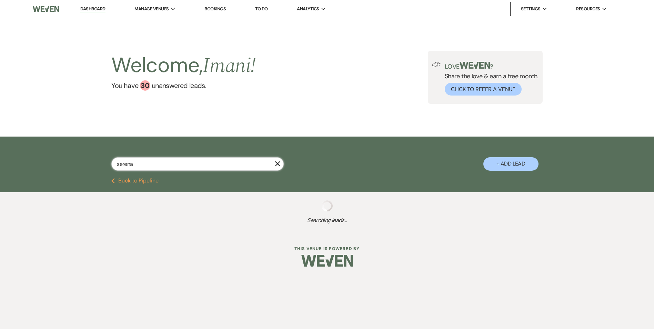
select select "8"
select select "5"
select select "8"
select select "5"
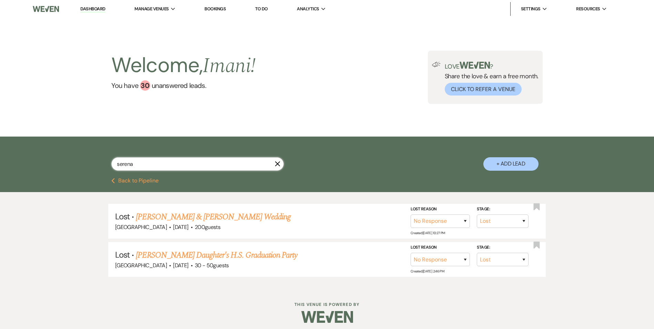
drag, startPoint x: 154, startPoint y: 164, endPoint x: 105, endPoint y: 171, distance: 48.8
click at [105, 171] on div "serena X + Add Lead" at bounding box center [327, 158] width 496 height 36
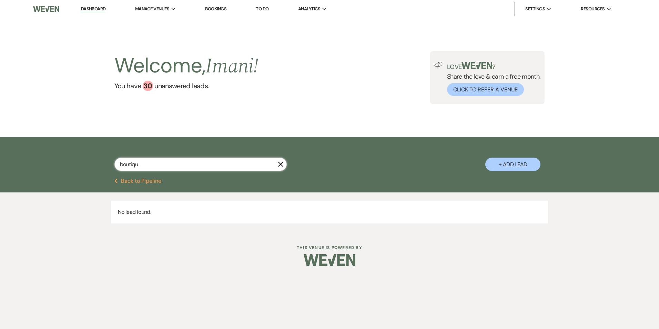
type input "boutique"
drag, startPoint x: 152, startPoint y: 166, endPoint x: 116, endPoint y: 168, distance: 35.6
click at [116, 168] on input "boutique" at bounding box center [200, 163] width 172 height 13
click at [143, 8] on span "Manage Venues" at bounding box center [152, 9] width 34 height 7
click at [144, 17] on link "[GEOGRAPHIC_DATA]" at bounding box center [169, 23] width 69 height 14
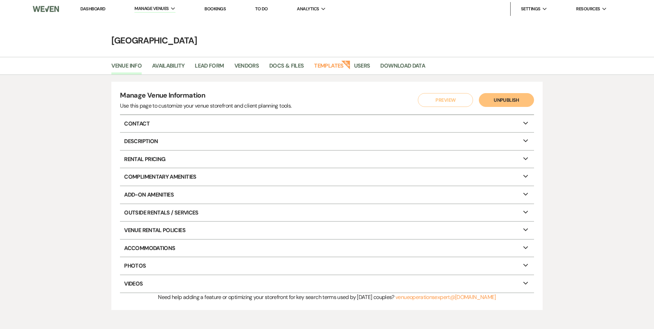
click at [99, 8] on link "Dashboard" at bounding box center [92, 9] width 25 height 6
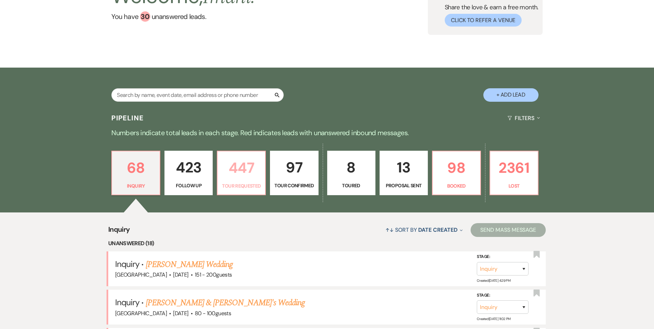
click at [229, 195] on link "447 Tour Requested" at bounding box center [241, 173] width 49 height 45
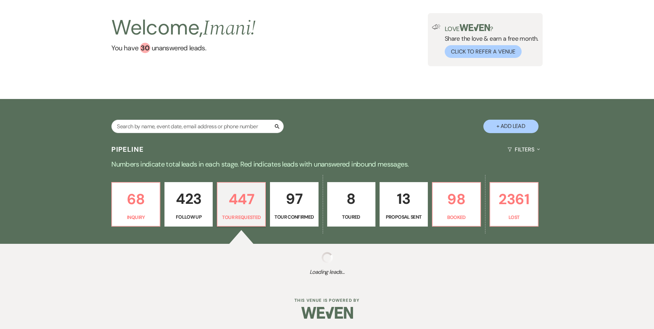
scroll to position [44, 0]
select select "2"
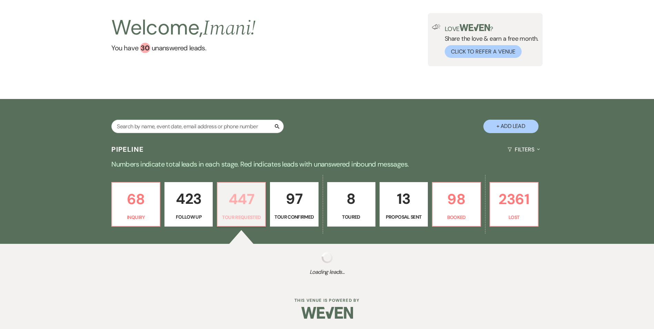
select select "2"
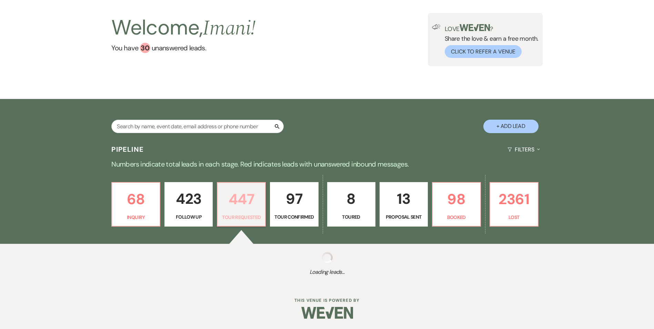
select select "2"
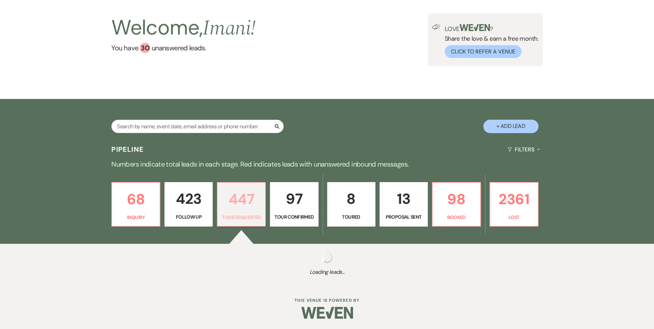
select select "2"
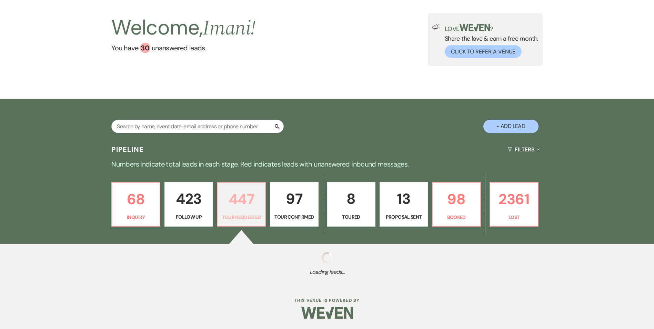
select select "2"
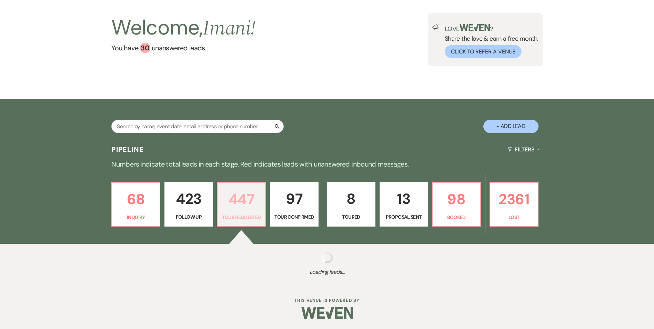
select select "2"
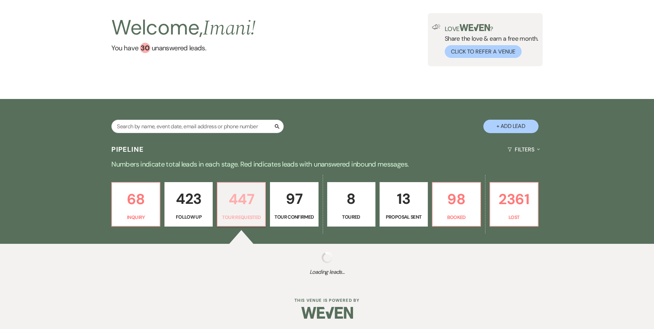
select select "2"
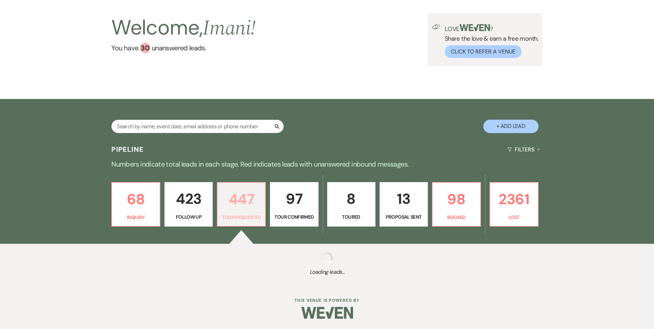
select select "2"
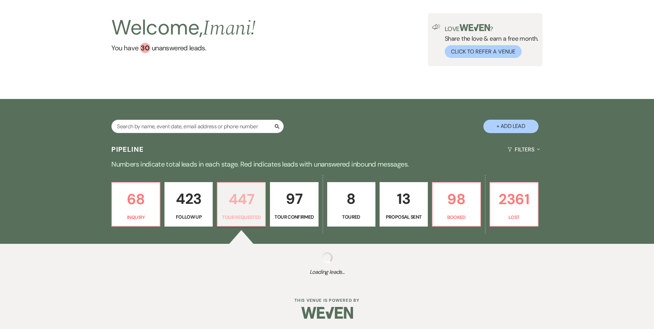
select select "2"
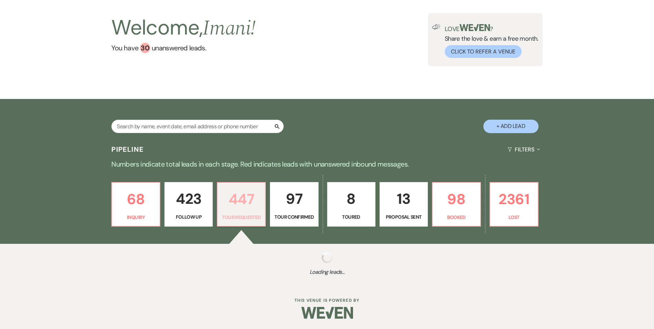
select select "2"
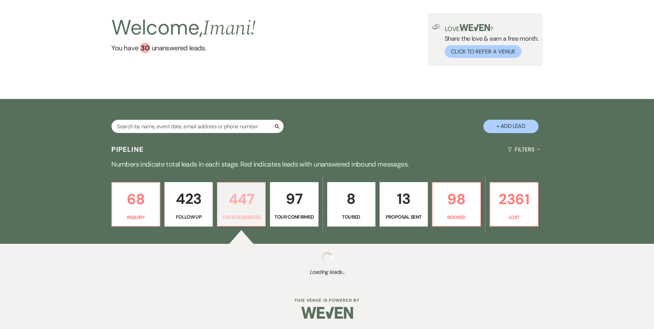
select select "2"
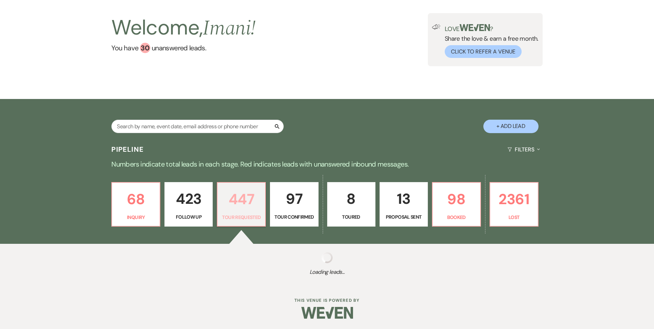
select select "2"
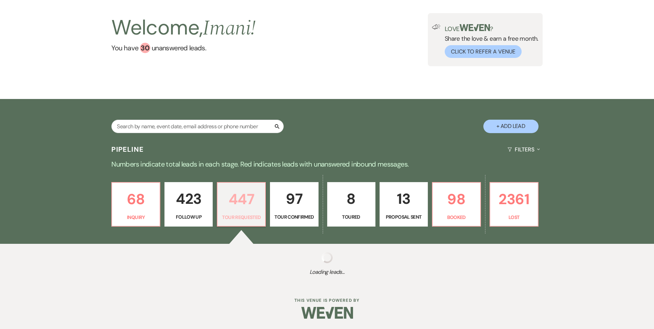
select select "2"
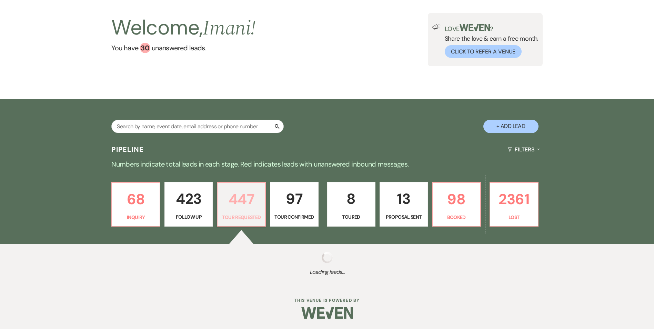
select select "2"
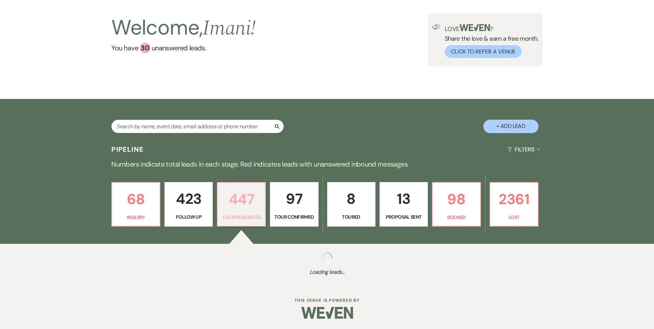
select select "2"
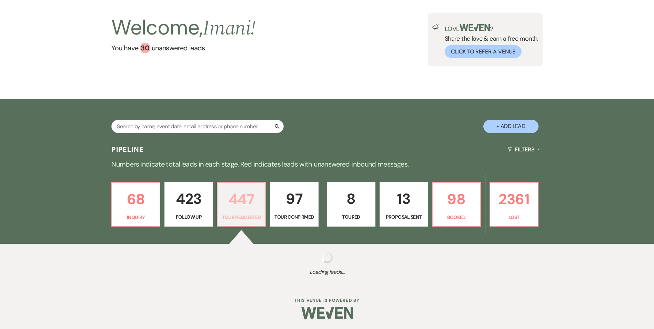
select select "2"
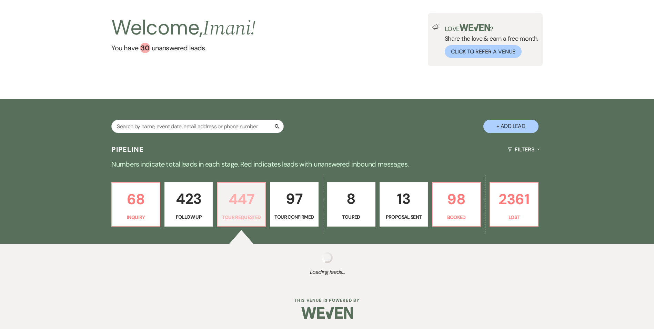
select select "2"
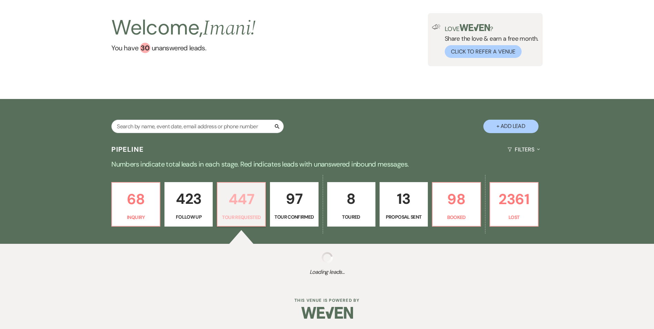
select select "2"
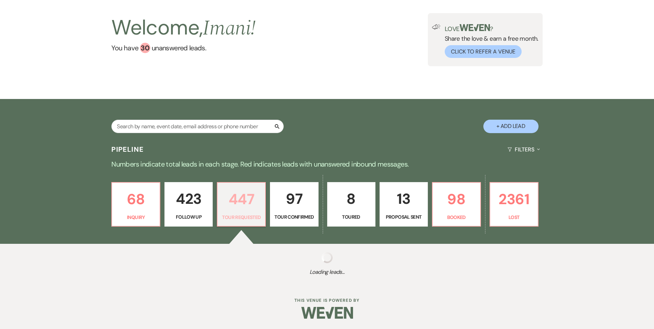
select select "2"
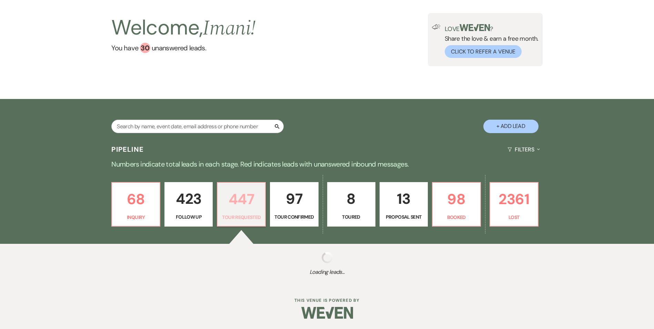
select select "2"
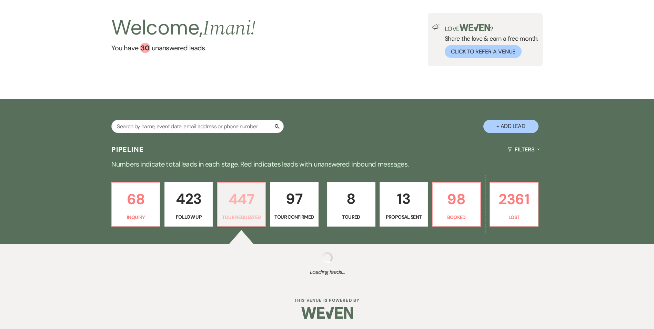
select select "2"
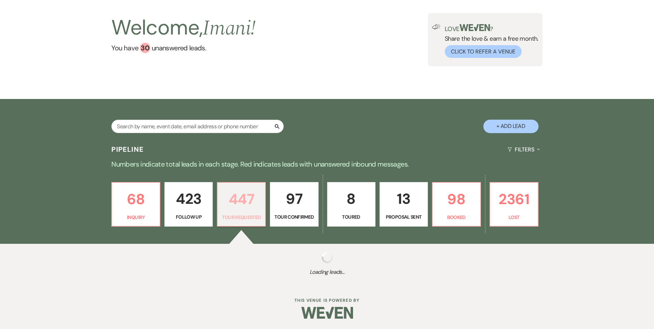
select select "2"
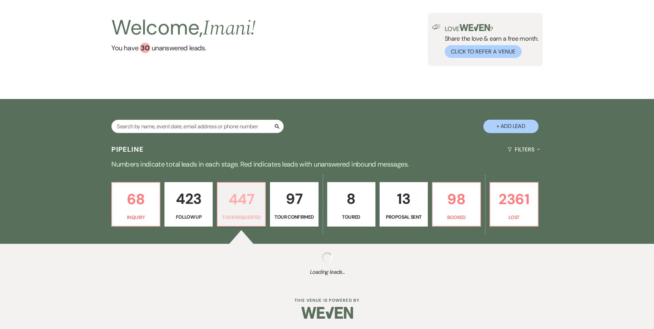
select select "2"
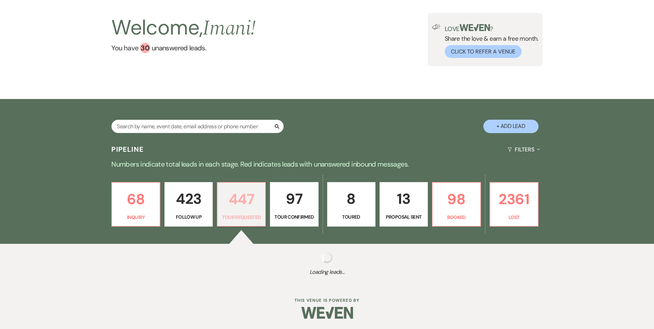
select select "2"
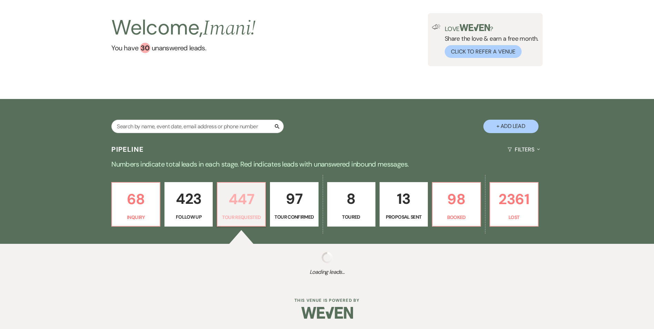
select select "2"
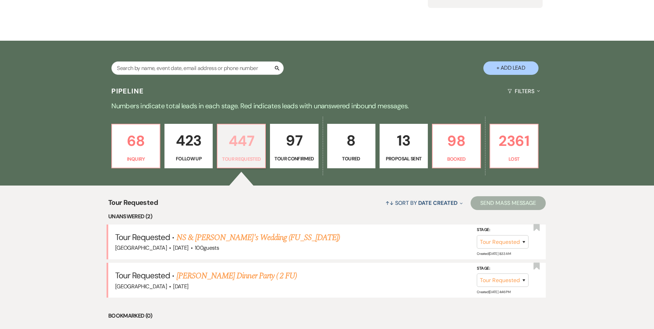
scroll to position [103, 0]
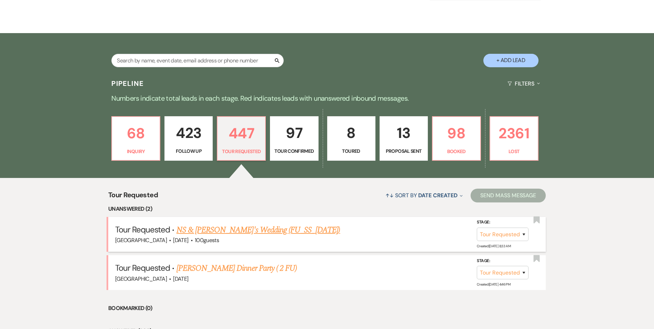
click at [220, 236] on link "NS & Sareena's Wedding (FU_SS_7/25/25)" at bounding box center [258, 230] width 164 height 12
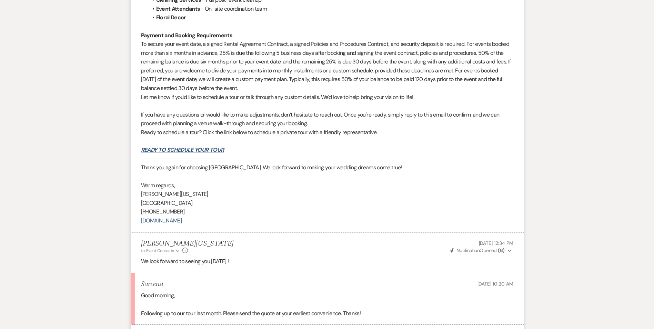
scroll to position [667, 0]
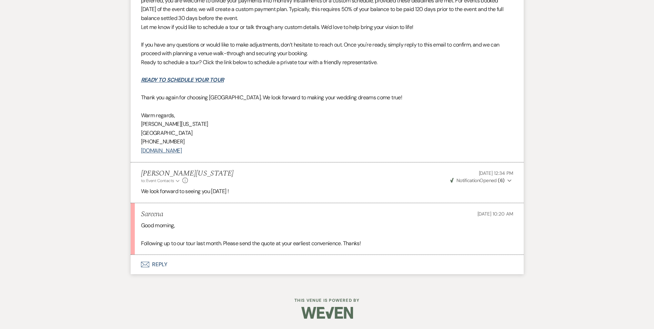
click at [155, 262] on button "Envelope Reply" at bounding box center [327, 264] width 393 height 19
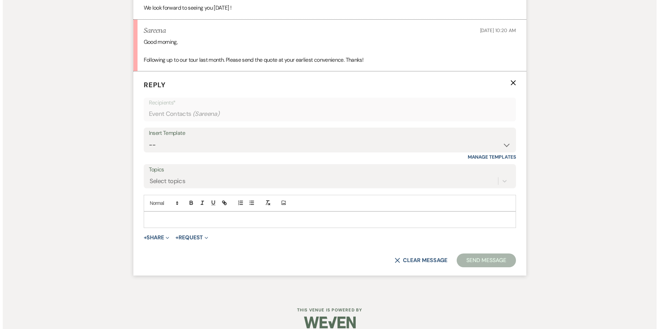
scroll to position [860, 0]
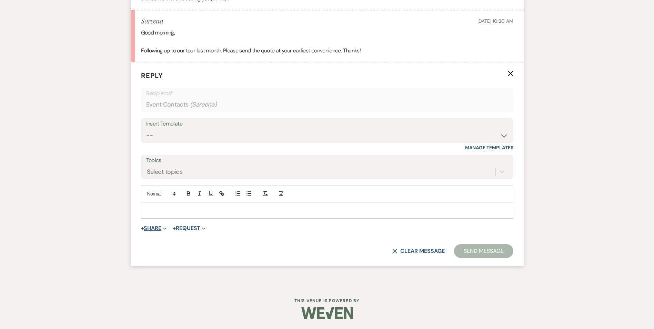
click at [151, 228] on button "+ Share Expand" at bounding box center [154, 228] width 26 height 6
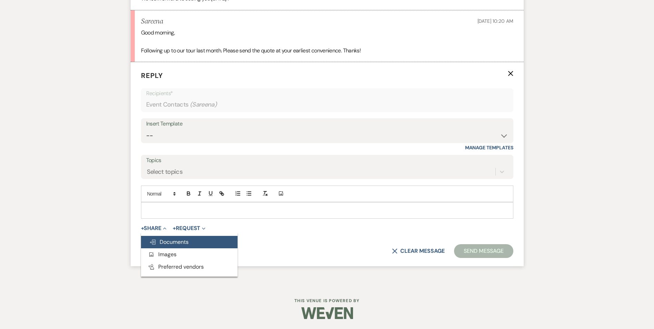
click at [151, 241] on icon "Doc Upload" at bounding box center [152, 242] width 7 height 6
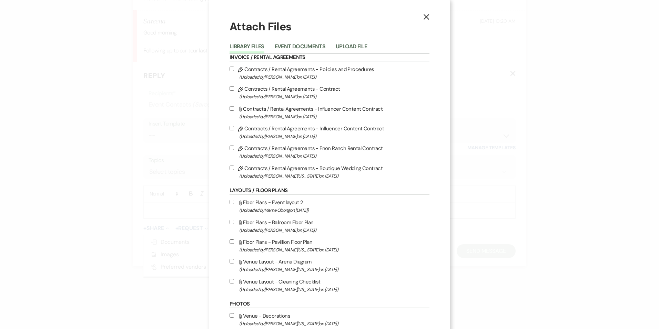
scroll to position [0, 0]
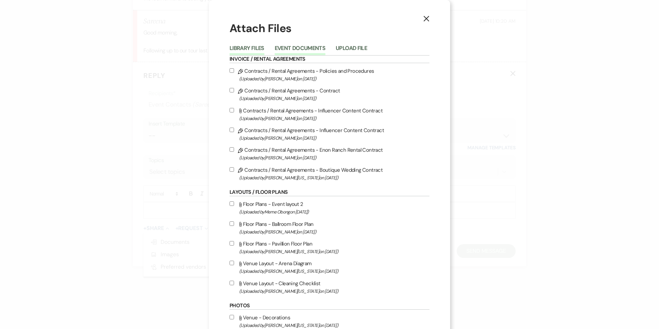
click at [291, 50] on button "Event Documents" at bounding box center [300, 50] width 51 height 10
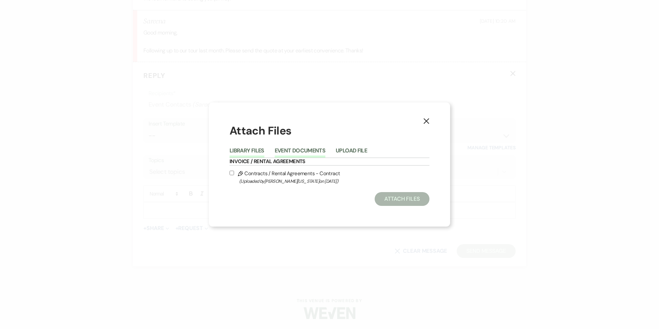
click at [256, 150] on button "Library Files" at bounding box center [247, 153] width 35 height 10
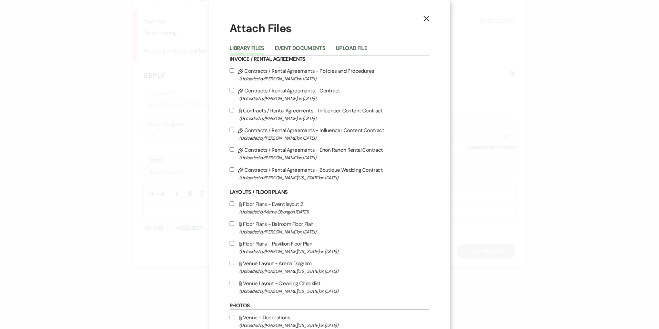
click at [312, 168] on label "Pencil Contracts / Rental Agreements - Boutique Wedding Contract (Uploaded by I…" at bounding box center [330, 173] width 200 height 16
click at [234, 168] on input "Pencil Contracts / Rental Agreements - Boutique Wedding Contract (Uploaded by I…" at bounding box center [232, 169] width 4 height 4
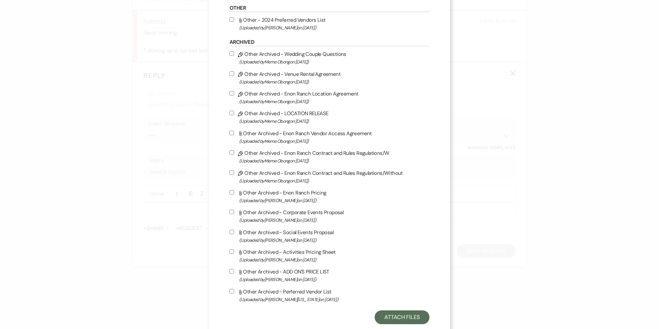
scroll to position [594, 0]
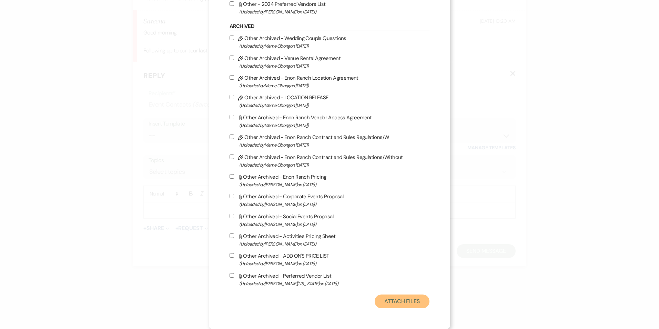
click at [382, 297] on button "Attach Files" at bounding box center [402, 301] width 55 height 14
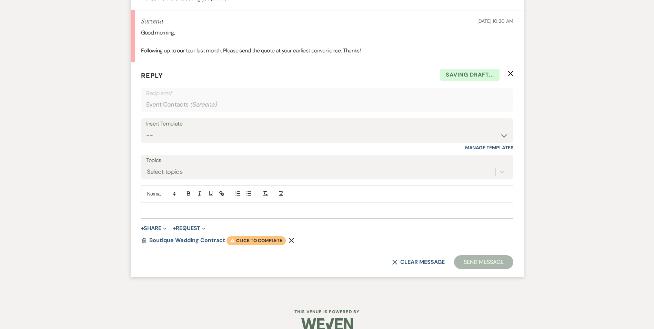
click at [242, 238] on span "Warning Click to complete" at bounding box center [255, 240] width 59 height 9
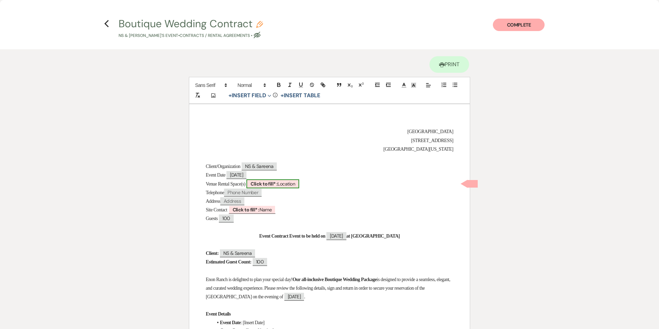
click at [266, 185] on b "Click to fill* :" at bounding box center [264, 184] width 27 height 6
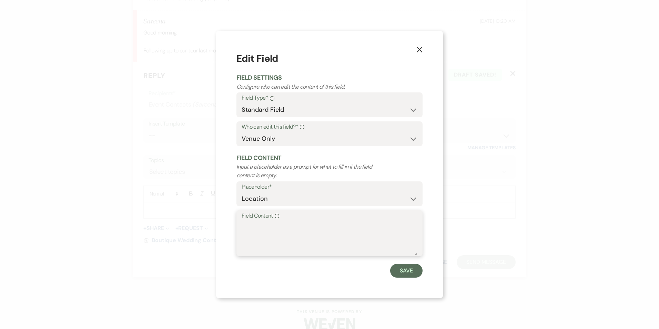
click at [276, 224] on textarea "Field Content Info" at bounding box center [330, 238] width 176 height 34
click at [418, 51] on use "button" at bounding box center [420, 50] width 6 height 6
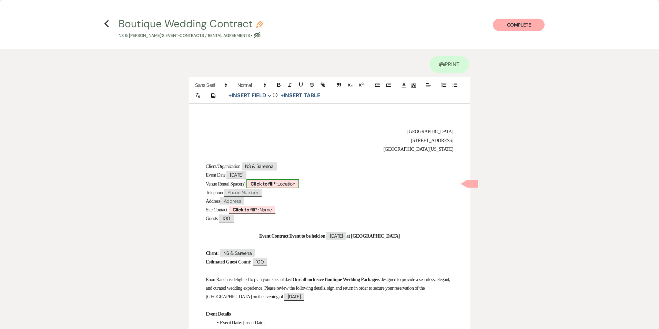
click at [285, 183] on span "Click to fill* : Location" at bounding box center [272, 183] width 53 height 9
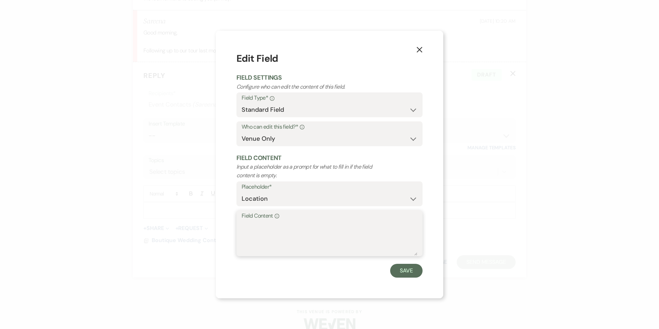
click at [271, 221] on textarea "Field Content Info" at bounding box center [330, 238] width 176 height 34
click at [405, 274] on button "Save" at bounding box center [406, 271] width 32 height 14
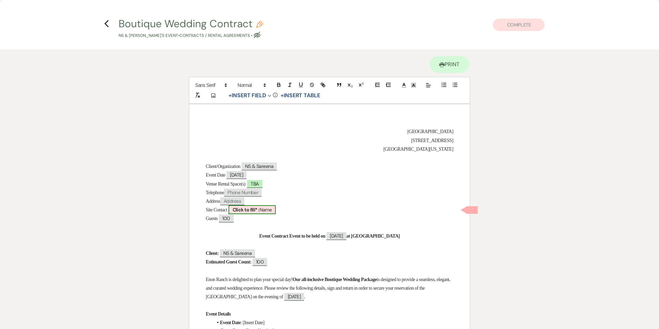
click at [254, 211] on b "Click to fill* :" at bounding box center [246, 209] width 27 height 6
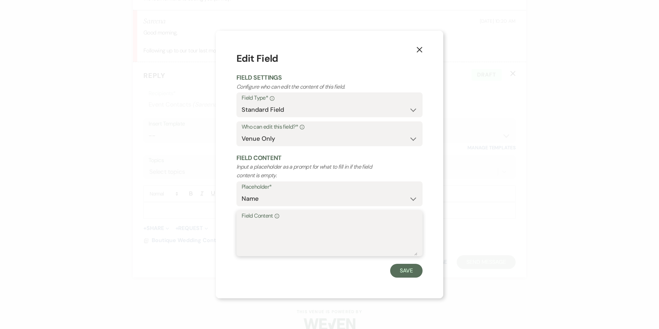
click at [258, 223] on textarea "Field Content Info" at bounding box center [330, 238] width 176 height 34
click at [407, 274] on button "Save" at bounding box center [406, 271] width 32 height 14
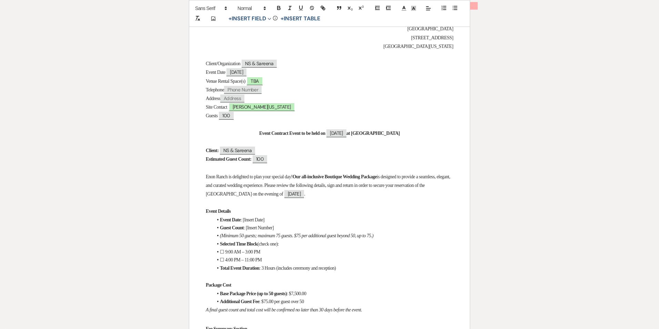
scroll to position [103, 0]
click at [267, 157] on span "100" at bounding box center [260, 158] width 14 height 8
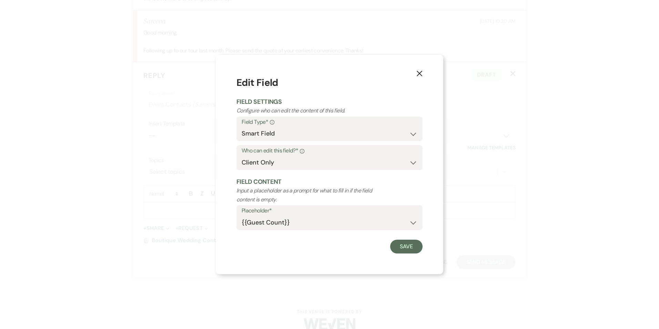
click at [418, 74] on use "button" at bounding box center [420, 74] width 6 height 6
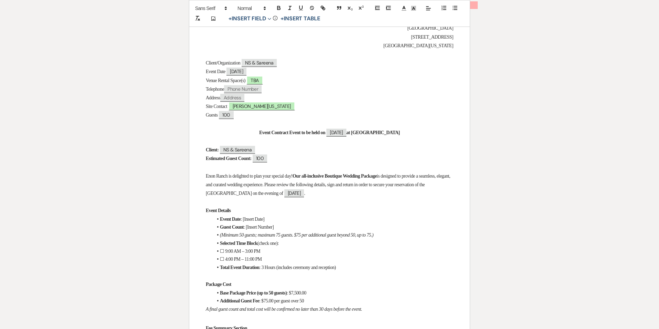
click at [267, 159] on span "100" at bounding box center [260, 158] width 14 height 8
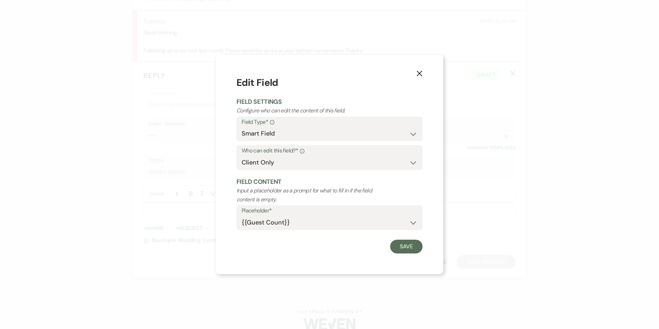
click at [418, 74] on icon "X" at bounding box center [419, 73] width 6 height 6
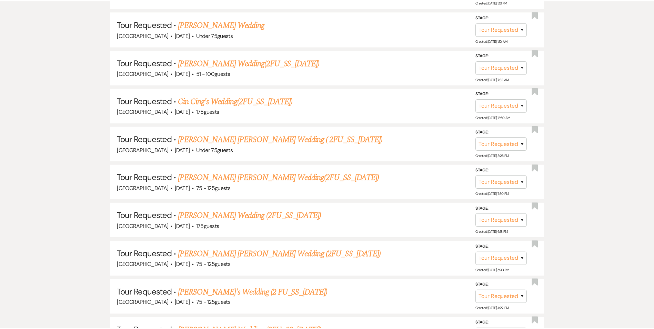
scroll to position [103, 0]
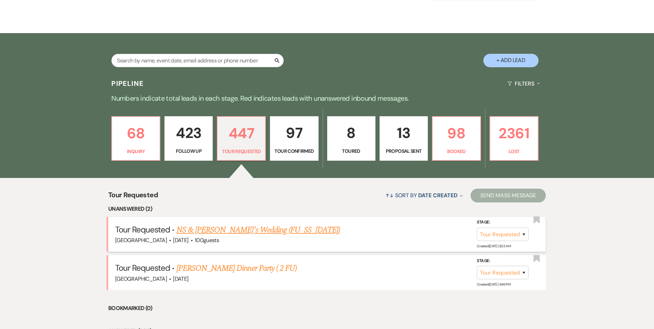
click at [210, 233] on link "NS & Sareena's Wedding (FU_SS_7/25/25)" at bounding box center [258, 230] width 164 height 12
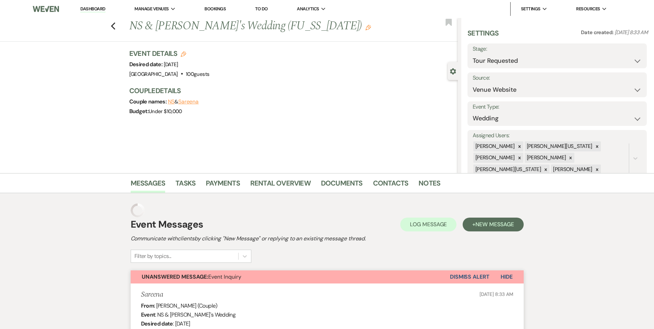
click at [184, 53] on icon "Edit" at bounding box center [184, 54] width 6 height 6
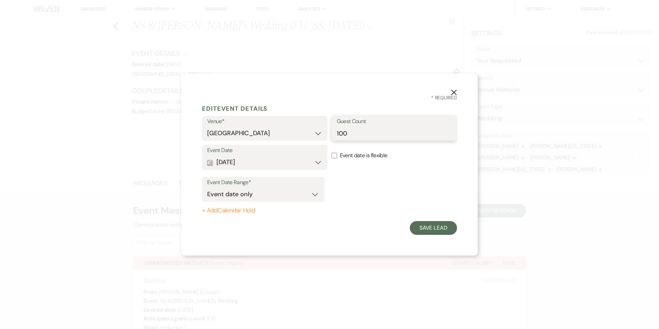
click at [351, 131] on input "100" at bounding box center [394, 132] width 115 height 13
click at [424, 231] on button "Save Lead" at bounding box center [433, 228] width 47 height 14
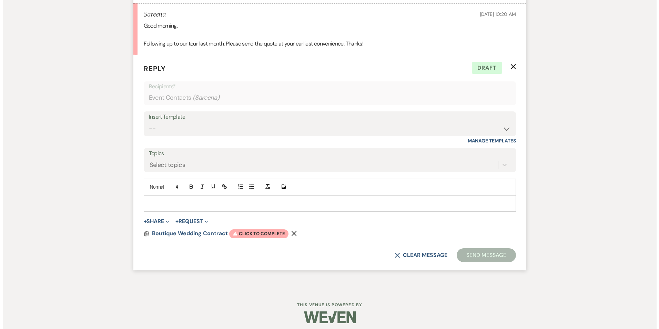
scroll to position [871, 0]
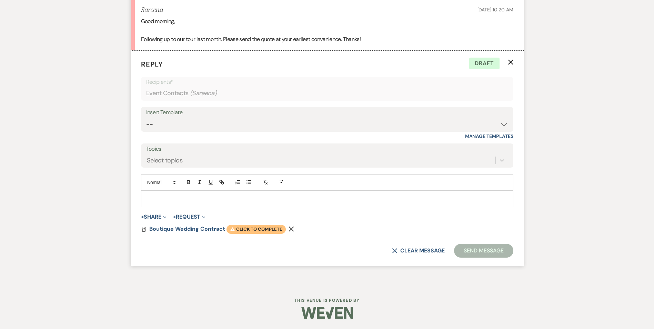
click at [270, 225] on span "Warning Click to complete" at bounding box center [255, 229] width 59 height 9
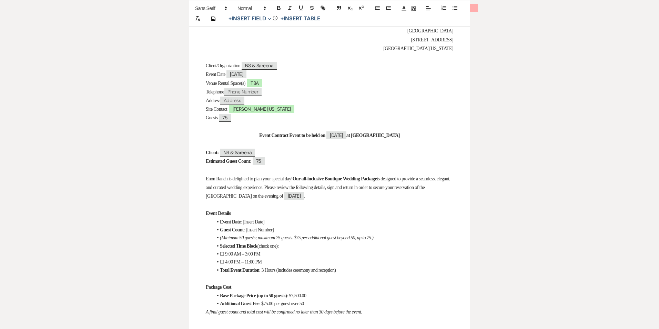
scroll to position [103, 0]
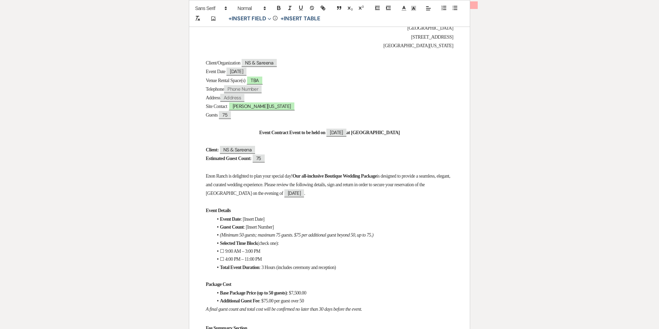
click at [244, 87] on span "Phone Number" at bounding box center [243, 89] width 38 height 8
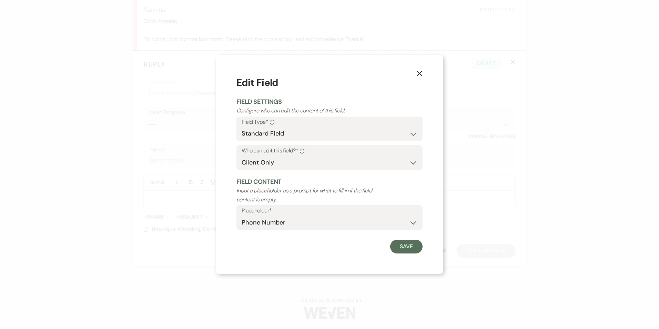
click at [416, 71] on icon "X" at bounding box center [419, 73] width 6 height 6
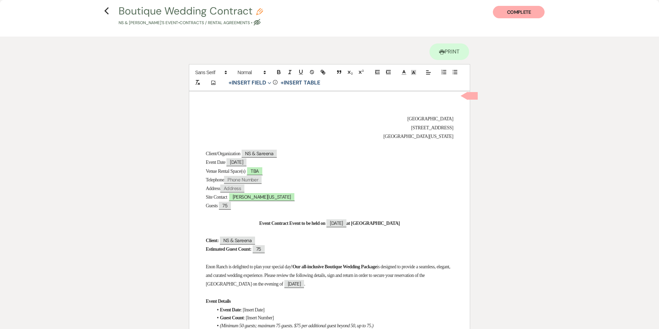
scroll to position [34, 0]
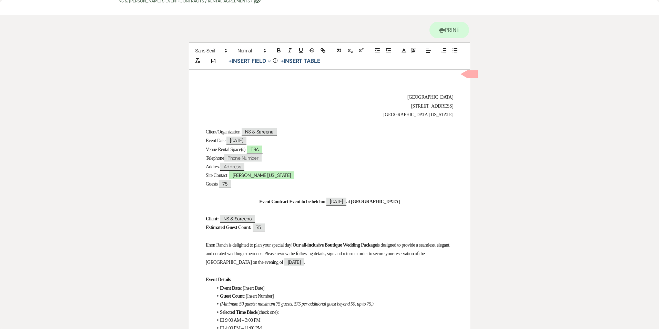
click at [246, 155] on span "Phone Number" at bounding box center [243, 158] width 38 height 8
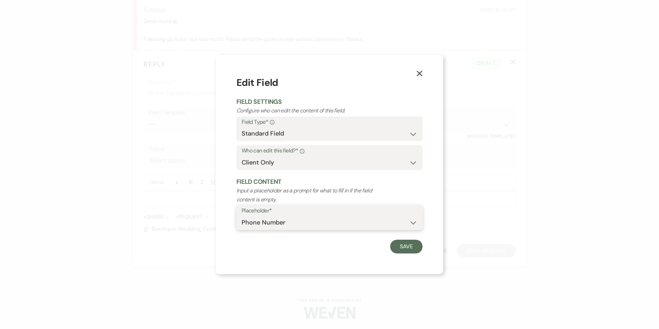
click at [268, 218] on select "Custom Placeholder Date Time Name Location Venue Name Type Number Budget Addres…" at bounding box center [330, 222] width 176 height 13
click at [451, 185] on div "X Edit Field Field Settings Configure who can edit the content of this field. F…" at bounding box center [329, 164] width 659 height 329
click at [404, 247] on button "Save" at bounding box center [406, 247] width 32 height 14
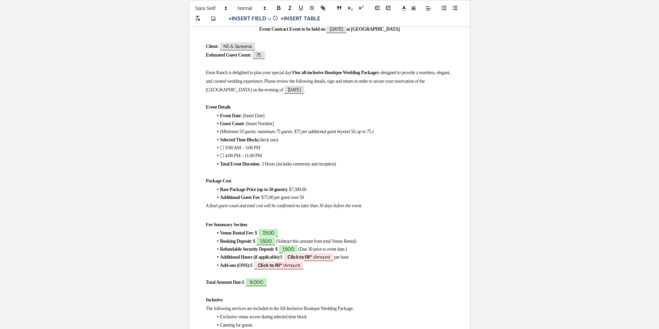
scroll to position [241, 0]
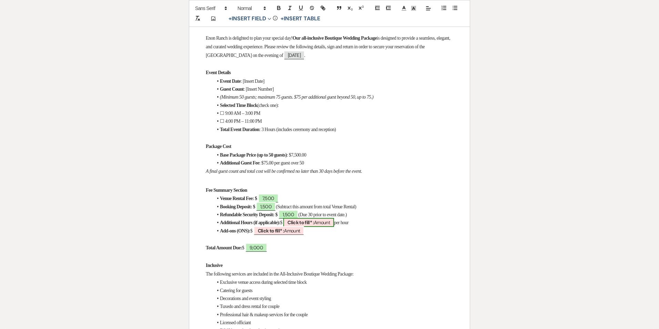
click at [314, 219] on b "Click to fill* :" at bounding box center [300, 222] width 27 height 6
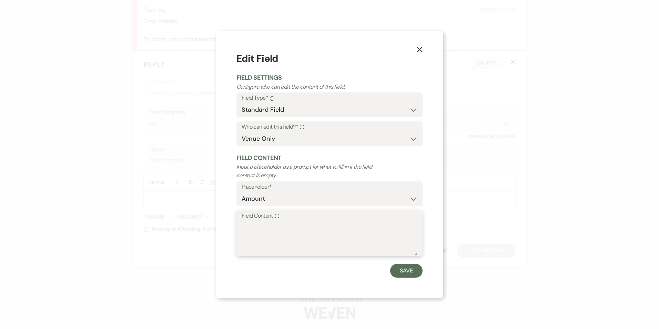
click at [347, 226] on textarea "Field Content Info" at bounding box center [330, 238] width 176 height 34
click at [412, 268] on button "Save" at bounding box center [406, 271] width 32 height 14
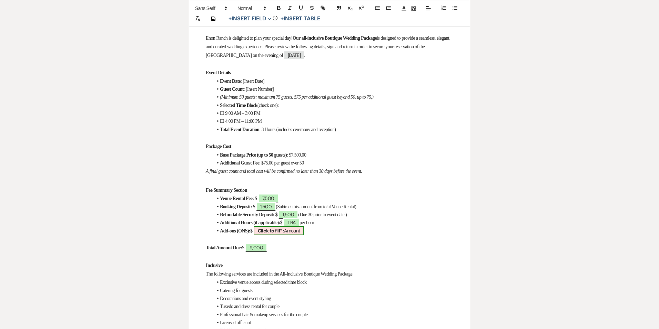
click at [294, 227] on span "Click to fill* : Amount" at bounding box center [279, 230] width 51 height 9
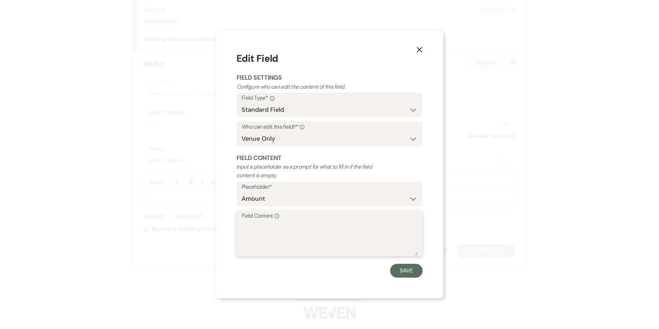
click at [349, 237] on textarea "Field Content Info" at bounding box center [330, 238] width 176 height 34
click at [400, 267] on button "Save" at bounding box center [406, 271] width 32 height 14
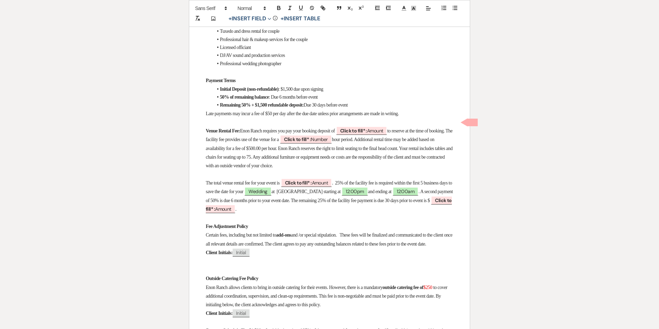
scroll to position [517, 0]
click at [367, 127] on b "Click to fill* :" at bounding box center [353, 130] width 27 height 6
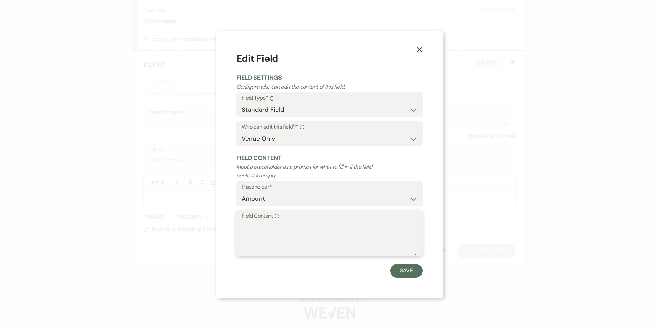
click at [311, 224] on textarea "Field Content Info" at bounding box center [330, 238] width 176 height 34
click at [401, 268] on button "Save" at bounding box center [406, 271] width 32 height 14
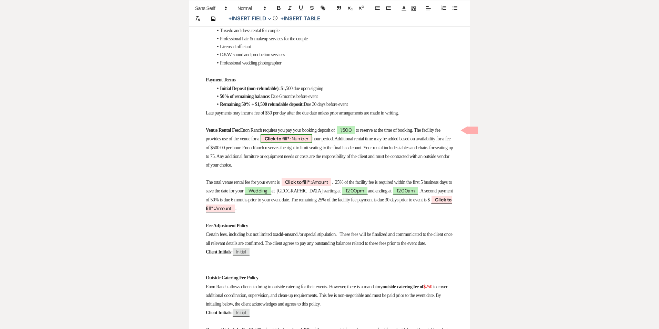
click at [313, 134] on span "Click to fill* : Number" at bounding box center [287, 138] width 52 height 9
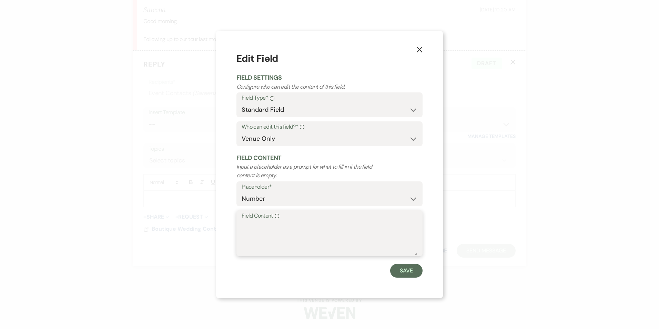
click at [282, 231] on textarea "Field Content Info" at bounding box center [330, 238] width 176 height 34
click at [403, 270] on button "Save" at bounding box center [406, 271] width 32 height 14
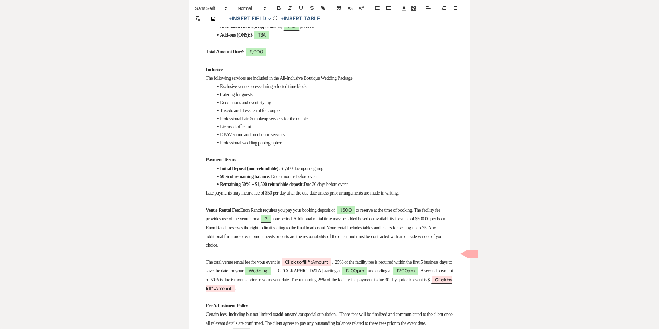
scroll to position [448, 0]
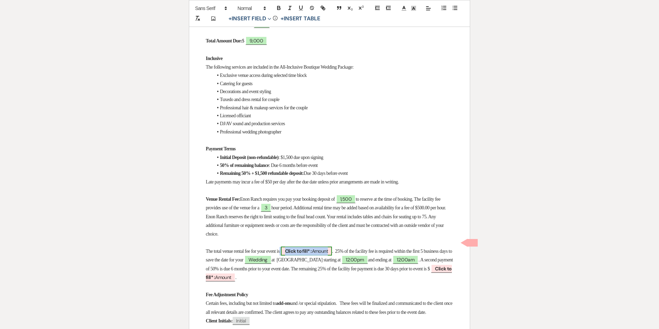
click at [327, 246] on span "Click to fill* : Amount" at bounding box center [306, 250] width 51 height 9
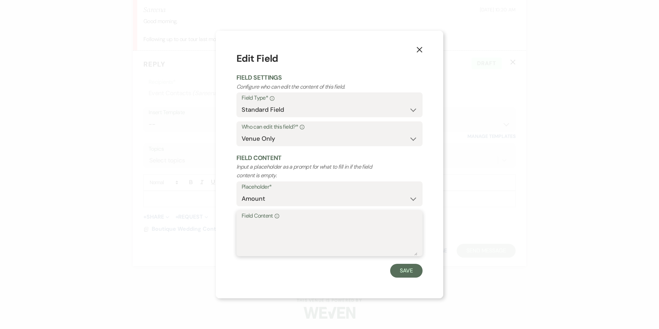
click at [327, 242] on textarea "Field Content Info" at bounding box center [330, 238] width 176 height 34
click at [412, 272] on button "Save" at bounding box center [406, 271] width 32 height 14
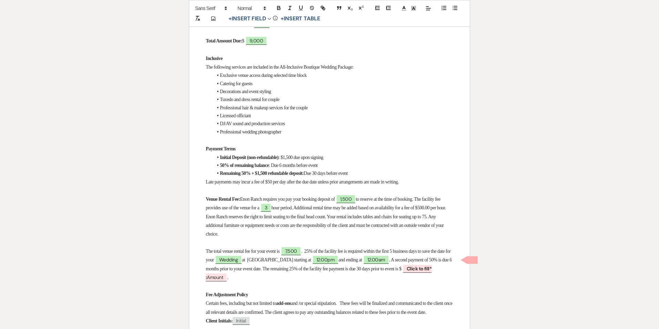
click at [313, 248] on span ". 25% of the facility fee is required within the first 5 business days to save …" at bounding box center [329, 255] width 246 height 14
click at [314, 248] on span ". 25% of the facility fee is required within the first 5 business days to save …" at bounding box center [329, 255] width 246 height 14
click at [312, 248] on span ". 25% of the facility fee is required within the first 5 business days to save …" at bounding box center [329, 255] width 246 height 14
drag, startPoint x: 314, startPoint y: 242, endPoint x: 322, endPoint y: 243, distance: 8.0
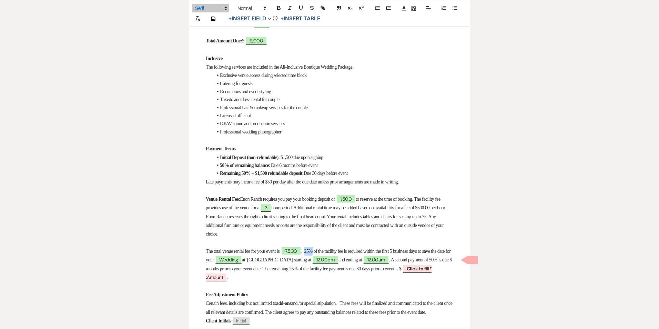
click at [322, 248] on span ". 25% of the facility fee is required within the first 5 business days to save …" at bounding box center [329, 255] width 246 height 14
drag, startPoint x: 312, startPoint y: 241, endPoint x: 333, endPoint y: 244, distance: 21.5
click at [333, 248] on span ". $1,500.00 of the facility fee is required within the first 5 business days to…" at bounding box center [327, 255] width 242 height 14
click at [279, 8] on icon "button" at bounding box center [278, 9] width 3 height 2
click at [363, 248] on span "of the facility fee is required within the first 5 business days to save the da…" at bounding box center [329, 255] width 246 height 14
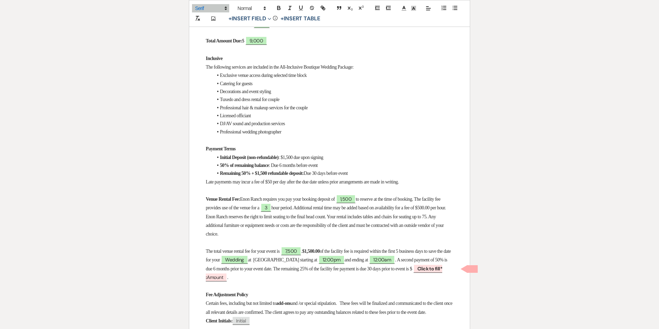
click at [371, 248] on span "of the facility fee is required within the first 5 business days to save the da…" at bounding box center [329, 255] width 246 height 14
drag, startPoint x: 373, startPoint y: 243, endPoint x: 339, endPoint y: 240, distance: 33.9
click at [339, 248] on span "of the facility fee is required within the first 5 business days to save the da…" at bounding box center [329, 255] width 246 height 14
click at [292, 246] on span "7,500" at bounding box center [291, 250] width 20 height 9
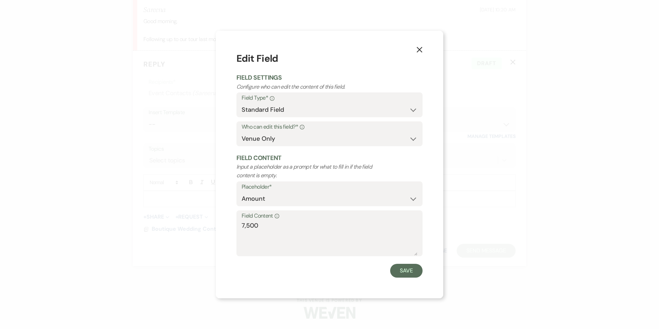
click at [241, 221] on div "Field Content Info 7,500" at bounding box center [329, 233] width 186 height 46
click at [241, 226] on div "Field Content Info 7,500" at bounding box center [329, 233] width 186 height 46
click at [243, 224] on textarea "7,500" at bounding box center [330, 238] width 176 height 34
click at [409, 275] on button "Save" at bounding box center [406, 271] width 32 height 14
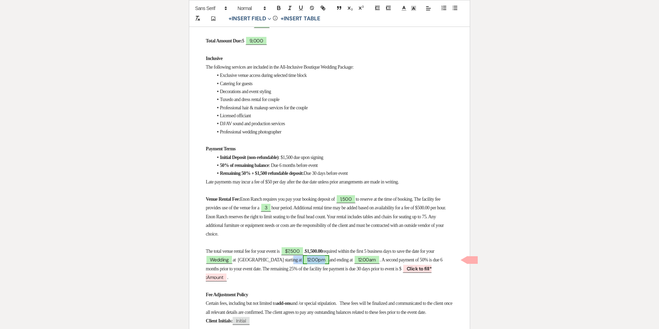
click at [316, 255] on span "12:00pm" at bounding box center [316, 259] width 26 height 9
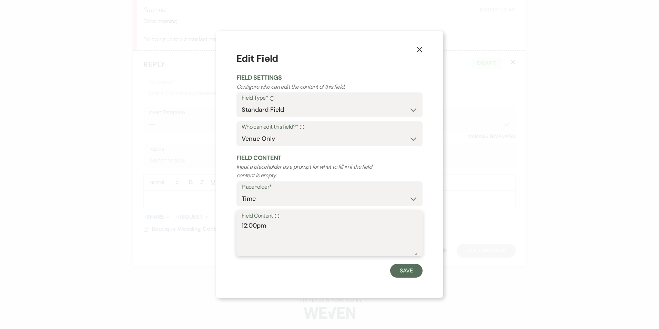
click at [315, 227] on textarea "12:00pm" at bounding box center [330, 238] width 176 height 34
drag, startPoint x: 272, startPoint y: 227, endPoint x: 221, endPoint y: 222, distance: 51.3
click at [221, 222] on div "X Edit Field Field Settings Configure who can edit the content of this field. F…" at bounding box center [329, 164] width 227 height 267
click at [408, 272] on button "Save" at bounding box center [406, 271] width 32 height 14
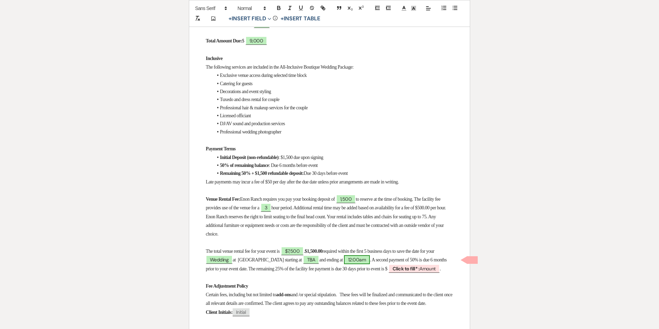
click at [361, 255] on span "12:00am" at bounding box center [357, 259] width 26 height 9
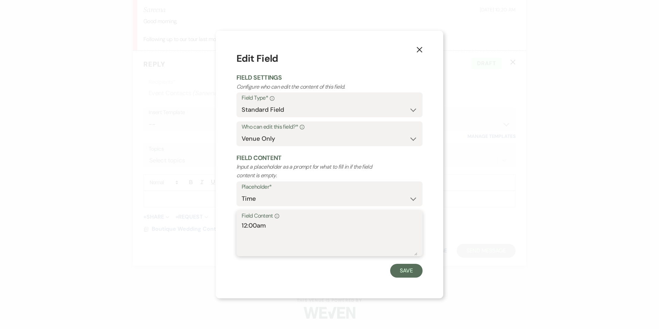
drag, startPoint x: 273, startPoint y: 235, endPoint x: 216, endPoint y: 231, distance: 56.4
click at [217, 231] on div "X Edit Field Field Settings Configure who can edit the content of this field. F…" at bounding box center [329, 164] width 227 height 267
click at [401, 266] on button "Save" at bounding box center [406, 271] width 32 height 14
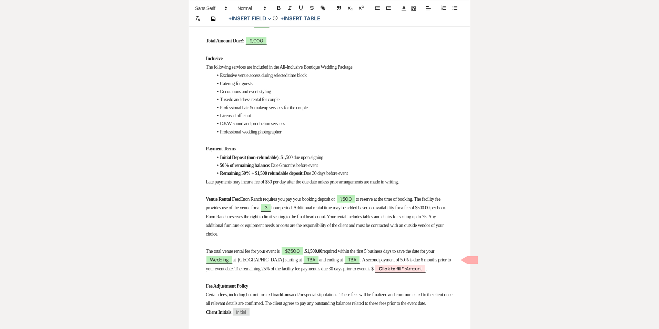
click at [303, 262] on span ". A second payment of 50% is due 6 months prior to your event date. The remaini…" at bounding box center [329, 264] width 246 height 14
click at [304, 262] on span ". A second payment of 50% is due 6 months prior to your event date. The remaini…" at bounding box center [329, 264] width 246 height 14
click at [341, 263] on p "The total venue rental fee for your event is $7,500 . $1,500.00 required within…" at bounding box center [329, 260] width 247 height 26
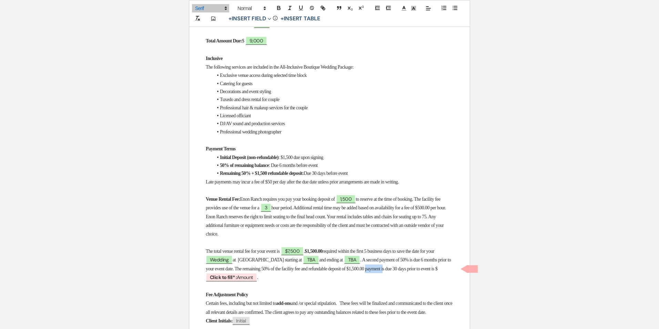
drag, startPoint x: 414, startPoint y: 261, endPoint x: 434, endPoint y: 258, distance: 19.8
click at [434, 258] on span ". A second payment of 50% is due 6 months prior to your event date. The remaini…" at bounding box center [329, 264] width 246 height 14
click at [430, 258] on span ". A second payment of 50% is due 6 months prior to your event date. The remaini…" at bounding box center [329, 264] width 246 height 14
drag, startPoint x: 430, startPoint y: 260, endPoint x: 413, endPoint y: 260, distance: 17.2
click at [413, 260] on span ". A second payment of 50% is due 6 months prior to your event date. The remaini…" at bounding box center [329, 264] width 246 height 14
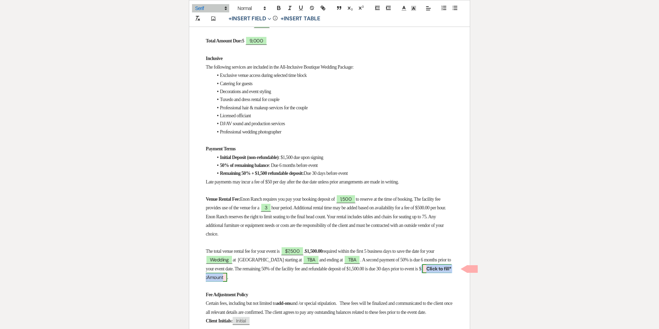
click at [256, 266] on b "Click to fill* :" at bounding box center [329, 272] width 246 height 15
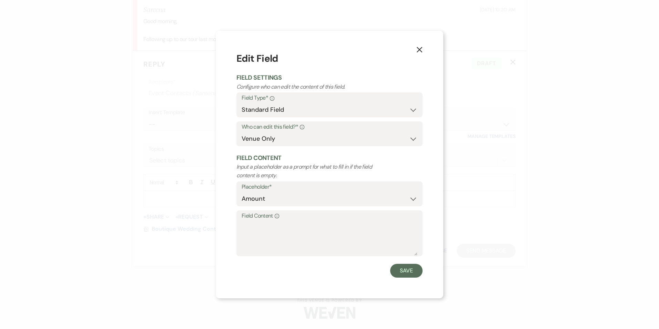
click at [423, 52] on button "X" at bounding box center [419, 49] width 10 height 12
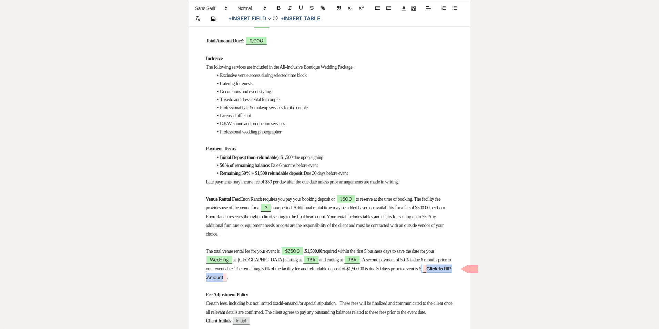
click at [284, 272] on p "The total venue rental fee for your event is $7,500 . $1,500.00 required within…" at bounding box center [329, 264] width 247 height 35
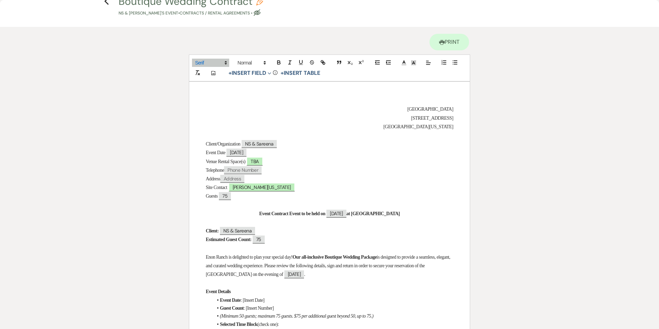
scroll to position [0, 0]
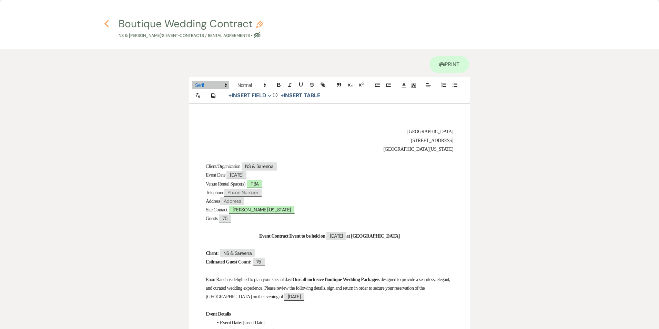
click at [105, 21] on icon "Previous" at bounding box center [106, 24] width 5 height 8
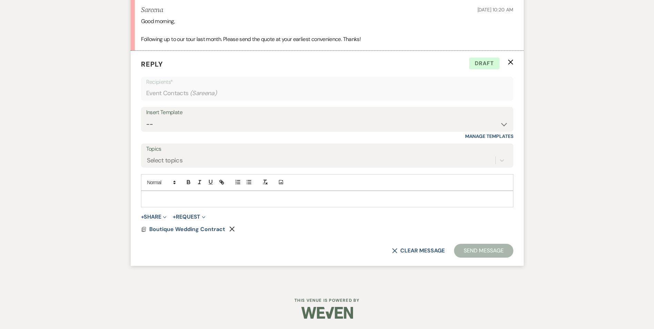
click at [184, 190] on div "Add Photo" at bounding box center [327, 182] width 372 height 17
click at [182, 192] on div at bounding box center [327, 199] width 372 height 16
click at [160, 122] on select "-- Inquiry Follow Up Email #2 Contract Sending Template Payment Template Rental…" at bounding box center [327, 124] width 362 height 13
click at [146, 118] on select "-- Inquiry Follow Up Email #2 Contract Sending Template Payment Template Rental…" at bounding box center [327, 124] width 362 height 13
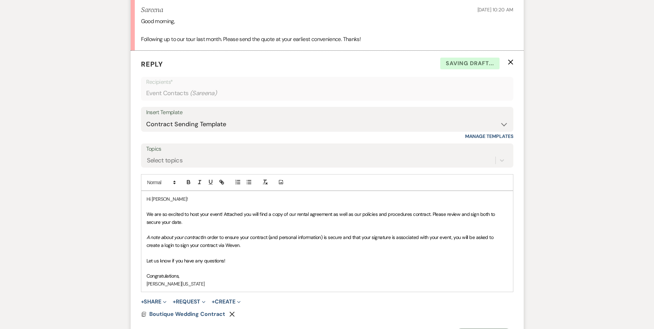
click at [168, 199] on p "Hi Sareena!" at bounding box center [326, 199] width 361 height 8
click at [215, 214] on span "We are so excited to host your event! Attached you will find a copy of our rent…" at bounding box center [321, 218] width 350 height 14
click at [154, 301] on button "+ Share Expand" at bounding box center [154, 302] width 26 height 6
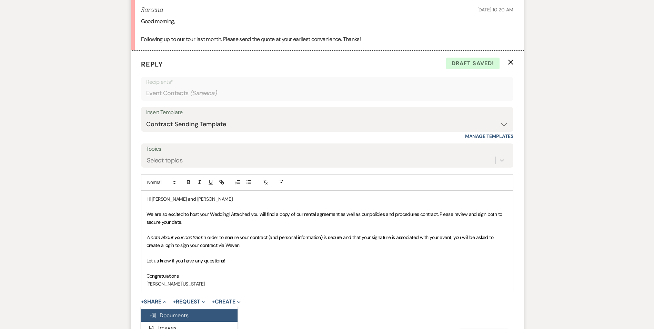
click at [156, 314] on icon "Doc Upload" at bounding box center [152, 316] width 7 height 6
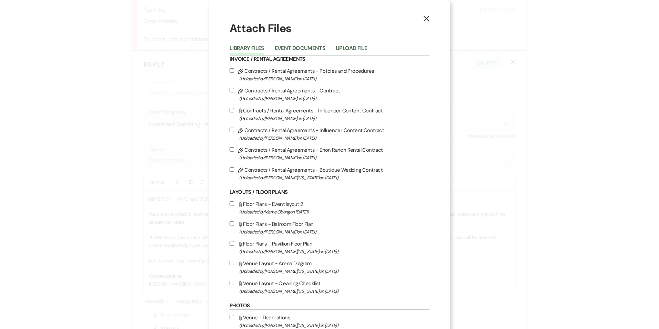
click at [314, 76] on span "(Uploaded by Crystal Carroll on Jan 22nd, 2024 )" at bounding box center [334, 79] width 190 height 8
click at [234, 73] on input "Pencil Contracts / Rental Agreements - Policies and Procedures (Uploaded by Cry…" at bounding box center [232, 70] width 4 height 4
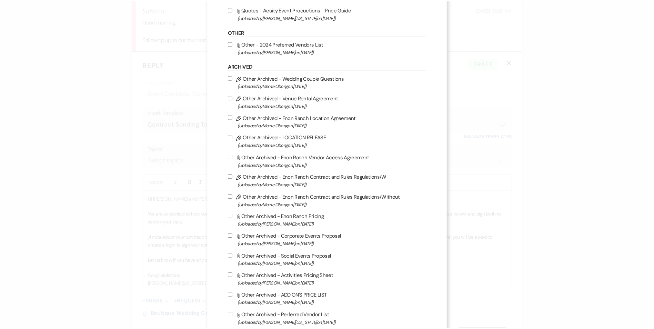
scroll to position [594, 0]
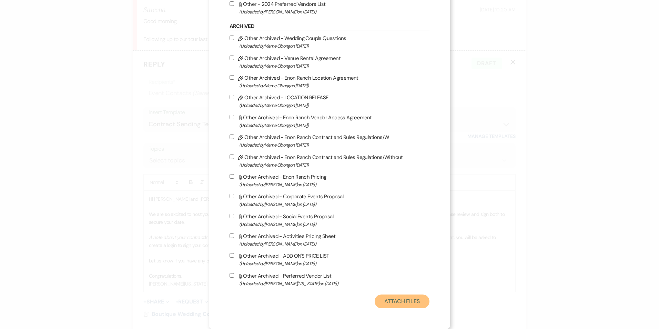
click at [379, 296] on button "Attach Files" at bounding box center [402, 301] width 55 height 14
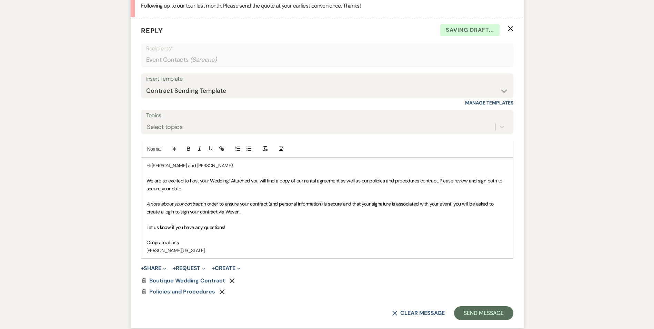
scroll to position [967, 0]
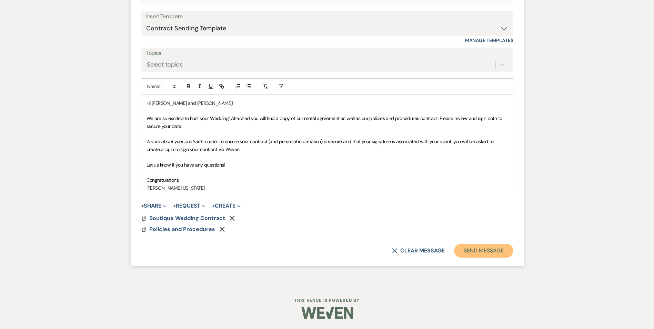
click at [462, 250] on button "Send Message" at bounding box center [483, 251] width 59 height 14
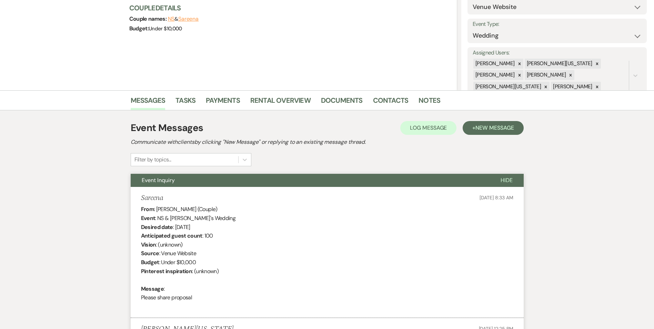
scroll to position [0, 0]
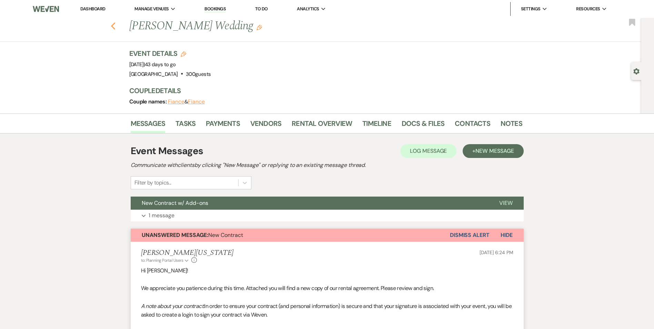
click at [115, 27] on icon "Previous" at bounding box center [113, 26] width 5 height 8
